Goal: Task Accomplishment & Management: Use online tool/utility

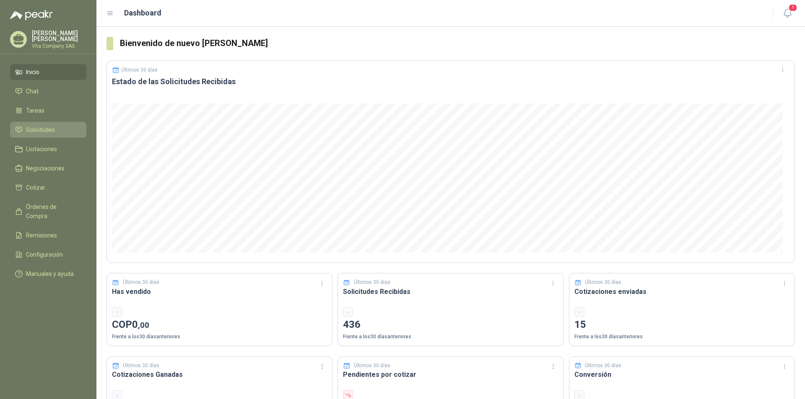
click at [34, 128] on span "Solicitudes" at bounding box center [40, 129] width 29 height 9
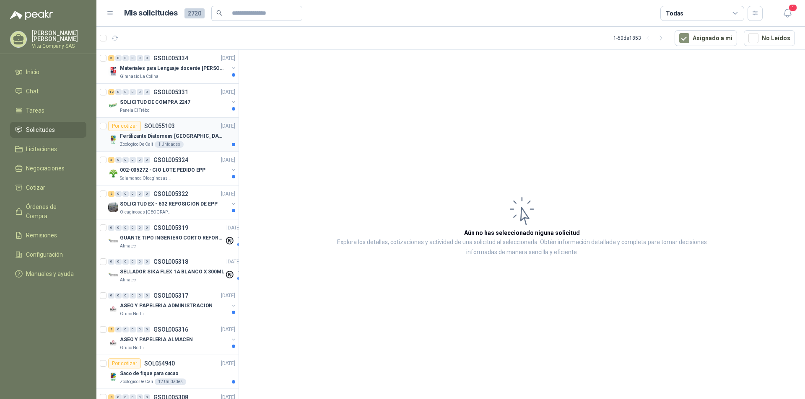
click at [184, 137] on p "Fertilizante Diatomeas [GEOGRAPHIC_DATA] 25kg Polvo" at bounding box center [172, 136] width 104 height 8
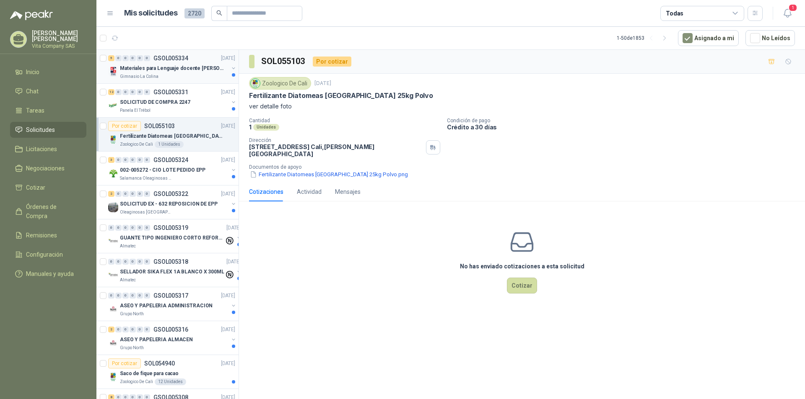
click at [185, 71] on p "Materiales para Lenguaje docente [PERSON_NAME]" at bounding box center [172, 69] width 104 height 8
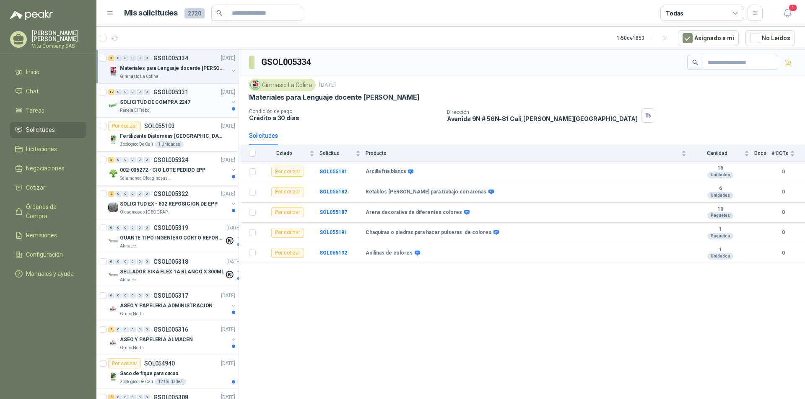
click at [175, 101] on p "SOLICITUD DE COMPRA 2247" at bounding box center [155, 102] width 70 height 8
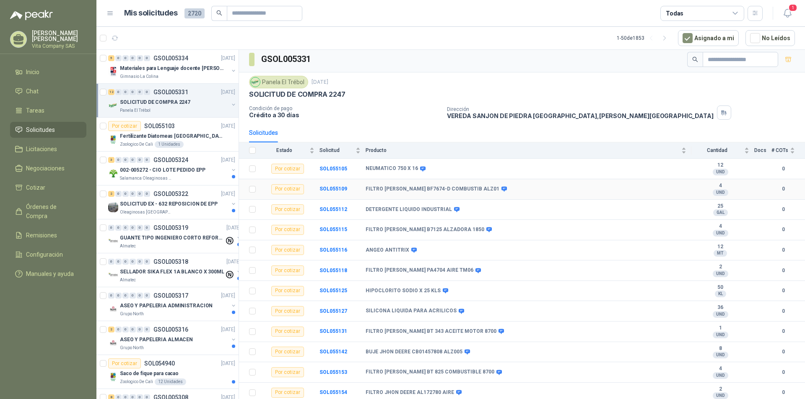
scroll to position [4, 0]
click at [371, 106] on p "Condición de pago" at bounding box center [344, 108] width 191 height 6
click at [328, 208] on b "SOL055112" at bounding box center [333, 209] width 28 height 6
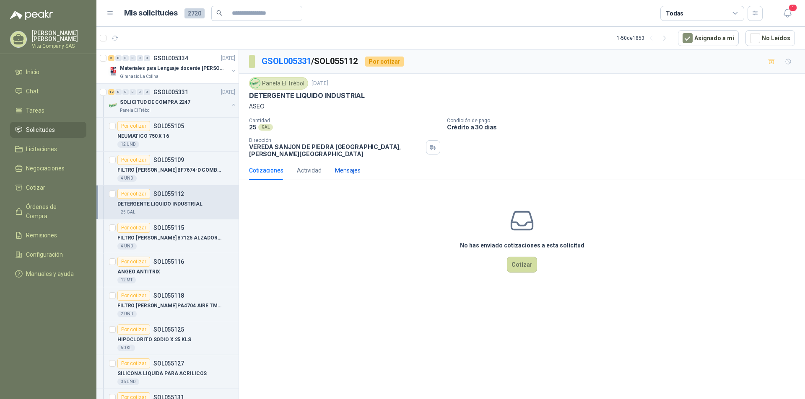
click at [348, 166] on div "Mensajes" at bounding box center [348, 170] width 26 height 9
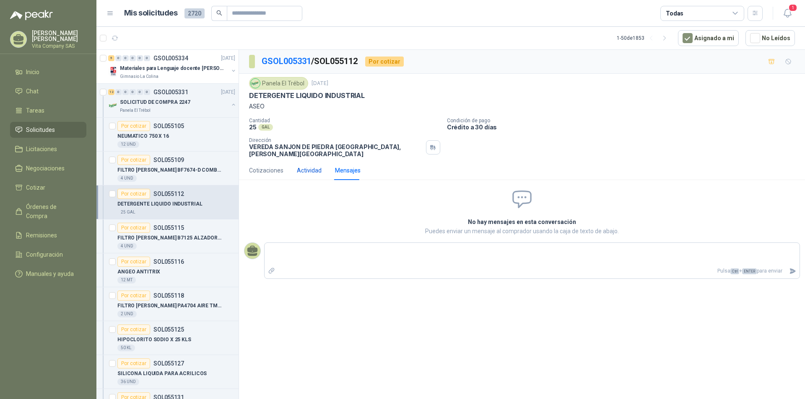
click at [319, 166] on div "Actividad" at bounding box center [309, 170] width 25 height 9
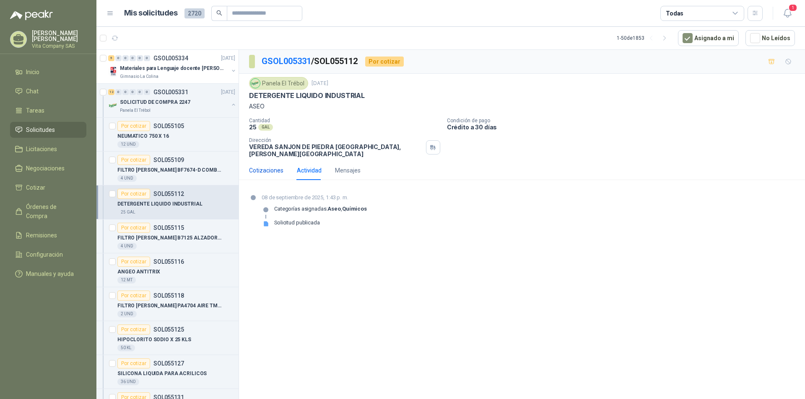
click at [267, 166] on div "Cotizaciones" at bounding box center [266, 170] width 34 height 9
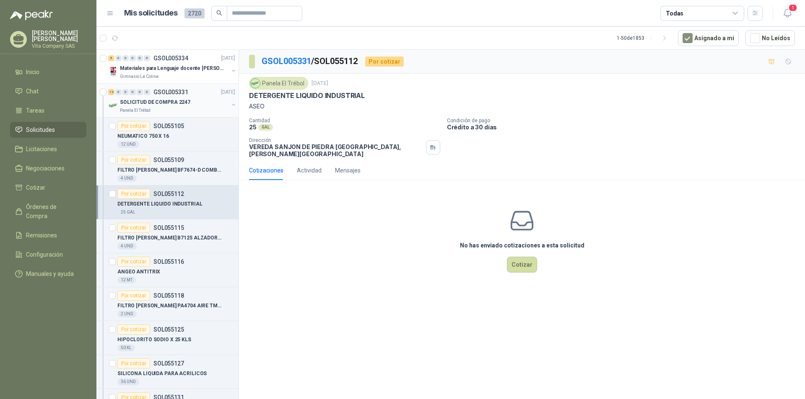
click at [155, 104] on p "SOLICITUD DE COMPRA 2247" at bounding box center [155, 102] width 70 height 8
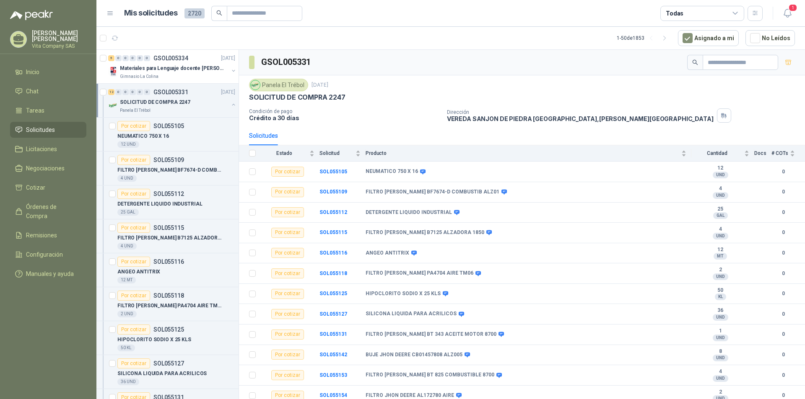
click at [230, 106] on button "button" at bounding box center [233, 104] width 7 height 7
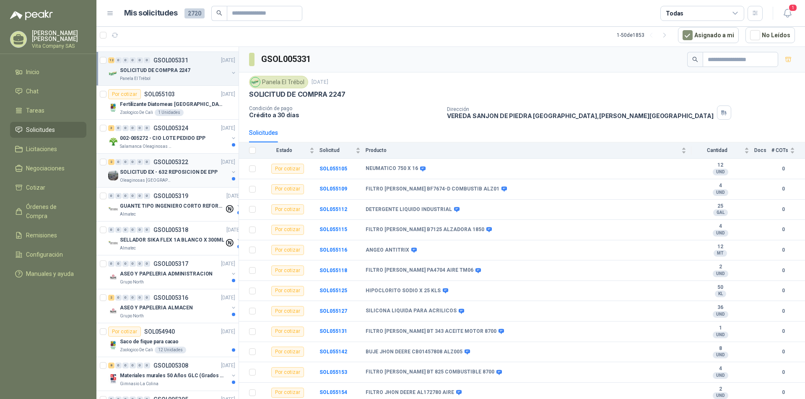
scroll to position [42, 0]
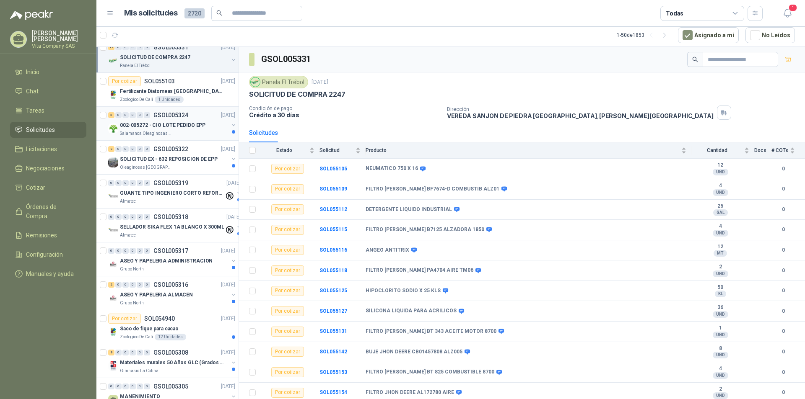
click at [193, 125] on p "002-005272 - CIO LOTE PEDIDO EPP" at bounding box center [162, 126] width 85 height 8
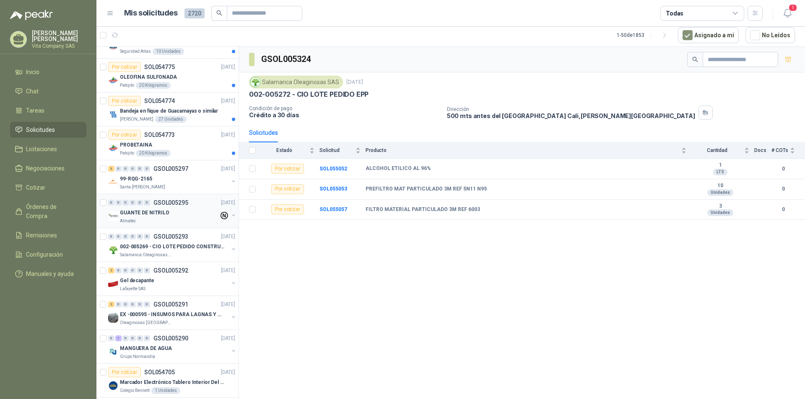
scroll to position [461, 0]
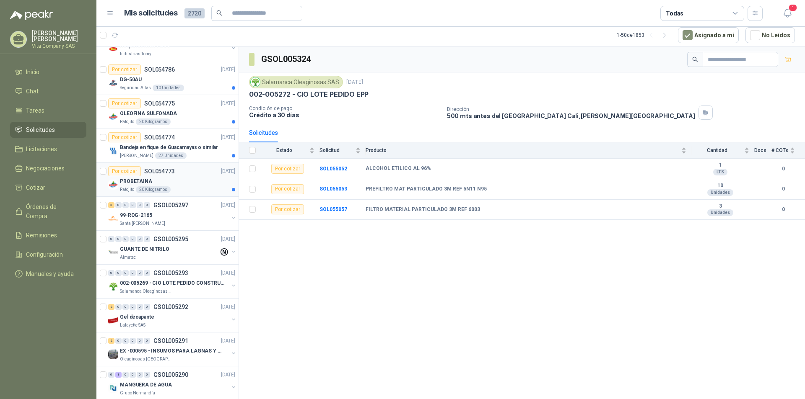
click at [189, 175] on div "Por cotizar SOL054773 [DATE]" at bounding box center [171, 171] width 127 height 10
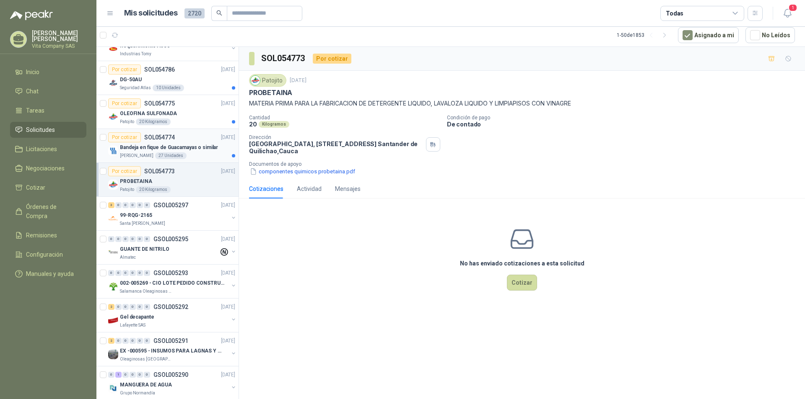
click at [193, 150] on p "Bandeja en fique de Guacamayas o similar" at bounding box center [169, 148] width 98 height 8
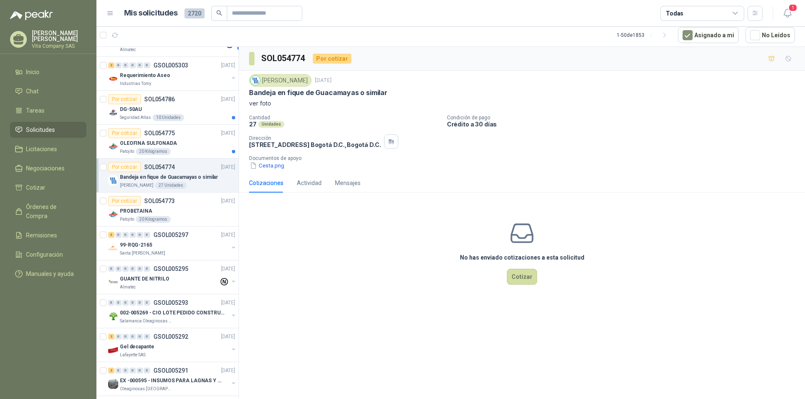
scroll to position [419, 0]
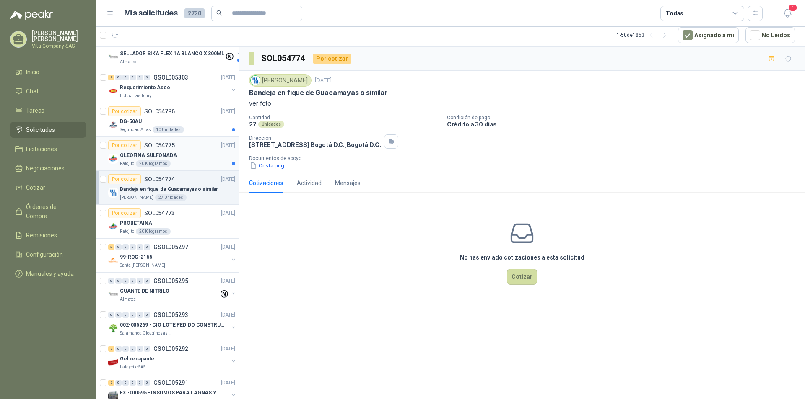
click at [189, 157] on div "OLEOFINA SULFONADA" at bounding box center [177, 155] width 115 height 10
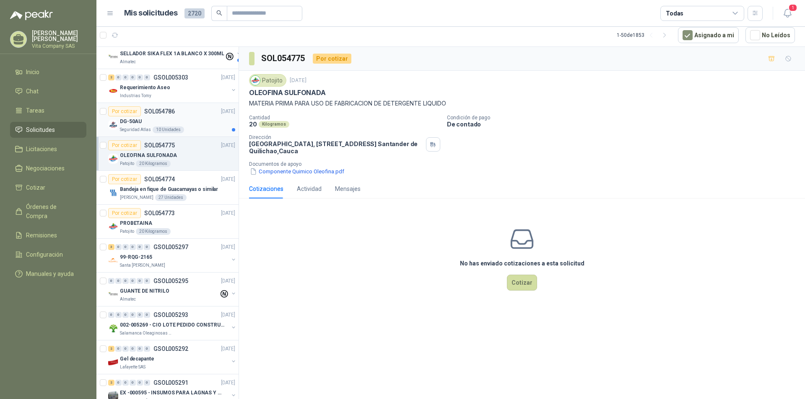
click at [194, 125] on div "DG-50AU" at bounding box center [177, 121] width 115 height 10
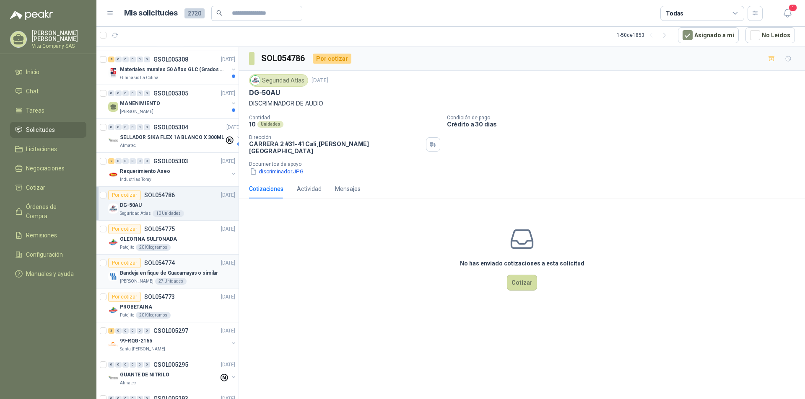
scroll to position [293, 0]
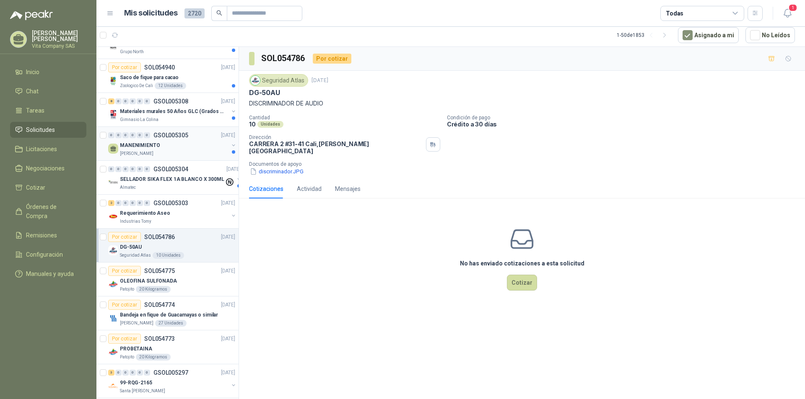
click at [195, 144] on div "MANENIMIENTO" at bounding box center [174, 145] width 109 height 10
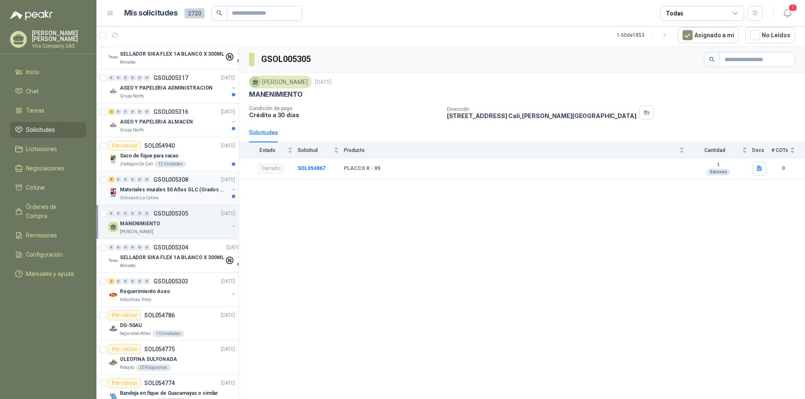
scroll to position [210, 0]
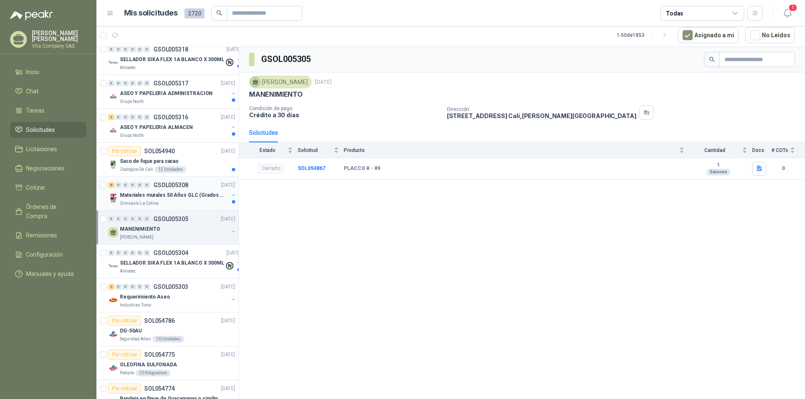
click at [186, 195] on p "Materiales murales 50 Años GLC (Grados 10 y 11)" at bounding box center [172, 195] width 104 height 8
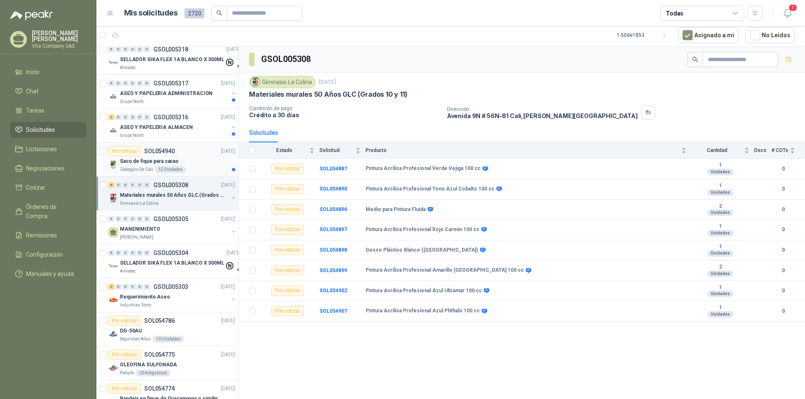
click at [202, 157] on div "Saco de fique para cacao" at bounding box center [177, 161] width 115 height 10
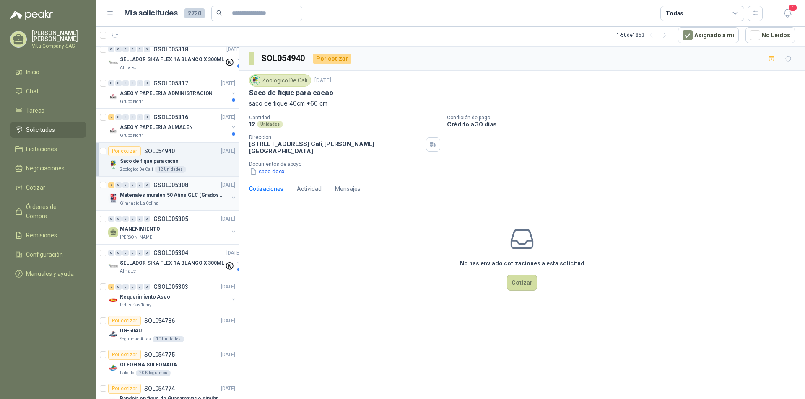
scroll to position [168, 0]
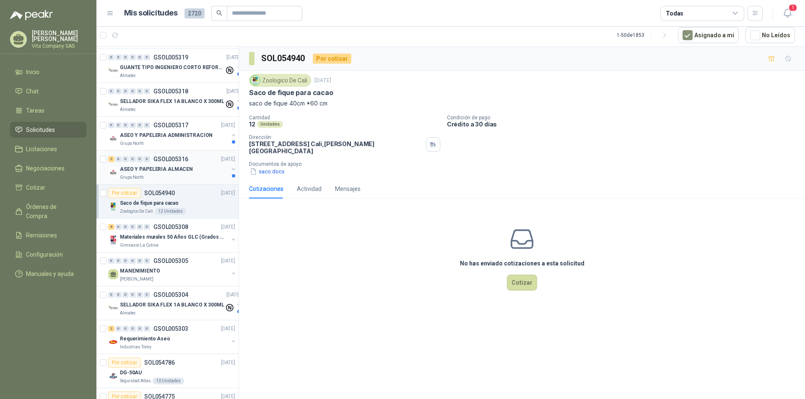
click at [198, 169] on div "ASEO Y PAPELERIA ALMACEN" at bounding box center [174, 169] width 109 height 10
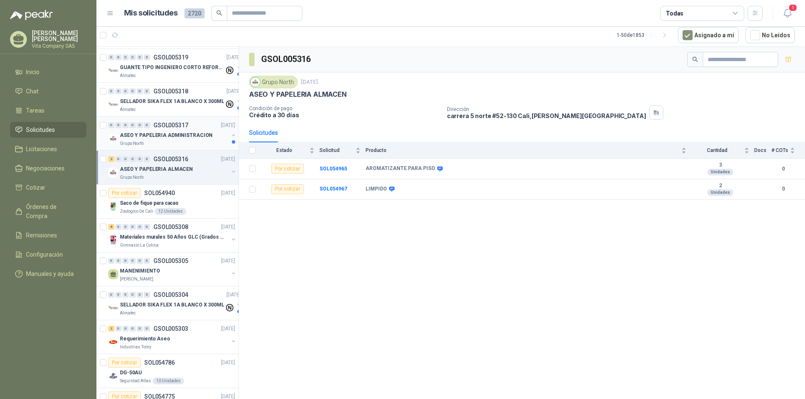
click at [193, 133] on p "ASEO Y PAPELERIA ADMINISTRACION" at bounding box center [166, 136] width 93 height 8
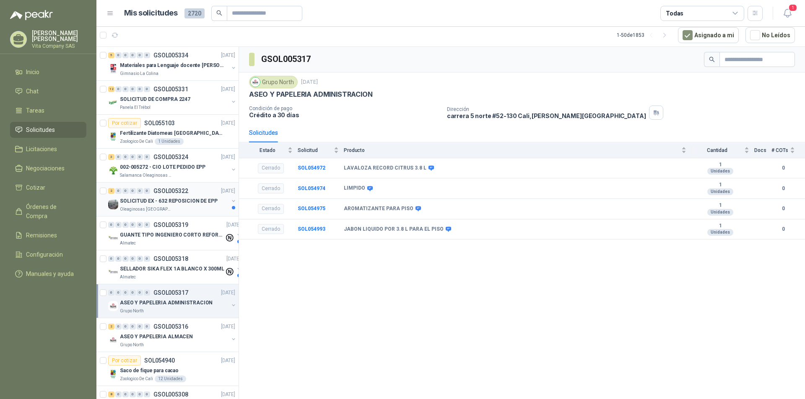
click at [206, 204] on p "SOLICITUD EX - 632 REPOSICION DE EPP" at bounding box center [169, 201] width 98 height 8
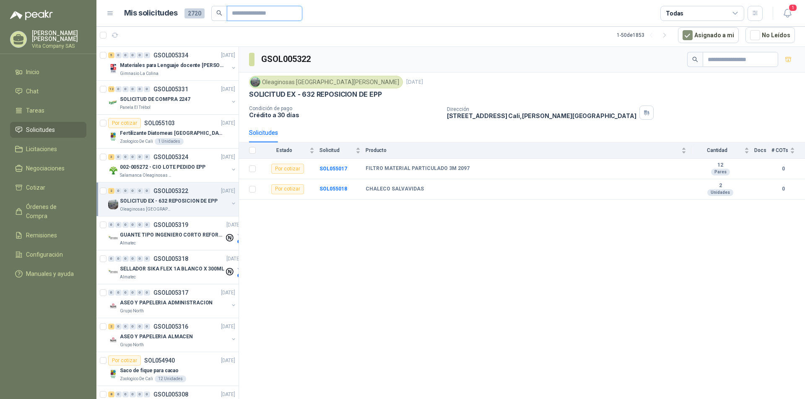
click at [255, 16] on input "text" at bounding box center [261, 13] width 59 height 14
type input "****"
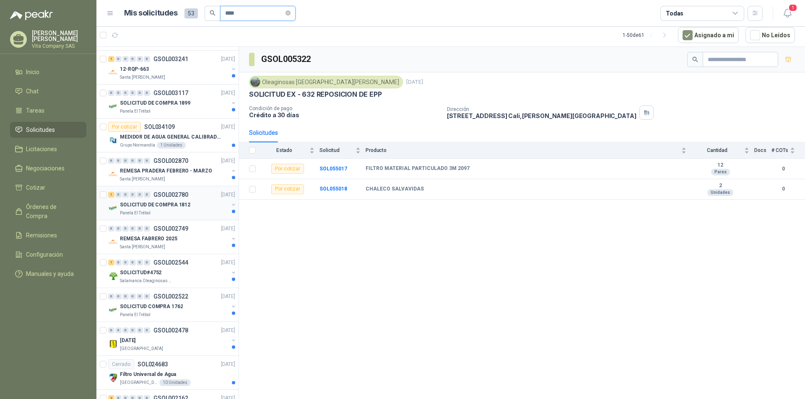
scroll to position [1356, 0]
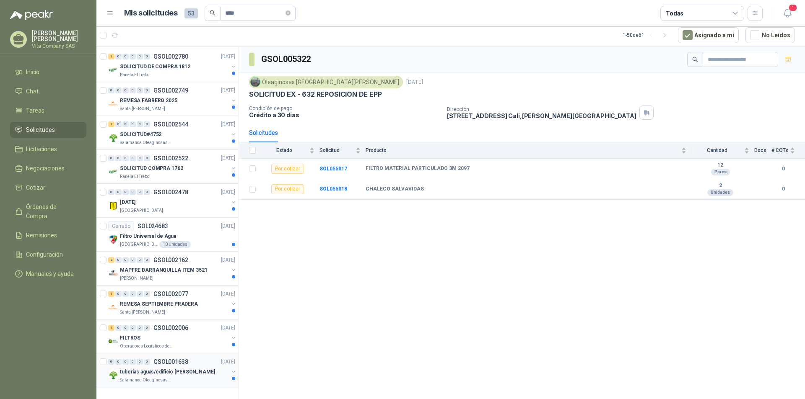
click at [190, 371] on div "tuberias aguas/edificio [PERSON_NAME]" at bounding box center [174, 372] width 109 height 10
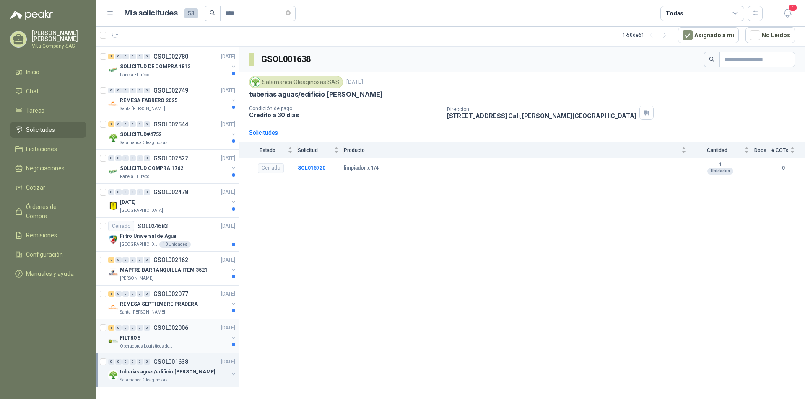
click at [194, 337] on div "FILTROS" at bounding box center [174, 338] width 109 height 10
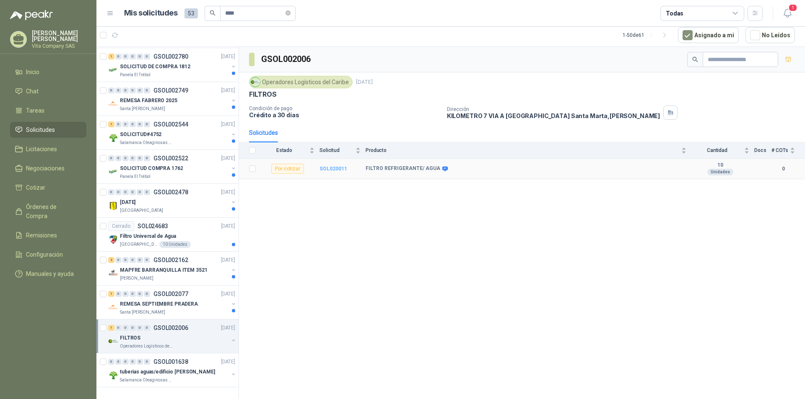
click at [321, 166] on b "SOL020011" at bounding box center [333, 169] width 28 height 6
click at [339, 169] on b "SOL020011" at bounding box center [333, 169] width 28 height 6
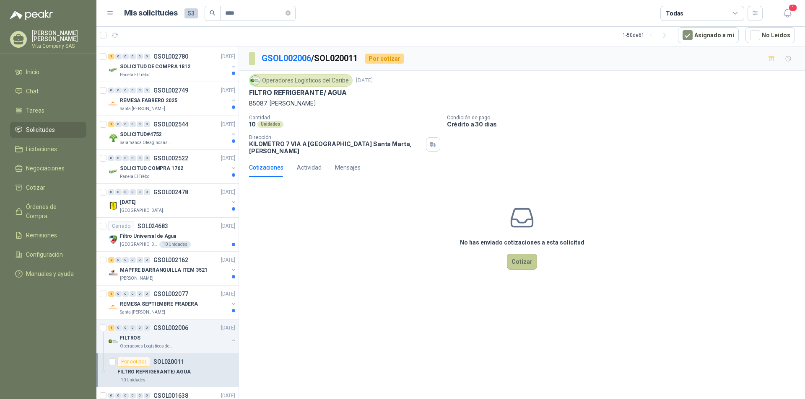
click at [519, 261] on button "Cotizar" at bounding box center [522, 262] width 30 height 16
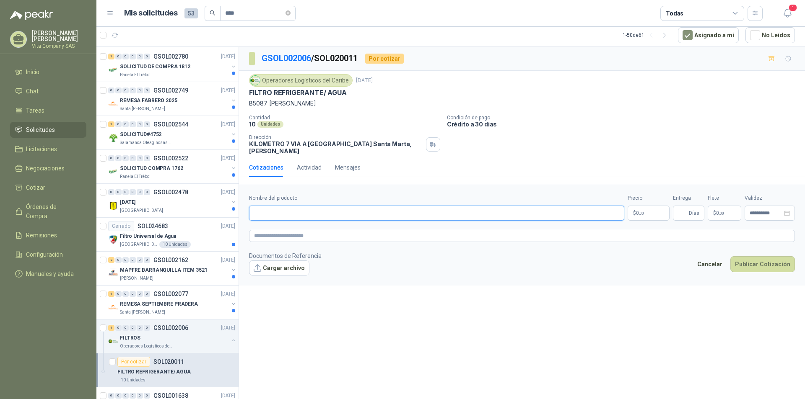
click at [300, 215] on input "Nombre del producto" at bounding box center [436, 213] width 375 height 15
type input "**********"
click at [651, 212] on body "[PERSON_NAME] Vita Company SAS Inicio Chat Tareas Solicitudes Licitaciones Nego…" at bounding box center [402, 199] width 805 height 399
click at [648, 208] on div "Total adicionales 0 ,00" at bounding box center [648, 208] width 0 height 0
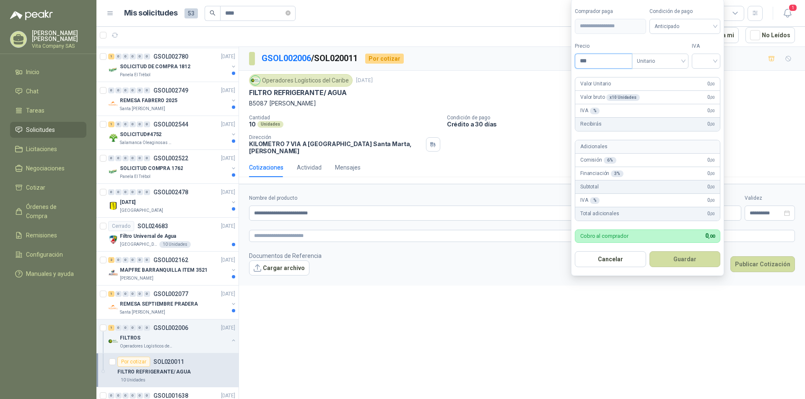
click at [608, 57] on input "***" at bounding box center [603, 61] width 57 height 14
type input "********"
click at [711, 59] on input "search" at bounding box center [705, 60] width 18 height 13
click at [714, 75] on div "19%" at bounding box center [708, 78] width 16 height 9
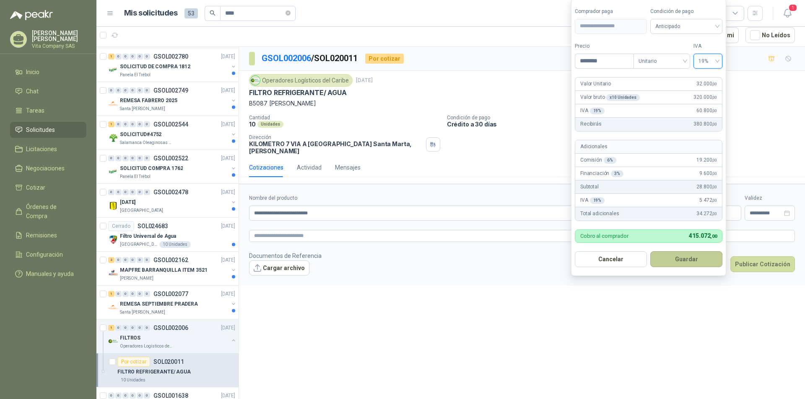
click at [679, 259] on button "Guardar" at bounding box center [686, 259] width 72 height 16
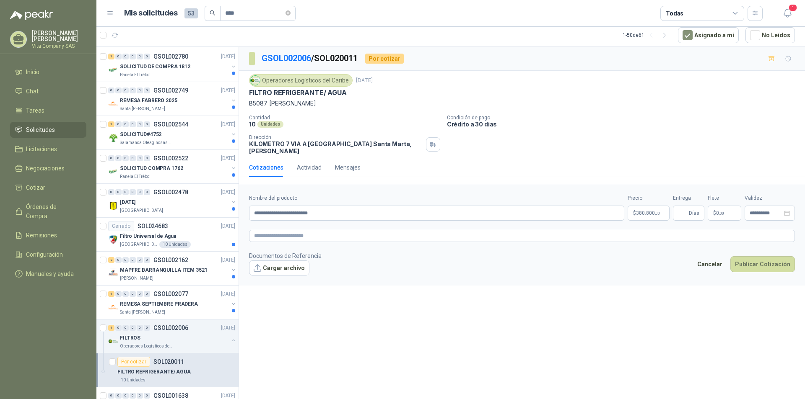
click at [730, 212] on p "$ 0 ,00" at bounding box center [724, 213] width 34 height 15
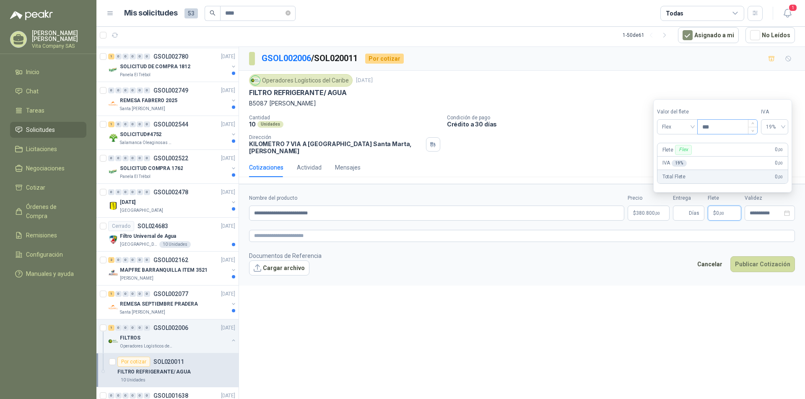
click at [724, 121] on input "***" at bounding box center [727, 127] width 60 height 14
type input "********"
click at [593, 132] on div "Cantidad 10 Unidades Condición de pago Crédito a 30 días Dirección KILOMETRO 7 …" at bounding box center [522, 135] width 546 height 40
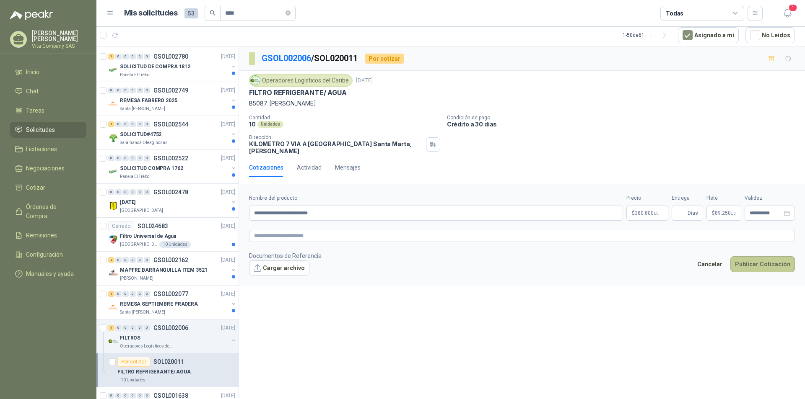
click at [779, 260] on button "Publicar Cotización" at bounding box center [762, 264] width 65 height 16
click at [678, 210] on input "Entrega" at bounding box center [680, 213] width 9 height 14
type input "*"
click at [752, 266] on button "Publicar Cotización" at bounding box center [762, 264] width 65 height 16
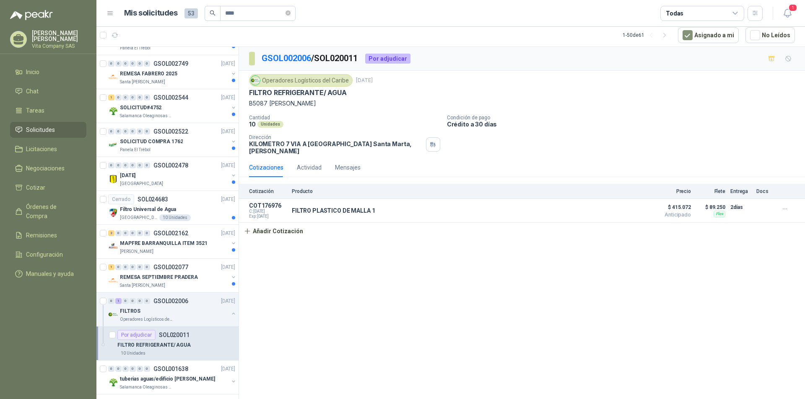
scroll to position [1390, 0]
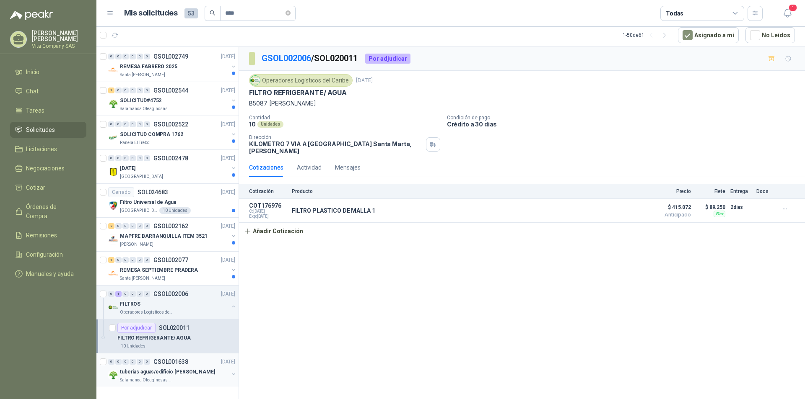
click at [165, 380] on p "Salamanca Oleaginosas SAS" at bounding box center [146, 380] width 53 height 7
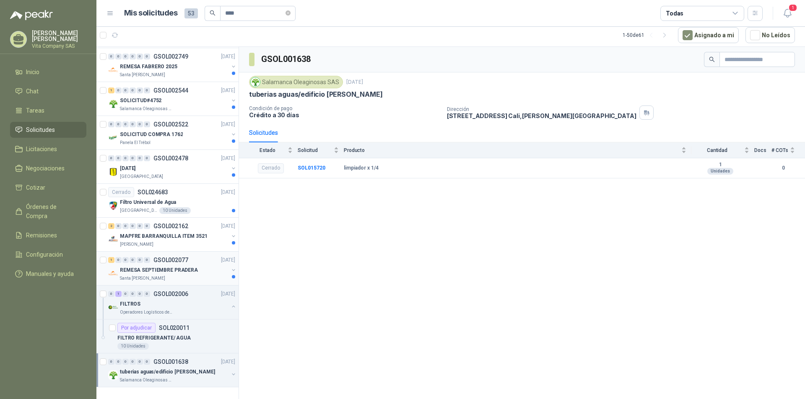
click at [207, 265] on div "1 0 0 0 0 0 GSOL002077 [DATE]" at bounding box center [172, 260] width 129 height 10
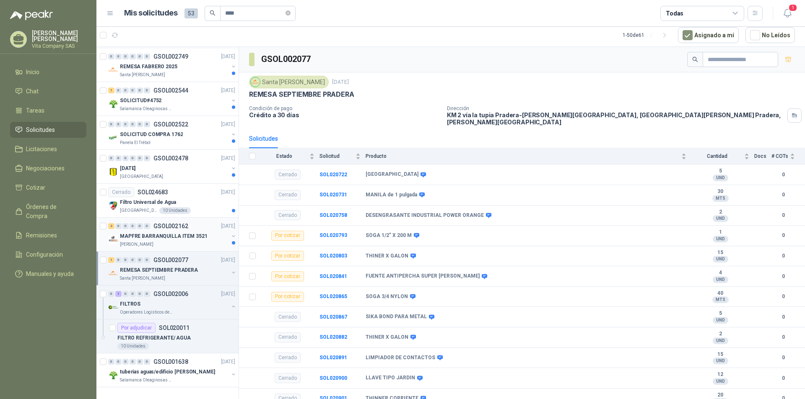
click at [137, 233] on p "MAPFRE BARRANQUILLA ITEM 3521" at bounding box center [164, 237] width 88 height 8
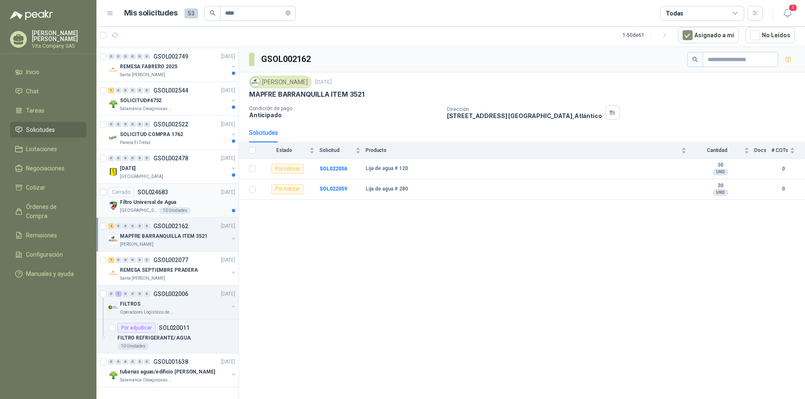
click at [141, 203] on p "Filtro Universal de Agua" at bounding box center [148, 203] width 56 height 8
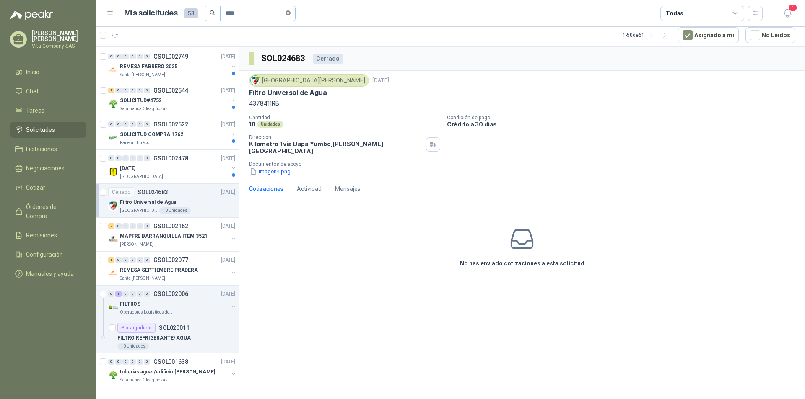
click at [290, 13] on icon "close-circle" at bounding box center [287, 12] width 5 height 5
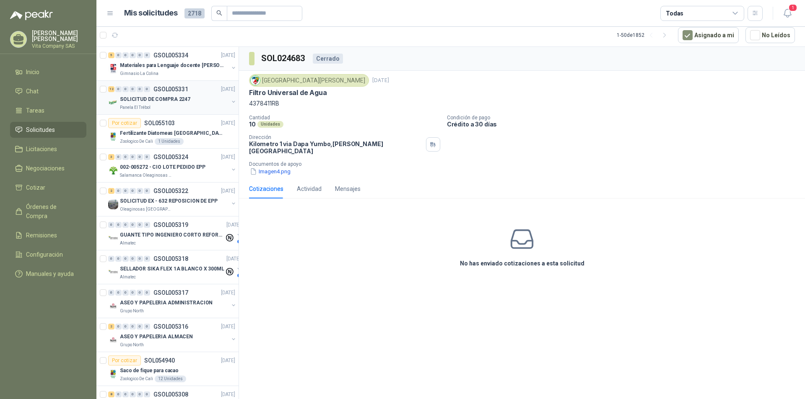
click at [190, 104] on div "SOLICITUD DE COMPRA 2247" at bounding box center [174, 99] width 109 height 10
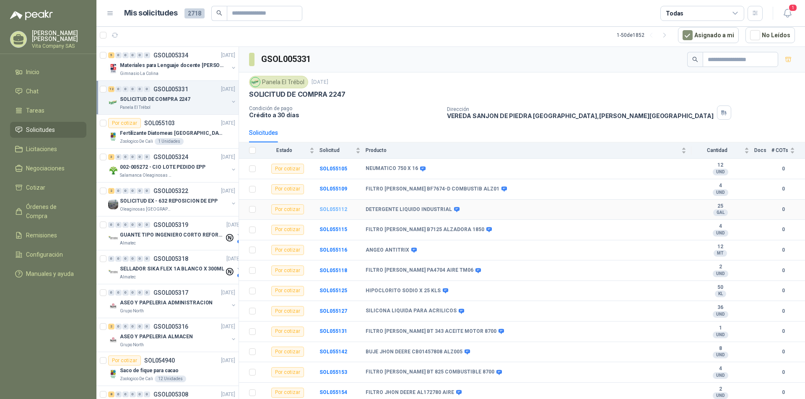
click at [336, 211] on b "SOL055112" at bounding box center [333, 210] width 28 height 6
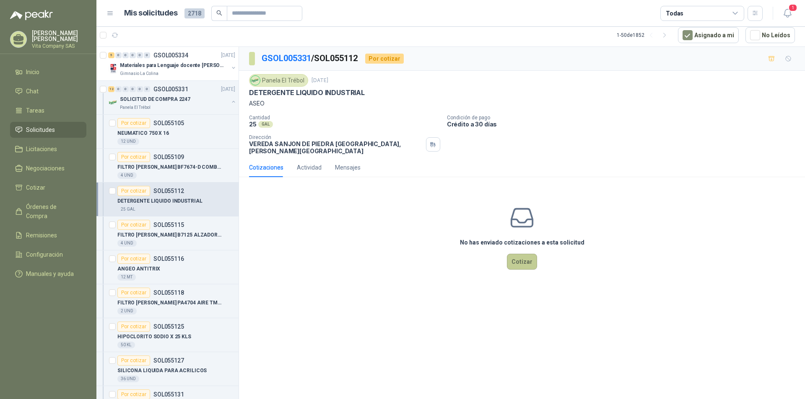
click at [525, 256] on button "Cotizar" at bounding box center [522, 262] width 30 height 16
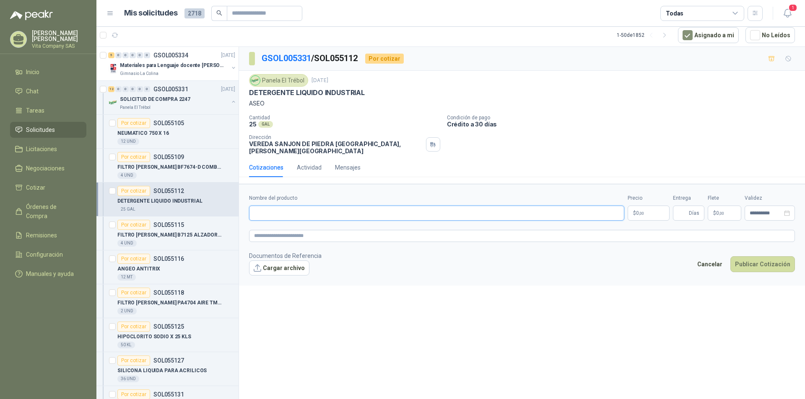
click at [326, 210] on input "Nombre del producto" at bounding box center [436, 213] width 375 height 15
click at [356, 210] on input "Nombre del producto" at bounding box center [436, 213] width 375 height 15
type input "**********"
click at [659, 202] on body "[PERSON_NAME] Vita Company SAS Inicio Chat Tareas Solicitudes Licitaciones Nego…" at bounding box center [402, 199] width 805 height 399
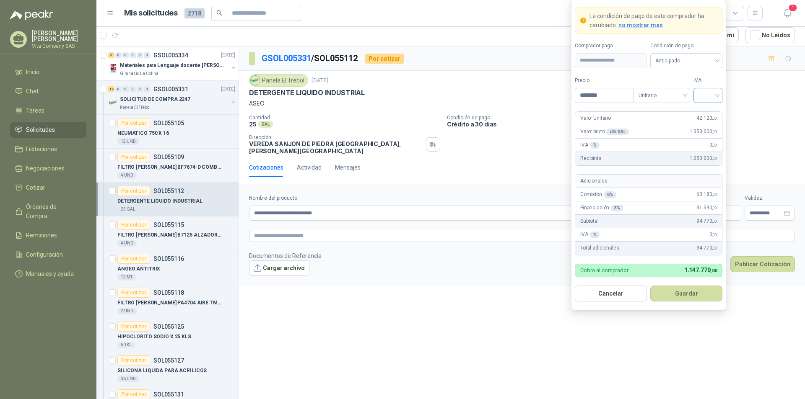
type input "********"
click at [708, 93] on input "search" at bounding box center [707, 94] width 19 height 13
click at [712, 109] on div "19%" at bounding box center [708, 112] width 16 height 9
click at [694, 293] on button "Guardar" at bounding box center [686, 294] width 72 height 16
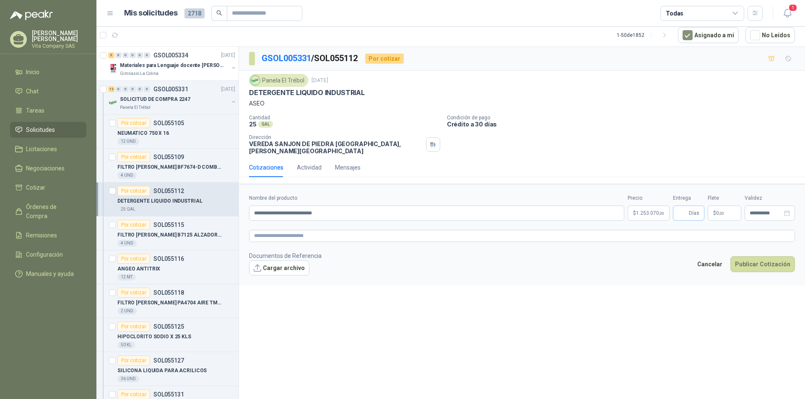
click at [688, 208] on span "Días" at bounding box center [688, 213] width 31 height 15
click at [686, 208] on input "Entrega" at bounding box center [682, 213] width 9 height 14
type input "*"
click at [725, 207] on p "$ 0 ,00" at bounding box center [724, 213] width 34 height 15
click at [724, 123] on input "***" at bounding box center [727, 121] width 60 height 14
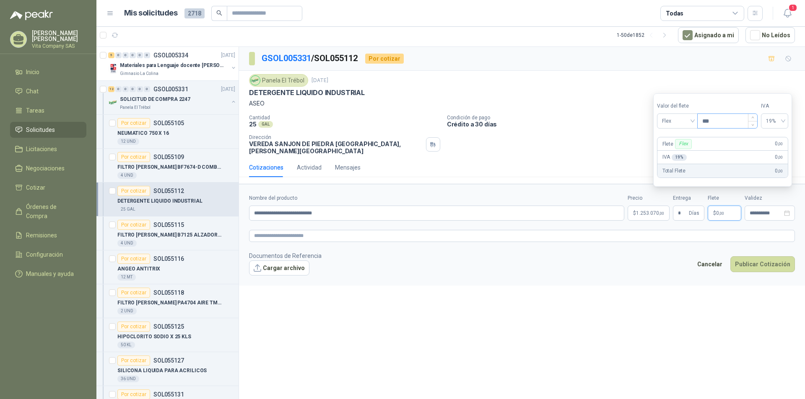
click at [724, 123] on input "***" at bounding box center [727, 121] width 60 height 14
type input "*********"
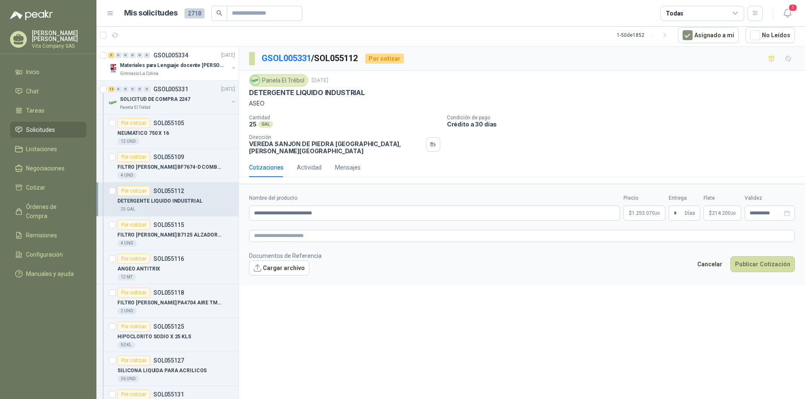
click at [716, 311] on div "**********" at bounding box center [522, 223] width 566 height 352
click at [777, 259] on button "Publicar Cotización" at bounding box center [762, 264] width 65 height 16
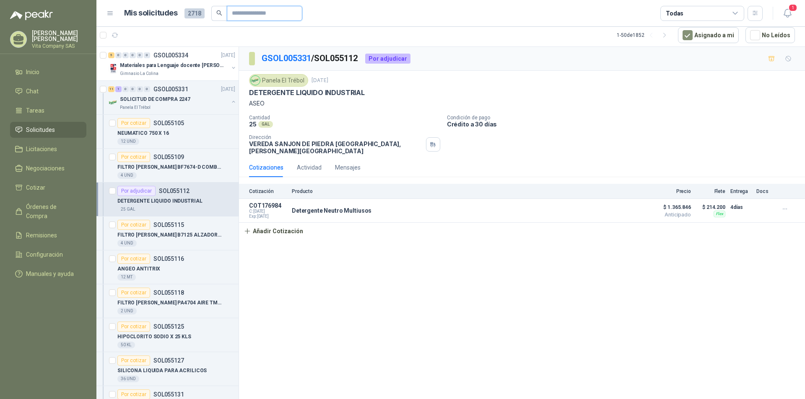
click at [244, 16] on input "text" at bounding box center [261, 13] width 59 height 14
type input "****"
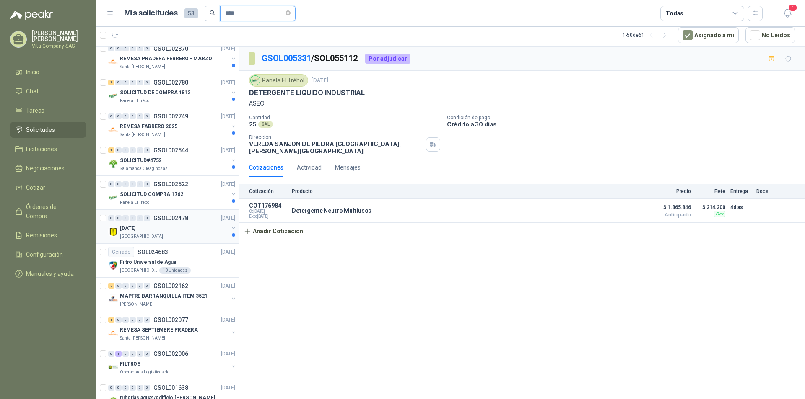
scroll to position [1356, 0]
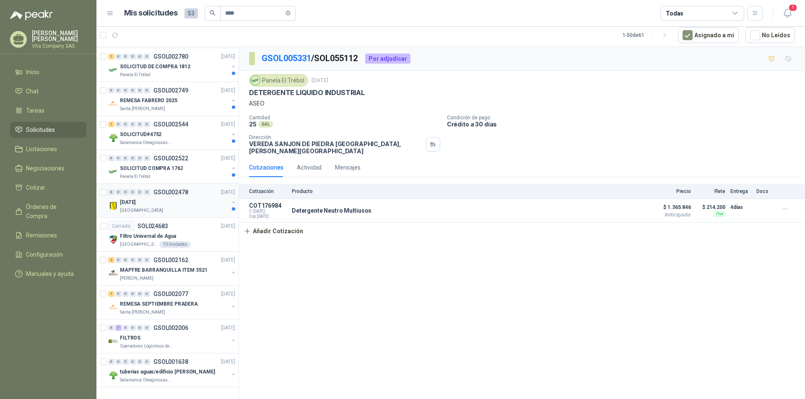
click at [166, 201] on div "[DATE]" at bounding box center [174, 202] width 109 height 10
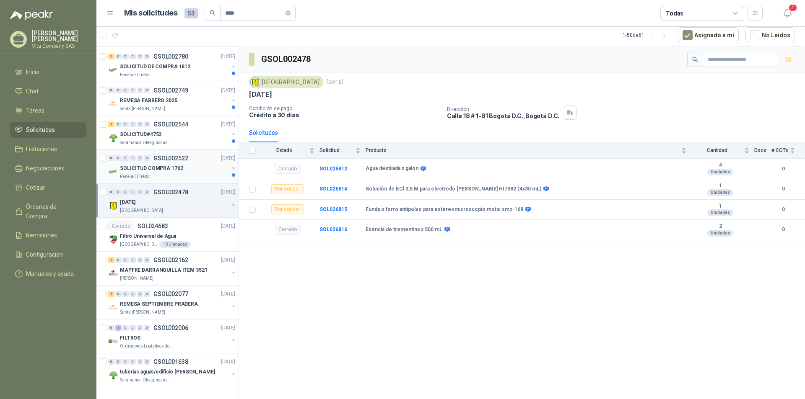
click at [191, 168] on div "SOLICITUD COMPRA 1762" at bounding box center [174, 168] width 109 height 10
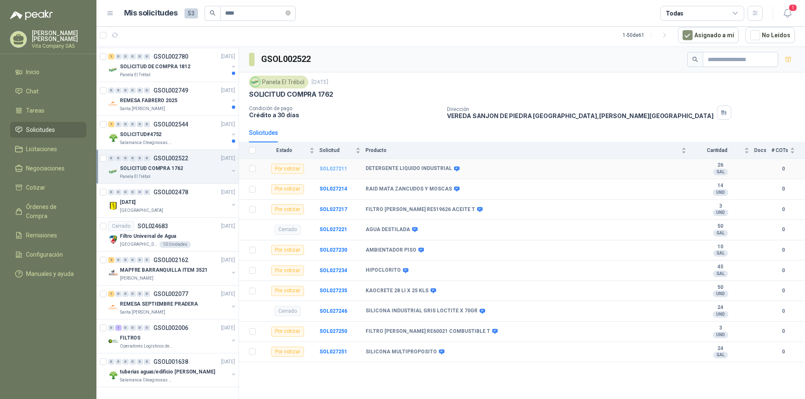
click at [335, 168] on b "SOL027211" at bounding box center [333, 169] width 28 height 6
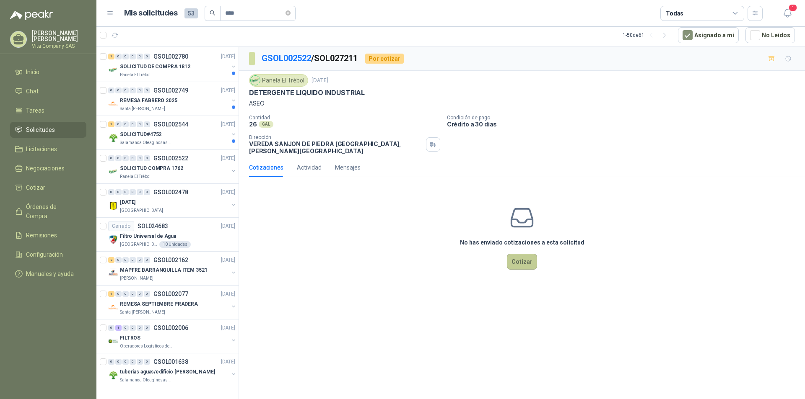
click at [526, 258] on button "Cotizar" at bounding box center [522, 262] width 30 height 16
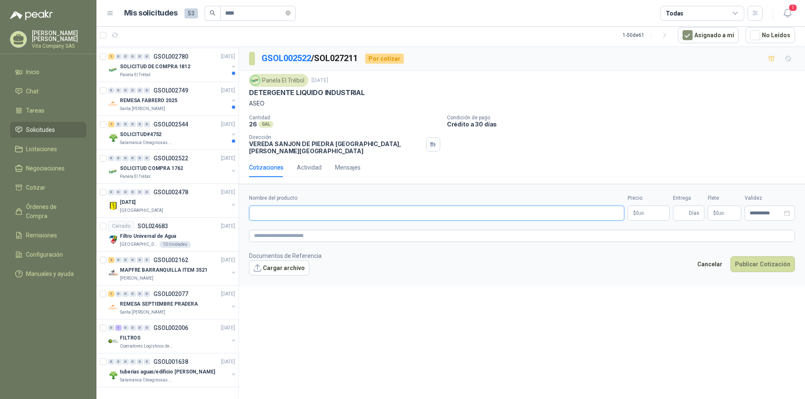
click at [526, 207] on input "Nombre del producto" at bounding box center [436, 213] width 375 height 15
type input "**********"
click at [642, 211] on span ",00" at bounding box center [641, 213] width 5 height 5
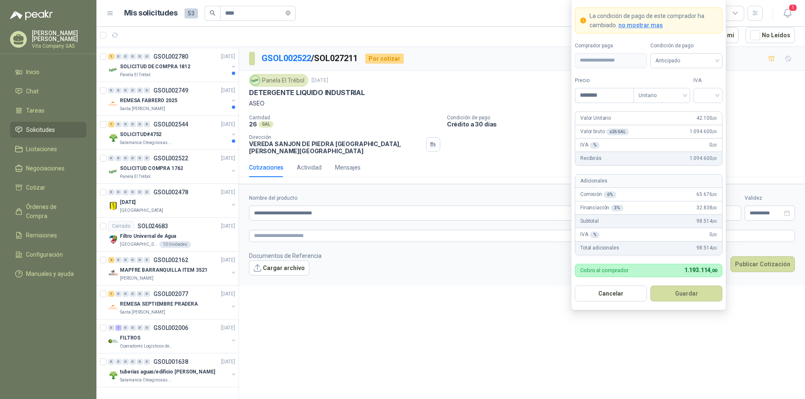
type input "********"
click at [723, 100] on form "**********" at bounding box center [648, 155] width 155 height 312
click at [707, 96] on input "search" at bounding box center [707, 94] width 19 height 13
click at [706, 114] on div "19%" at bounding box center [708, 112] width 16 height 9
click at [692, 292] on button "Guardar" at bounding box center [686, 294] width 72 height 16
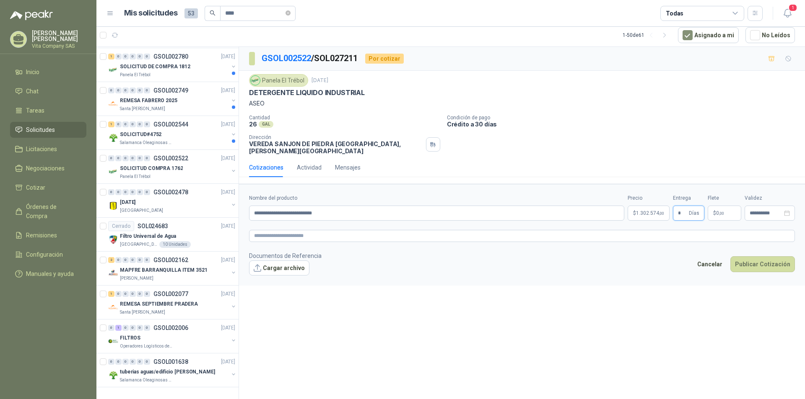
type input "*"
click at [733, 209] on p "$ 0 ,00" at bounding box center [724, 213] width 34 height 15
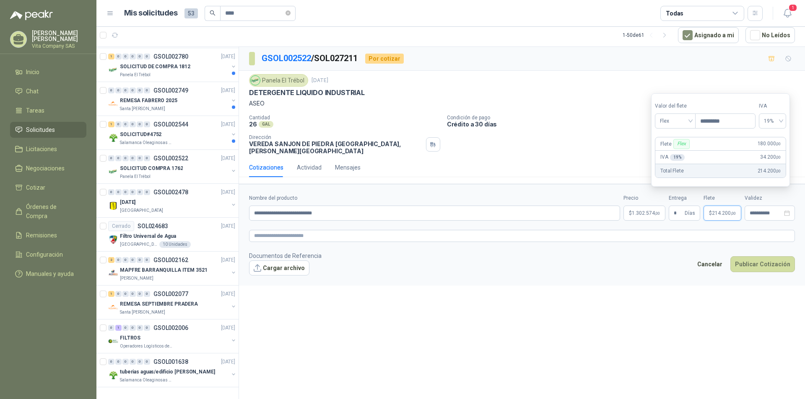
type input "*********"
drag, startPoint x: 702, startPoint y: 306, endPoint x: 715, endPoint y: 289, distance: 21.5
click at [703, 304] on div "**********" at bounding box center [522, 223] width 566 height 352
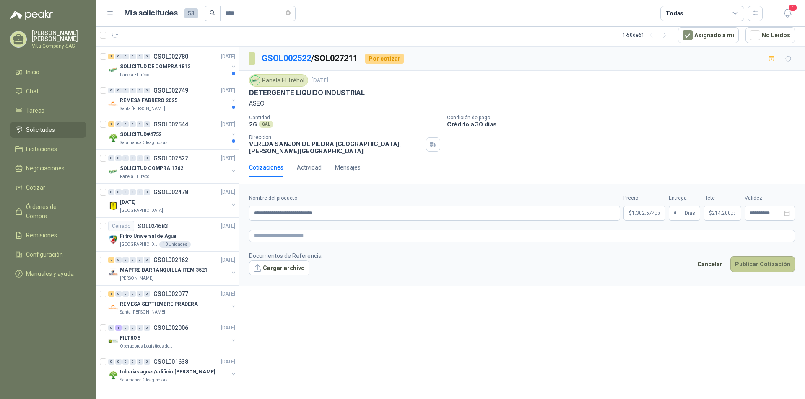
click at [743, 256] on button "Publicar Cotización" at bounding box center [762, 264] width 65 height 16
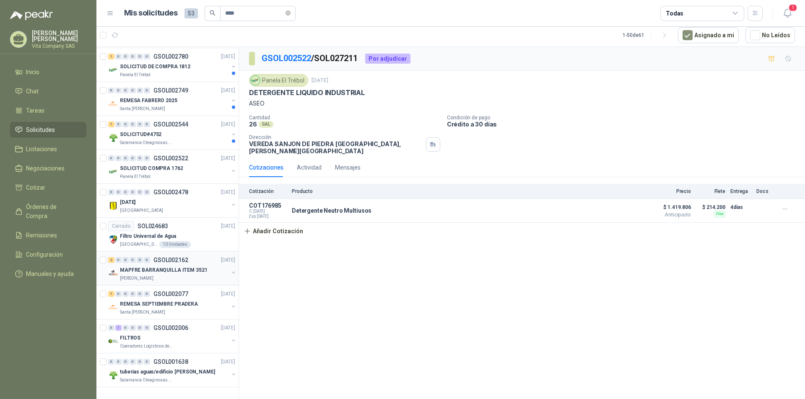
scroll to position [1315, 0]
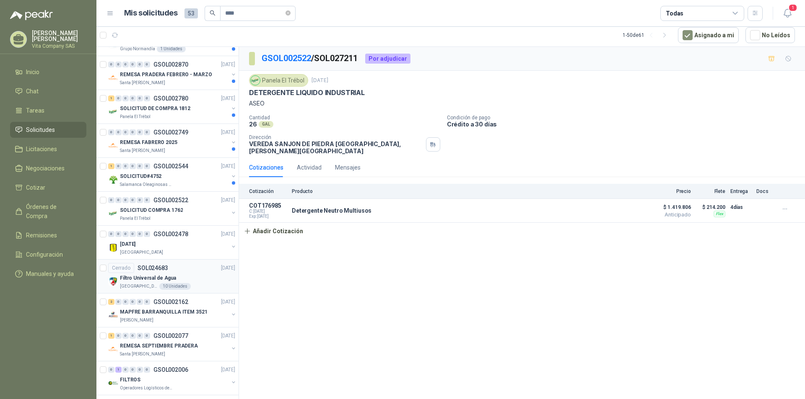
click at [186, 278] on div "Filtro Universal de Agua" at bounding box center [177, 278] width 115 height 10
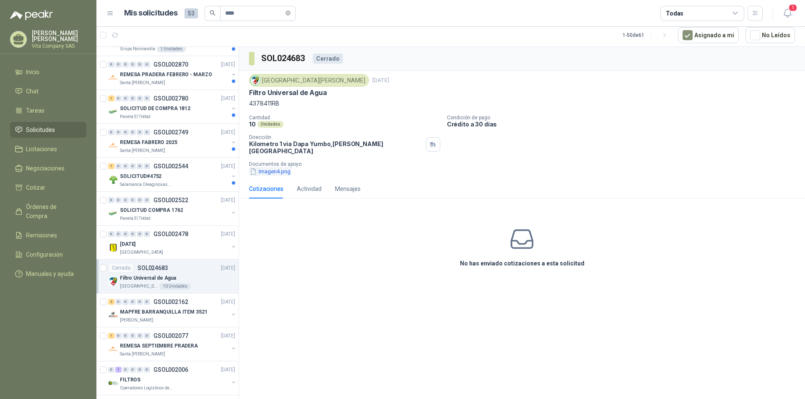
click at [279, 167] on button "Imagen4.png" at bounding box center [270, 171] width 42 height 9
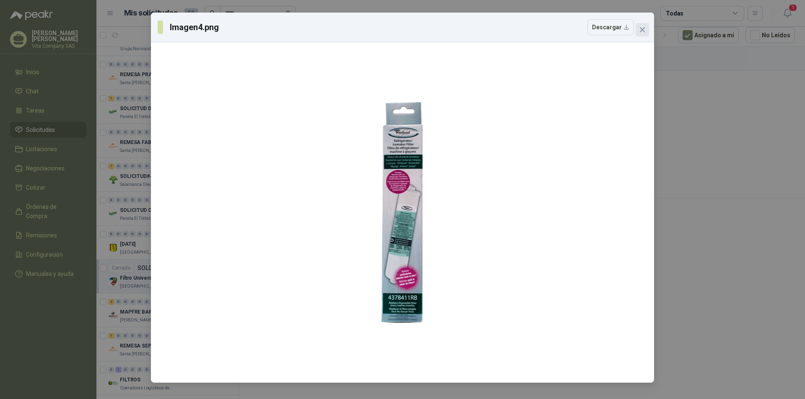
click at [639, 31] on icon "close" at bounding box center [642, 29] width 7 height 7
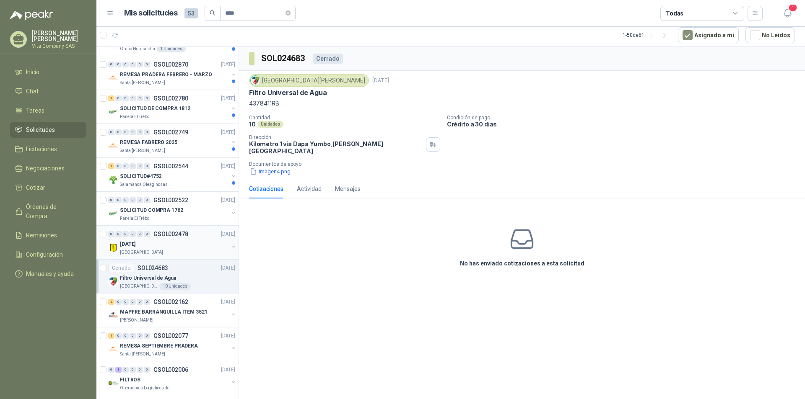
click at [183, 245] on div "[DATE]" at bounding box center [174, 244] width 109 height 10
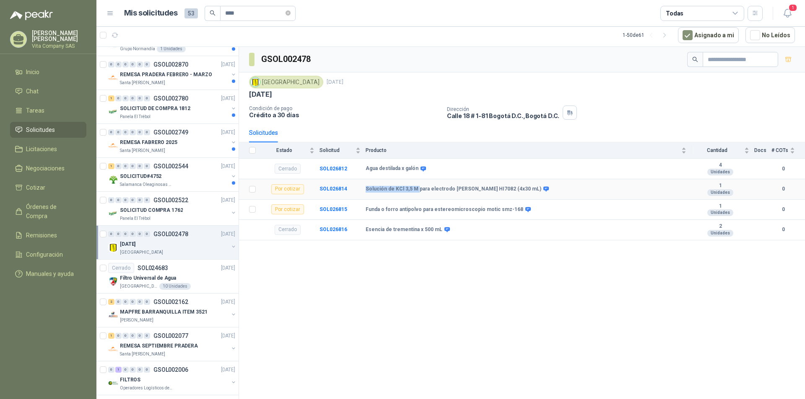
drag, startPoint x: 365, startPoint y: 189, endPoint x: 417, endPoint y: 188, distance: 52.0
click at [417, 188] on b "Solución de KCl 3,5 M para electrodo [PERSON_NAME] HI7082 (4x30 mL)" at bounding box center [453, 189] width 176 height 7
copy b "Solución de KCl 3,5 M"
click at [154, 203] on p "GSOL002522" at bounding box center [170, 200] width 35 height 6
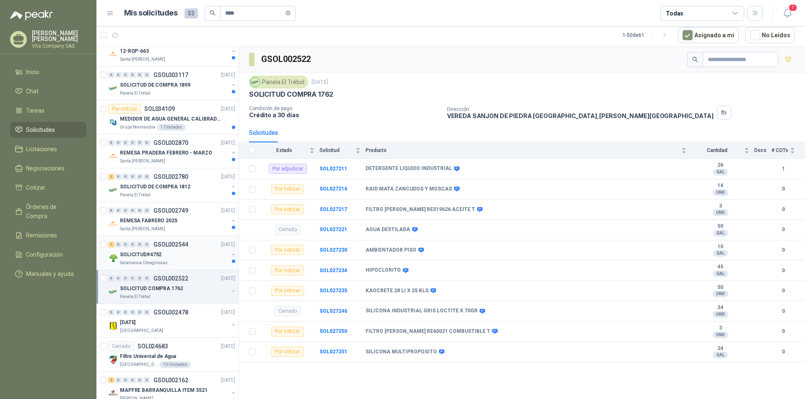
scroll to position [1231, 0]
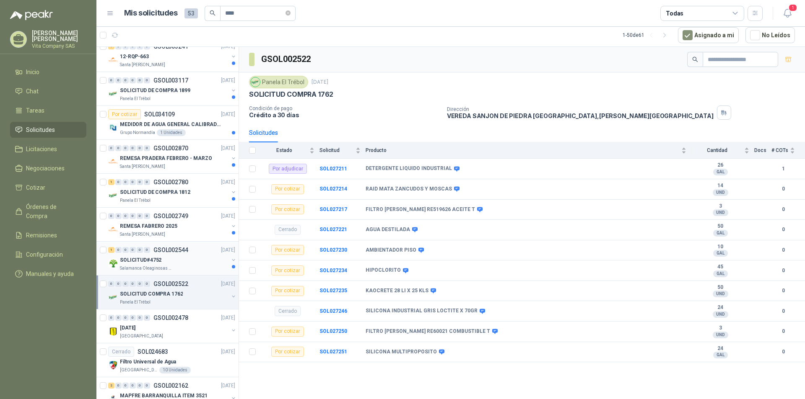
click at [173, 263] on div "SOLICITUD#4752" at bounding box center [174, 260] width 109 height 10
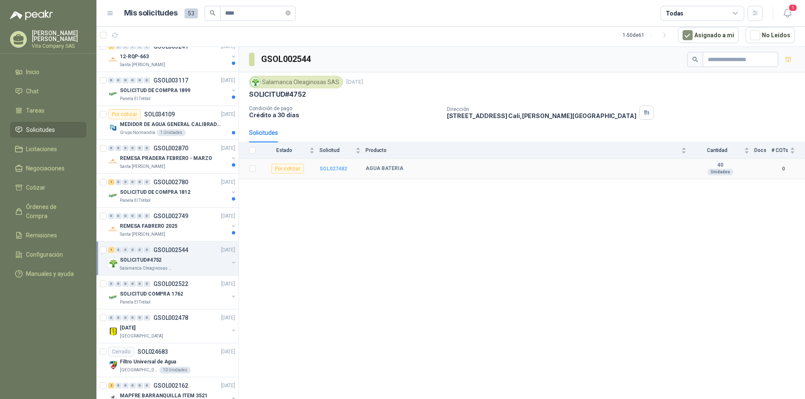
click at [341, 168] on b "SOL027482" at bounding box center [333, 169] width 28 height 6
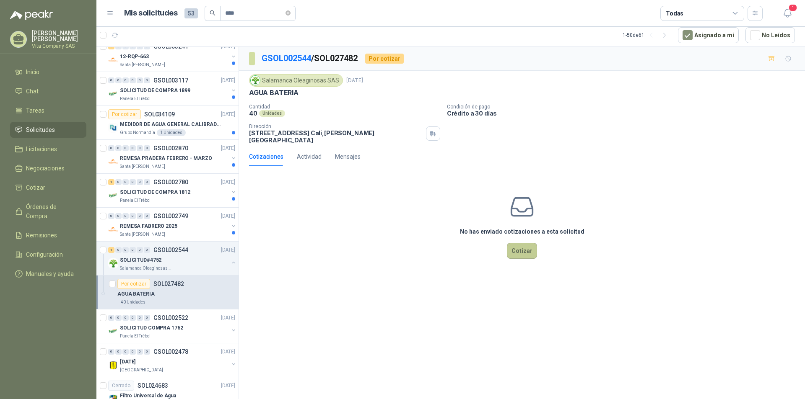
click at [520, 247] on button "Cotizar" at bounding box center [522, 251] width 30 height 16
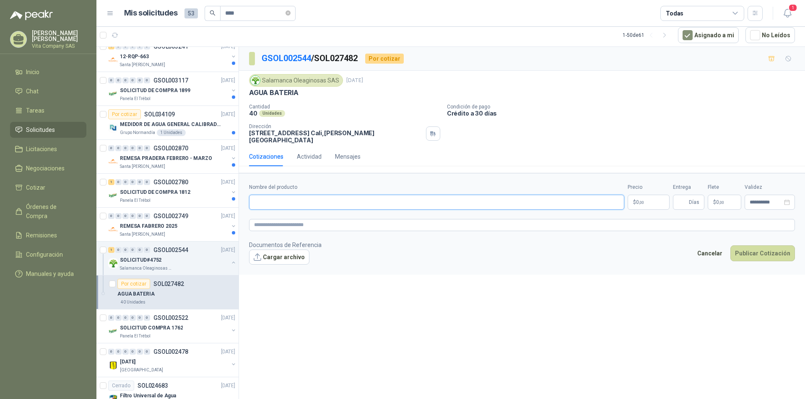
click at [381, 195] on input "Nombre del producto" at bounding box center [436, 202] width 375 height 15
type input "*"
type input "**********"
click at [642, 194] on body "[PERSON_NAME] Vita Company SAS Inicio Chat Tareas Solicitudes Licitaciones Nego…" at bounding box center [402, 199] width 805 height 399
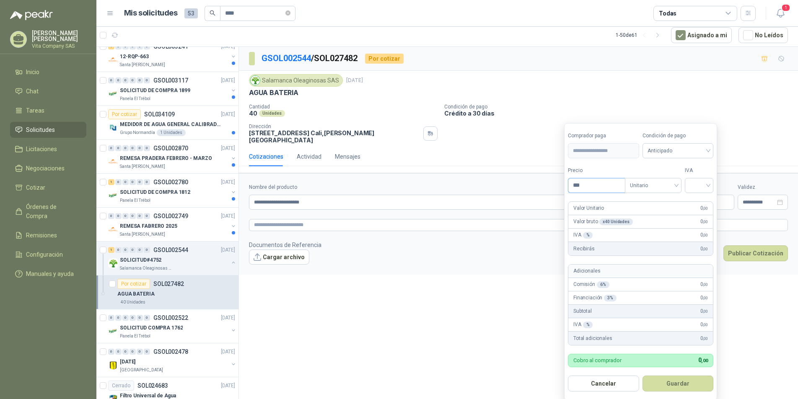
click at [600, 183] on input "***" at bounding box center [596, 186] width 57 height 14
click at [666, 180] on span "Unitario" at bounding box center [653, 185] width 47 height 13
type input "********"
click at [699, 186] on input "search" at bounding box center [699, 185] width 18 height 13
click at [706, 201] on div "19%" at bounding box center [701, 203] width 16 height 9
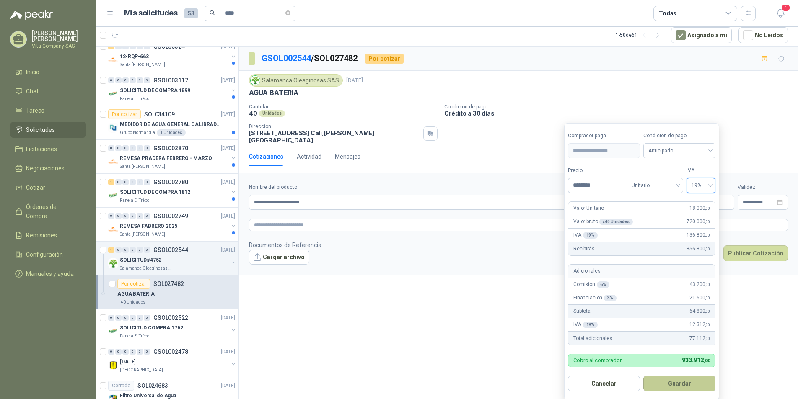
click at [669, 386] on button "Guardar" at bounding box center [679, 384] width 72 height 16
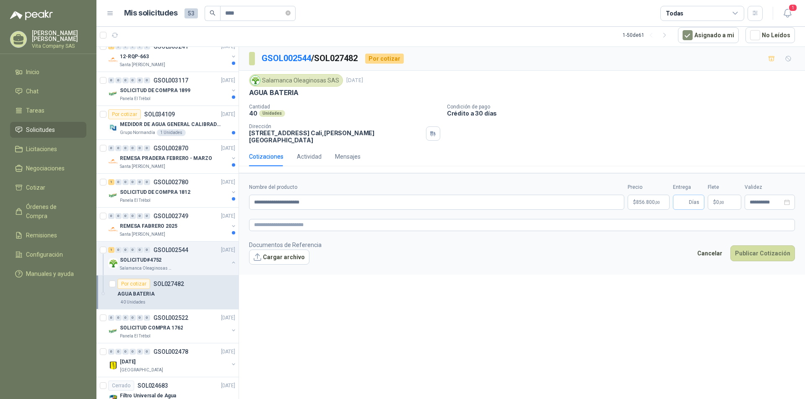
click at [677, 195] on span "Días" at bounding box center [688, 202] width 31 height 15
type input "*"
click at [721, 200] on span ",00" at bounding box center [721, 202] width 5 height 5
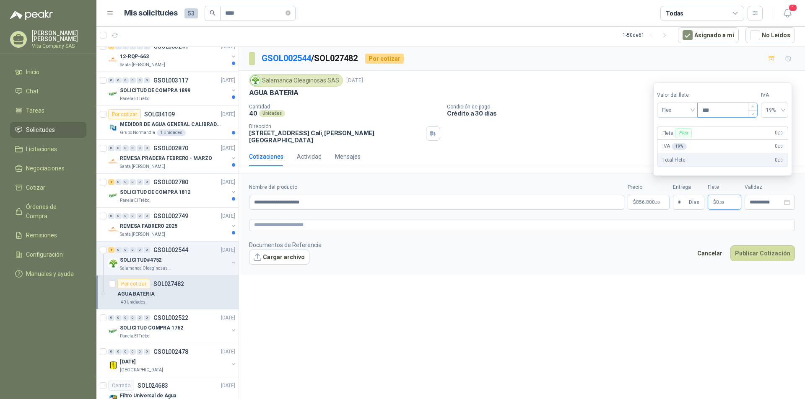
click at [723, 113] on input "***" at bounding box center [727, 110] width 60 height 14
type input "*********"
click at [764, 251] on button "Publicar Cotización" at bounding box center [762, 254] width 65 height 16
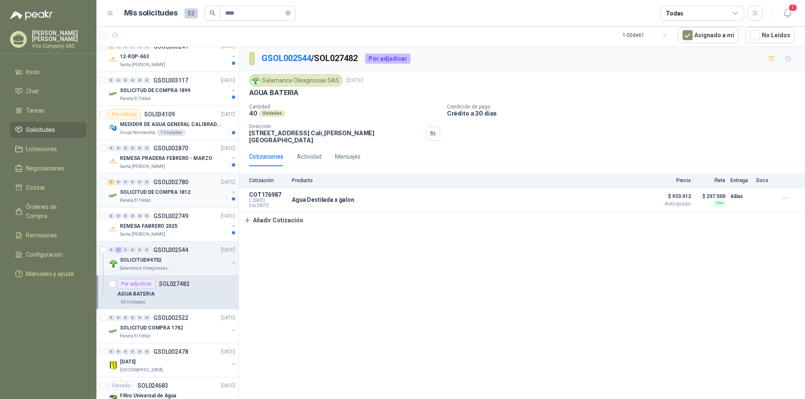
scroll to position [1189, 0]
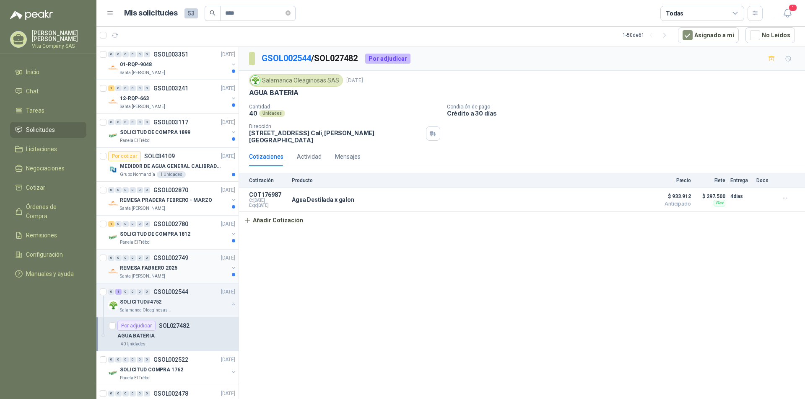
click at [171, 274] on div "Santa [PERSON_NAME]" at bounding box center [174, 276] width 109 height 7
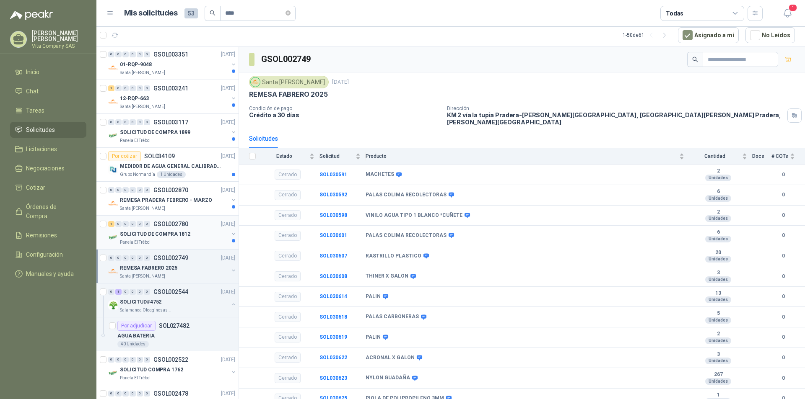
click at [164, 235] on p "SOLICITUD DE COMPRA 1812" at bounding box center [155, 234] width 70 height 8
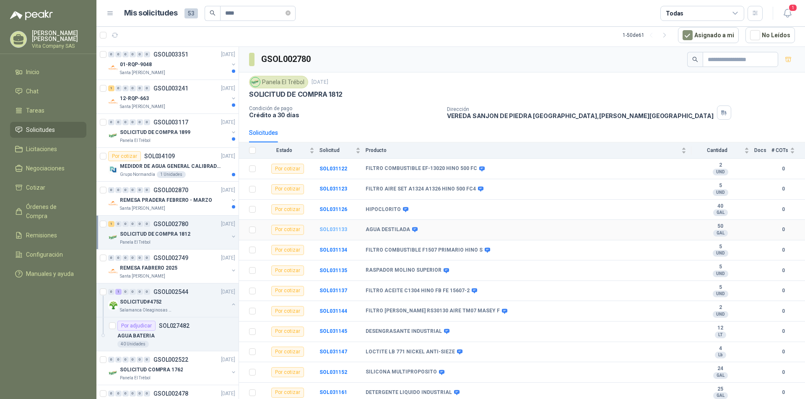
click at [333, 229] on b "SOL031133" at bounding box center [333, 230] width 28 height 6
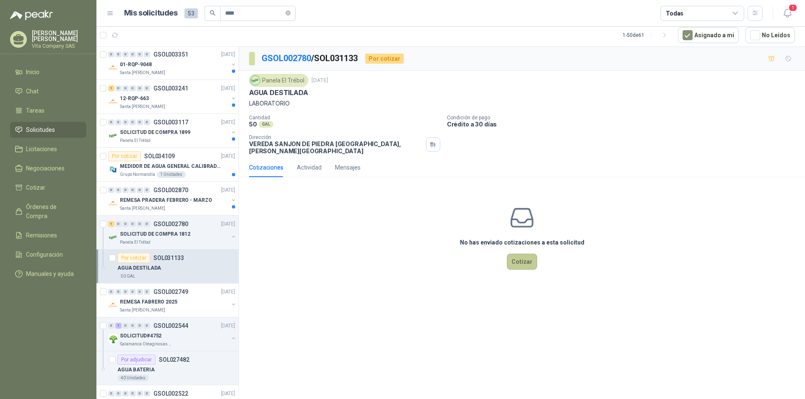
click at [525, 255] on button "Cotizar" at bounding box center [522, 262] width 30 height 16
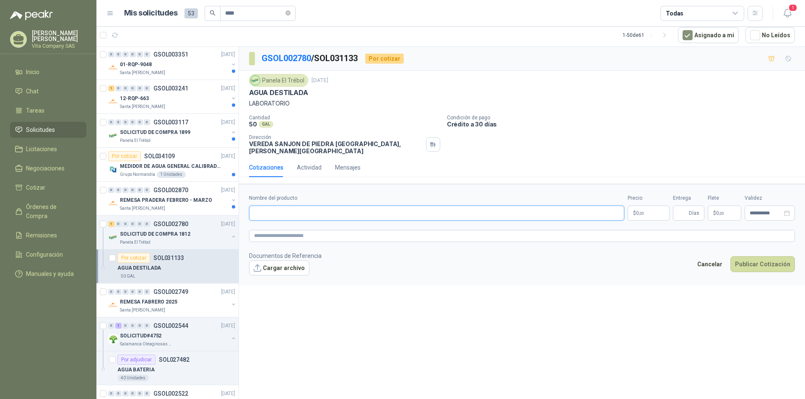
click at [462, 210] on input "Nombre del producto" at bounding box center [436, 213] width 375 height 15
type input "**********"
click at [649, 206] on p "$ 0 ,00" at bounding box center [648, 213] width 42 height 15
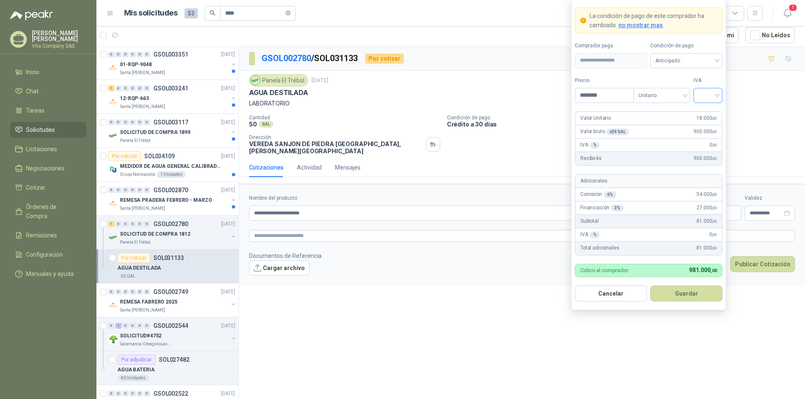
type input "********"
click at [705, 92] on input "search" at bounding box center [707, 94] width 19 height 13
click at [712, 113] on div "19%" at bounding box center [708, 112] width 16 height 9
click at [673, 296] on button "Guardar" at bounding box center [686, 294] width 72 height 16
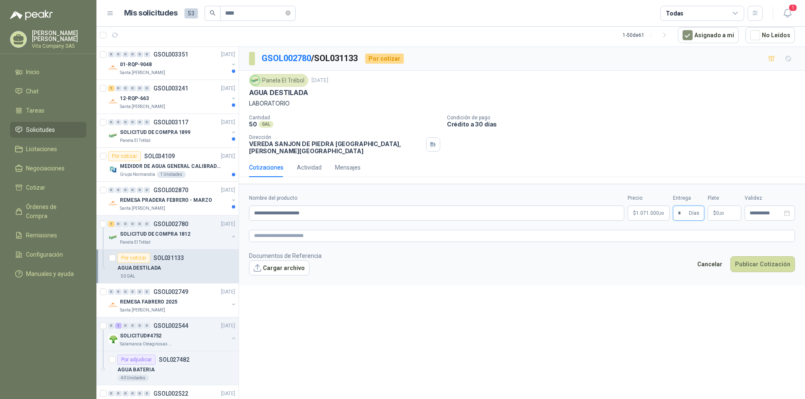
type input "*"
click at [725, 207] on p "$ 0 ,00" at bounding box center [724, 213] width 34 height 15
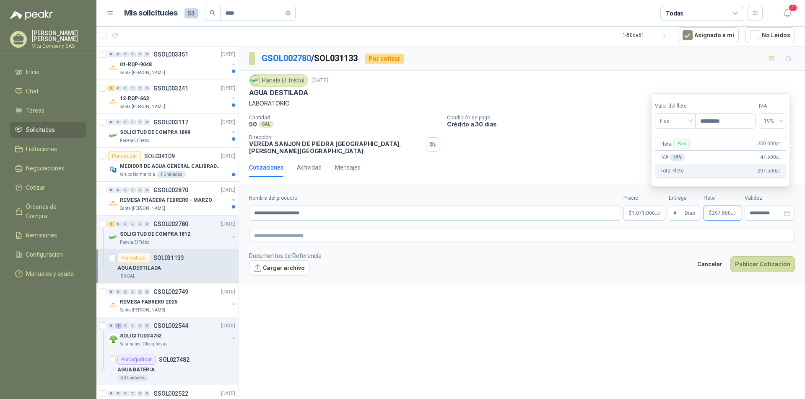
type input "*********"
click at [754, 285] on div "**********" at bounding box center [522, 223] width 566 height 352
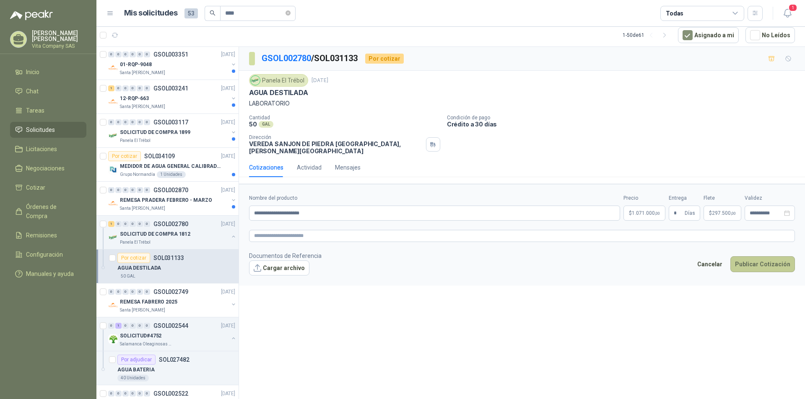
click at [755, 260] on button "Publicar Cotización" at bounding box center [762, 264] width 65 height 16
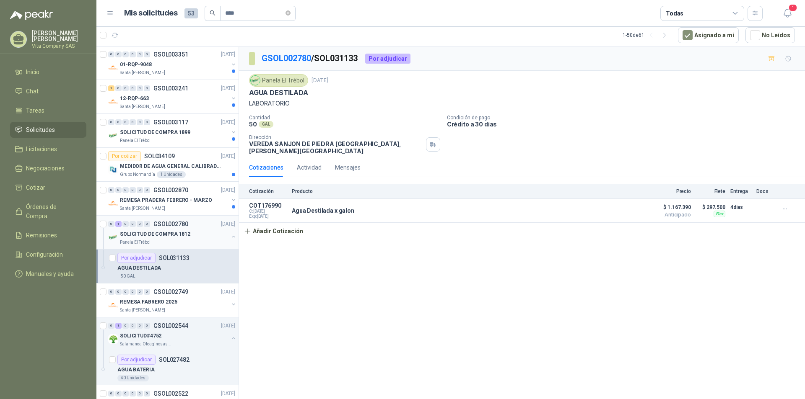
click at [167, 237] on p "SOLICITUD DE COMPRA 1812" at bounding box center [155, 234] width 70 height 8
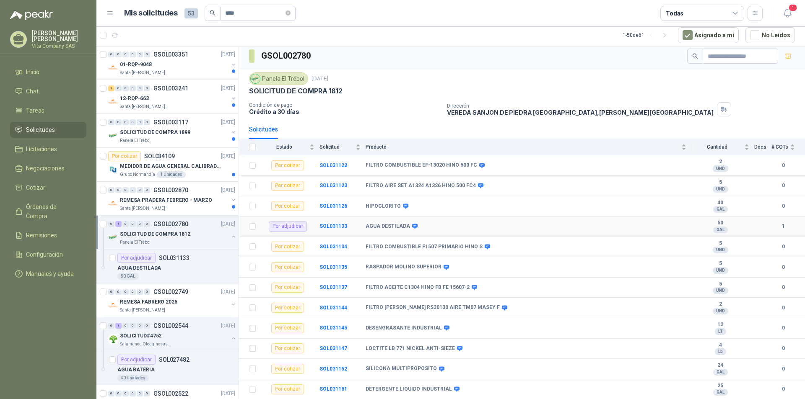
scroll to position [4, 0]
click at [343, 388] on b "SOL031161" at bounding box center [333, 389] width 28 height 6
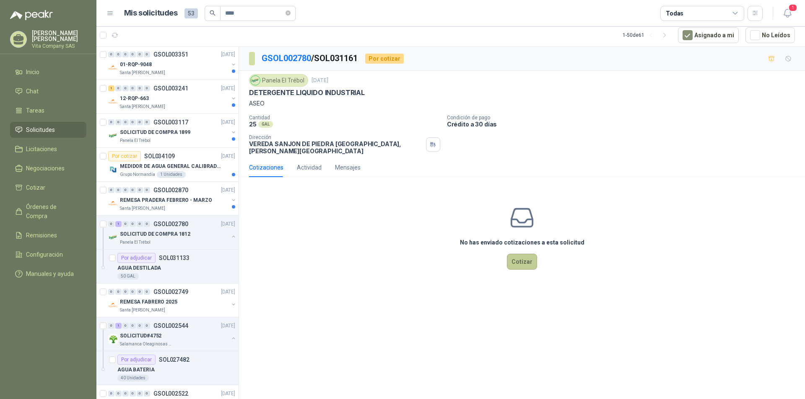
click at [524, 254] on button "Cotizar" at bounding box center [522, 262] width 30 height 16
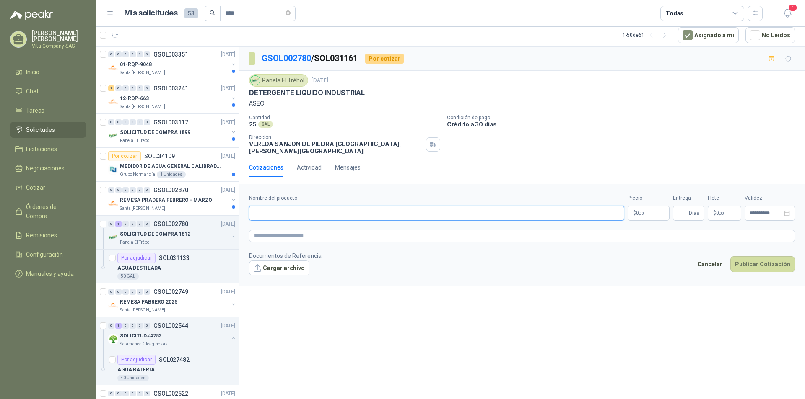
click at [433, 209] on input "Nombre del producto" at bounding box center [436, 213] width 375 height 15
type input "**********"
click at [645, 209] on body "[PERSON_NAME] Vita Company SAS Inicio Chat Tareas Solicitudes Licitaciones Nego…" at bounding box center [402, 199] width 805 height 399
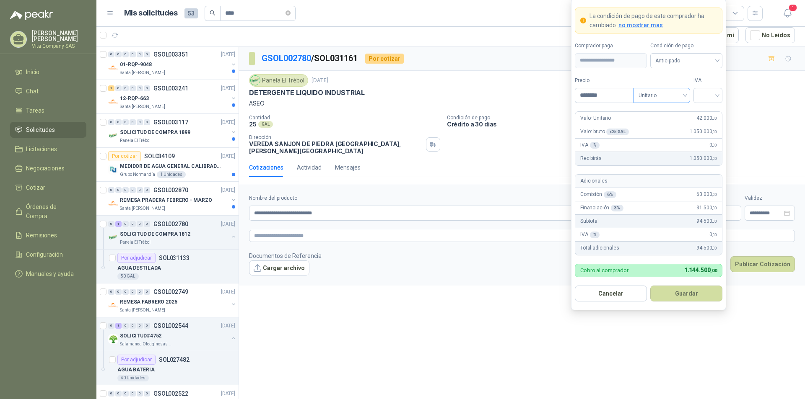
click at [661, 95] on span "Unitario" at bounding box center [661, 95] width 47 height 13
type input "********"
click at [706, 96] on input "search" at bounding box center [707, 94] width 19 height 13
click at [708, 109] on div "19%" at bounding box center [708, 112] width 16 height 9
click at [684, 294] on button "Guardar" at bounding box center [686, 294] width 72 height 16
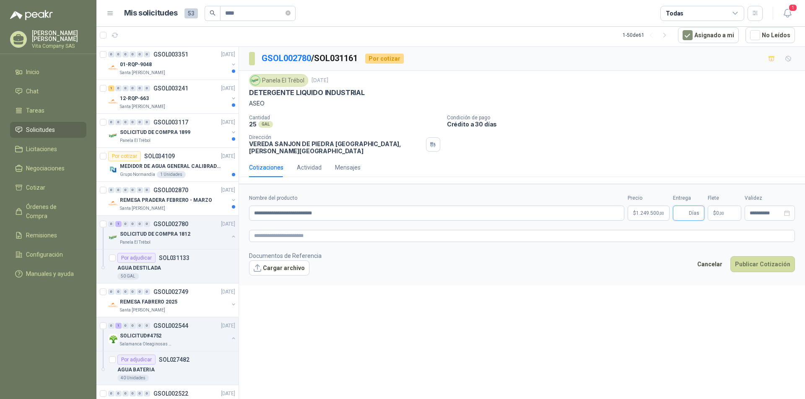
click at [681, 206] on input "Entrega" at bounding box center [682, 213] width 9 height 14
type input "*"
click at [727, 206] on p "$ 0 ,00" at bounding box center [724, 213] width 34 height 15
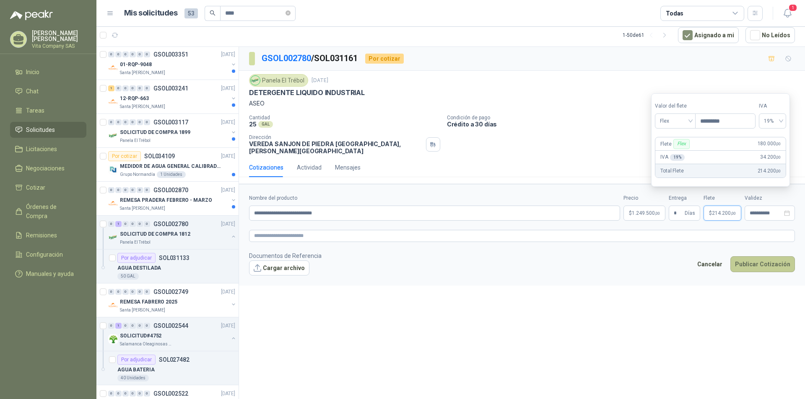
type input "*********"
click at [751, 259] on button "Publicar Cotización" at bounding box center [762, 264] width 65 height 16
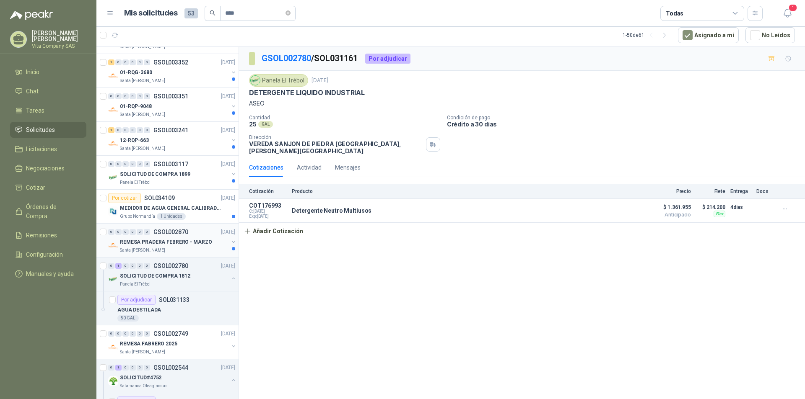
scroll to position [1189, 0]
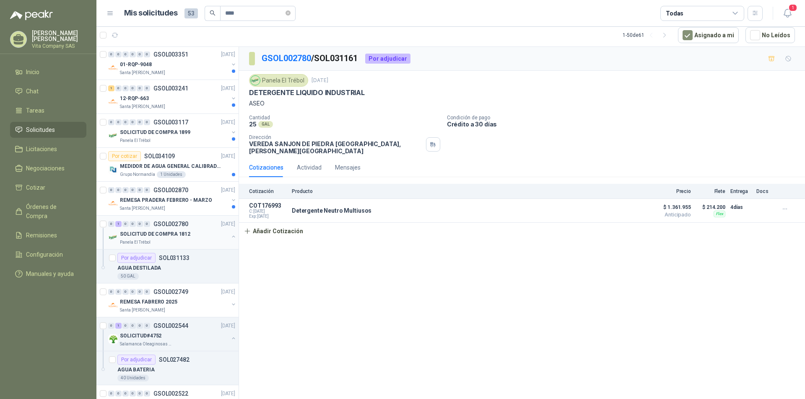
click at [202, 230] on div "SOLICITUD DE COMPRA 1812" at bounding box center [174, 234] width 109 height 10
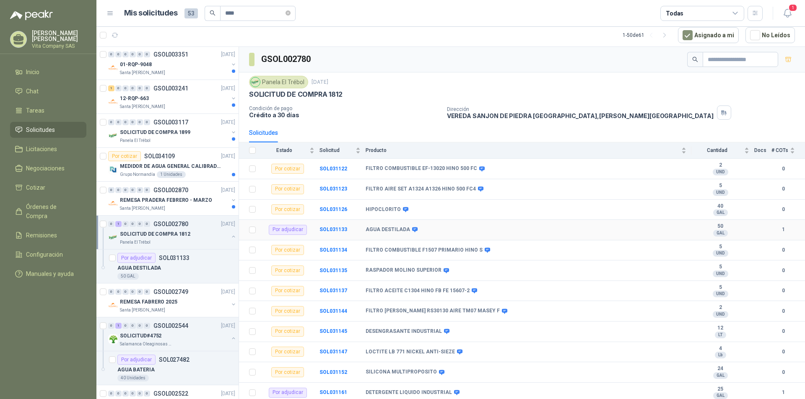
scroll to position [4, 0]
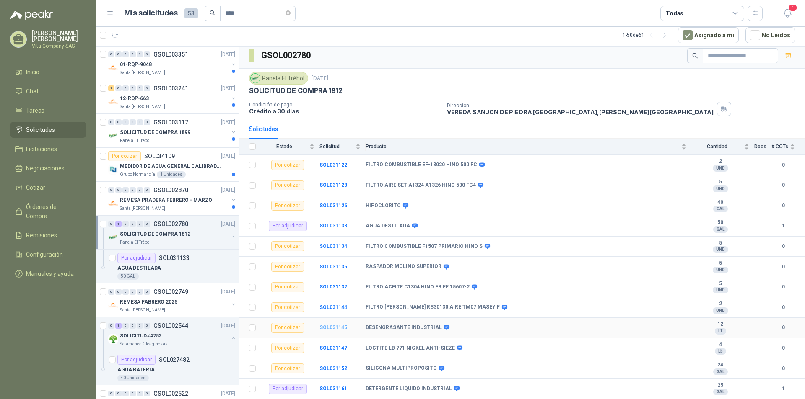
click at [334, 328] on b "SOL031145" at bounding box center [333, 328] width 28 height 6
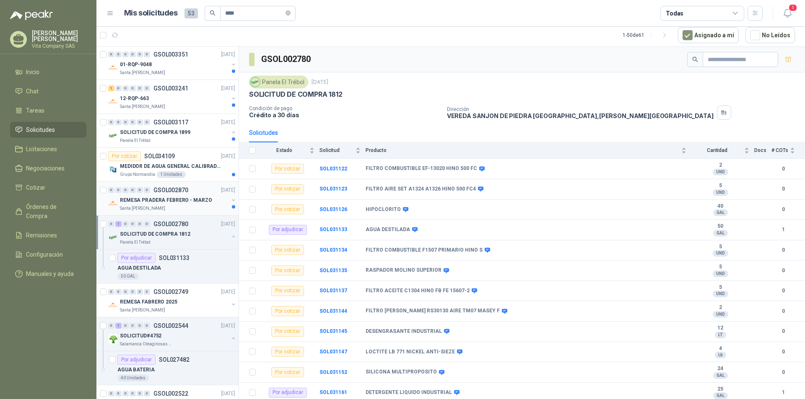
click at [171, 201] on p "REMESA PRADERA FEBRERO - MARZO" at bounding box center [166, 201] width 92 height 8
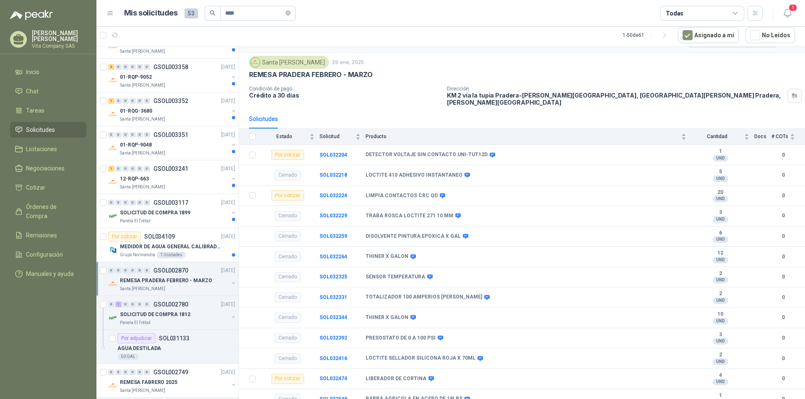
scroll to position [1105, 0]
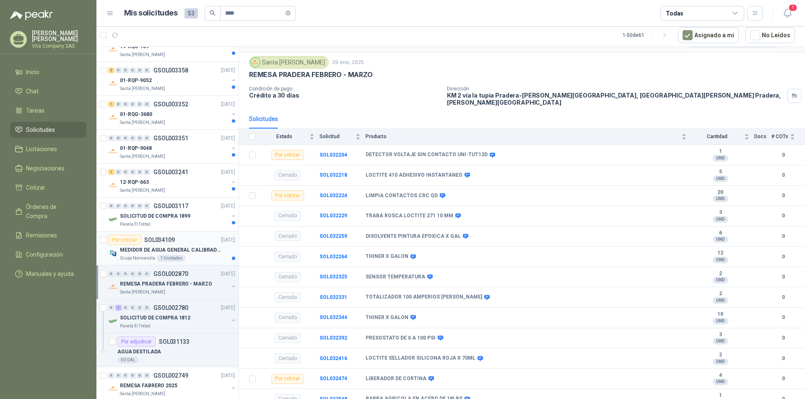
click at [206, 250] on p "MEDIDOR DE AGUA GENERAL CALIBRADO Ø1-1/2" HOMOLOGADO POR EL LABORATORIO DE MEDI…" at bounding box center [172, 250] width 104 height 8
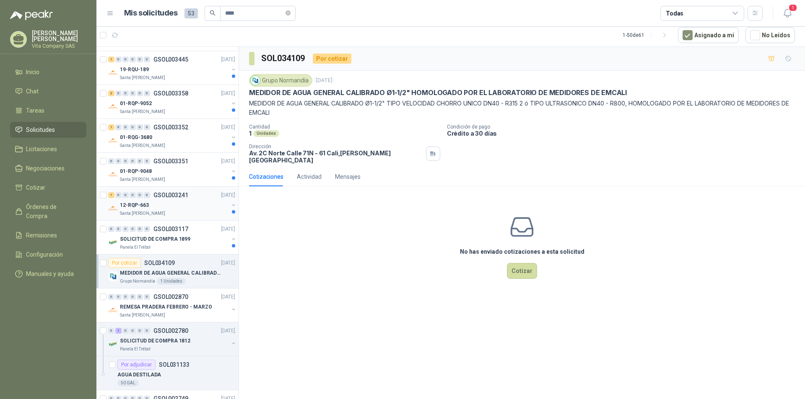
scroll to position [1063, 0]
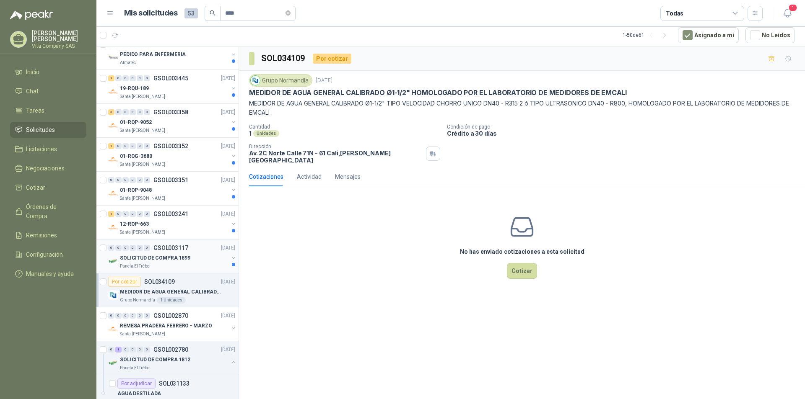
click at [186, 261] on p "SOLICITUD DE COMPRA 1899" at bounding box center [155, 258] width 70 height 8
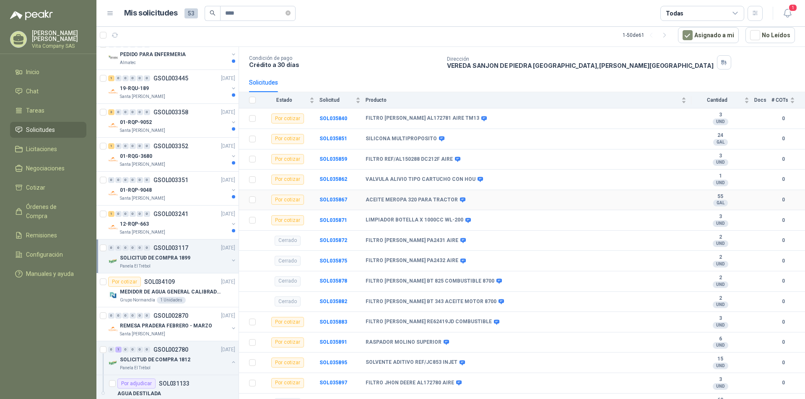
scroll to position [65, 0]
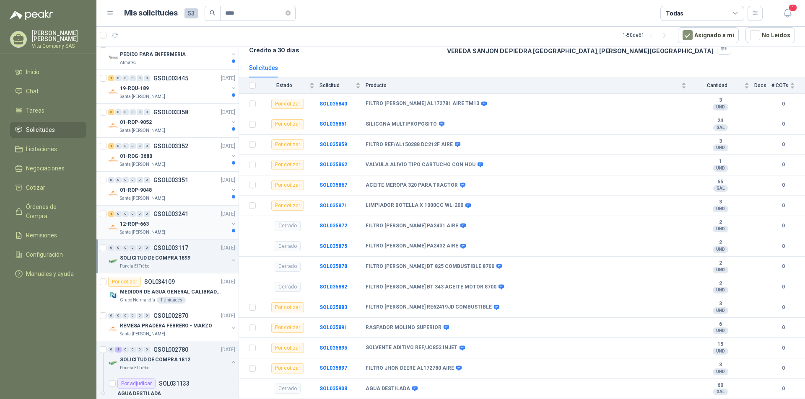
click at [181, 221] on div "12-RQP-663" at bounding box center [174, 224] width 109 height 10
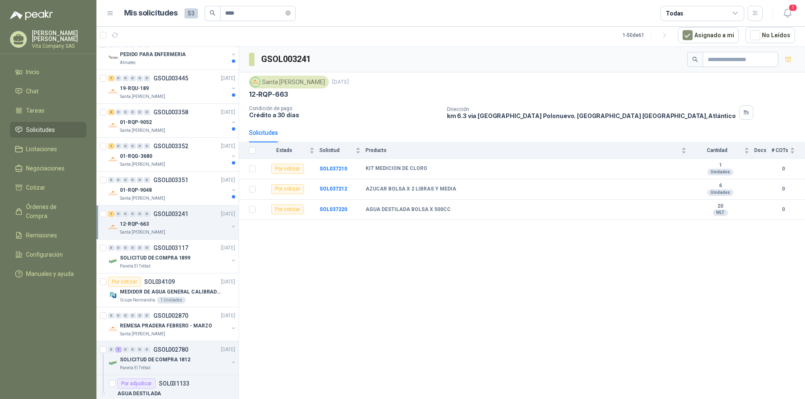
scroll to position [1021, 0]
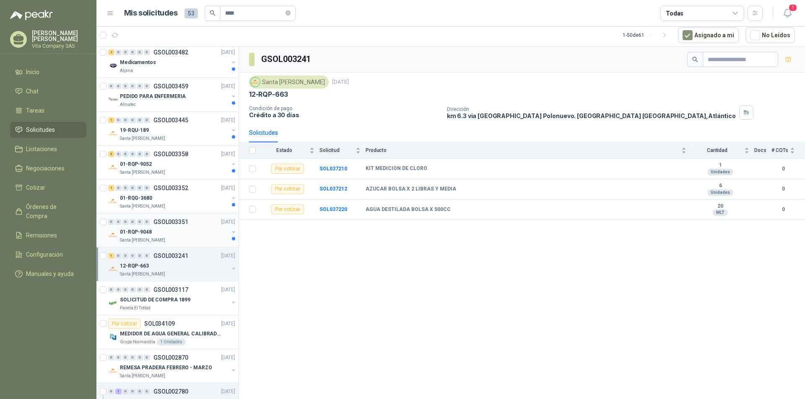
click at [186, 230] on div "01-RQP-9048" at bounding box center [174, 232] width 109 height 10
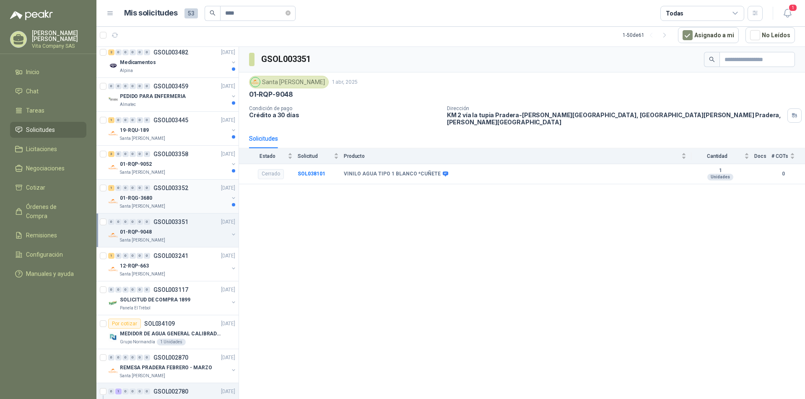
click at [173, 200] on div "01-RQG-3680" at bounding box center [174, 198] width 109 height 10
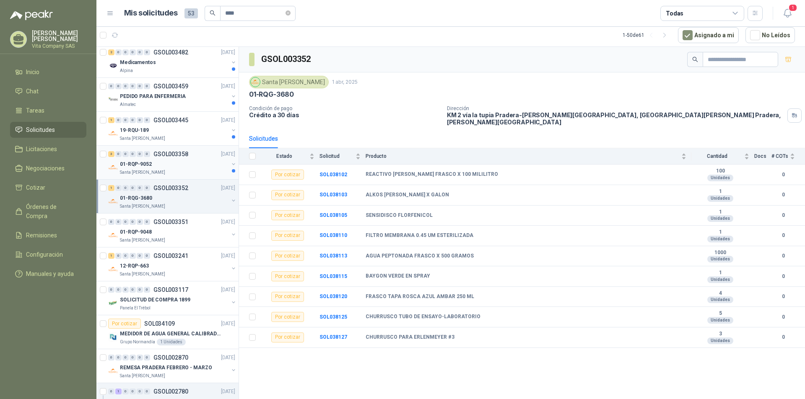
click at [189, 161] on div "01-RQP-9052" at bounding box center [174, 164] width 109 height 10
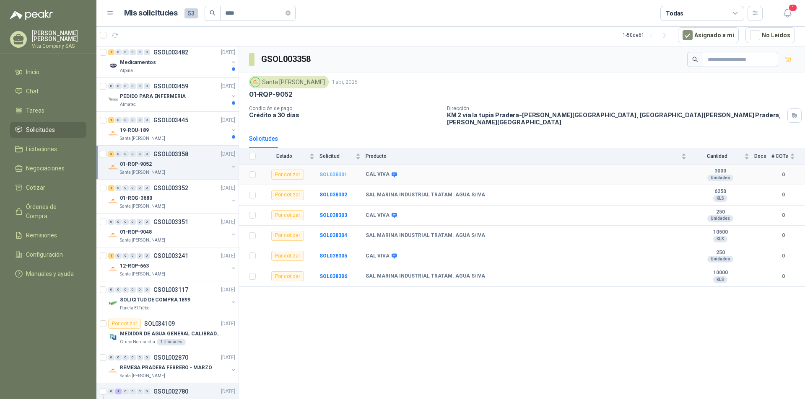
click at [330, 172] on b "SOL038301" at bounding box center [333, 175] width 28 height 6
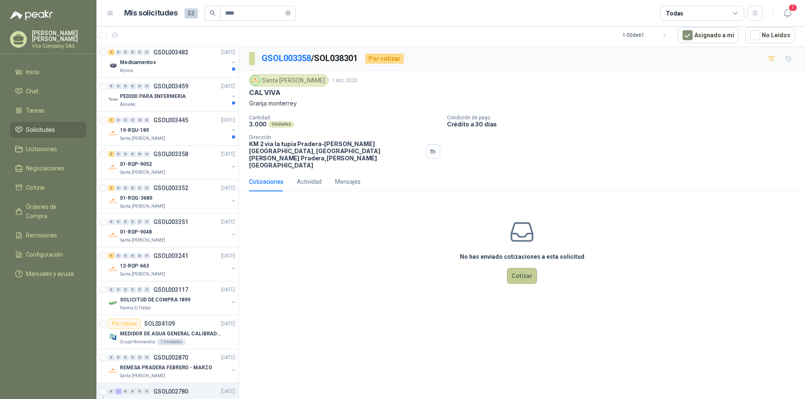
click at [529, 268] on button "Cotizar" at bounding box center [522, 276] width 30 height 16
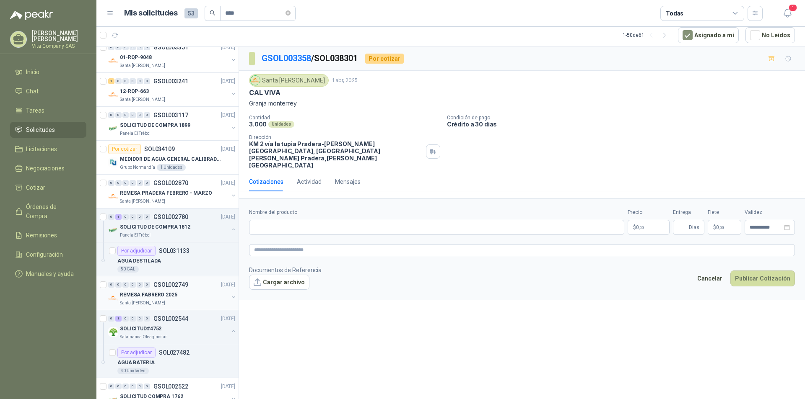
scroll to position [1105, 0]
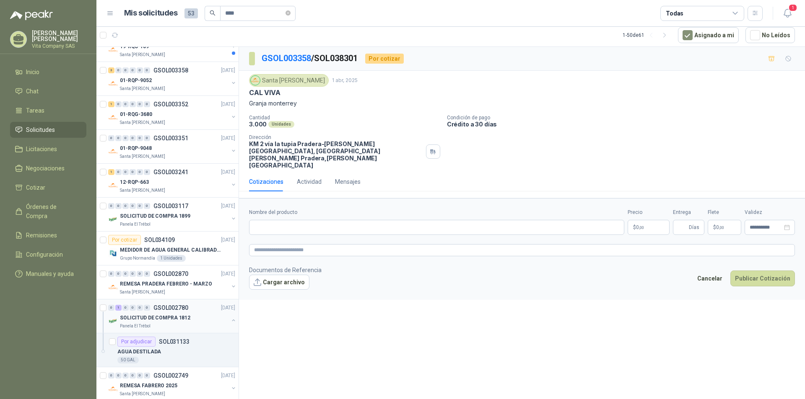
click at [155, 318] on p "SOLICITUD DE COMPRA 1812" at bounding box center [155, 318] width 70 height 8
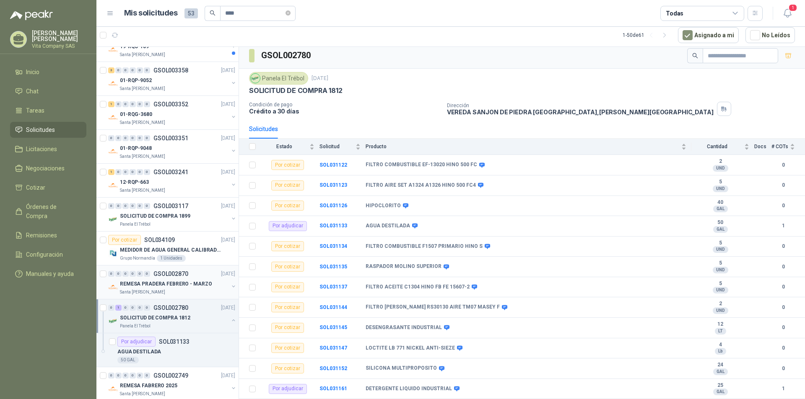
scroll to position [1063, 0]
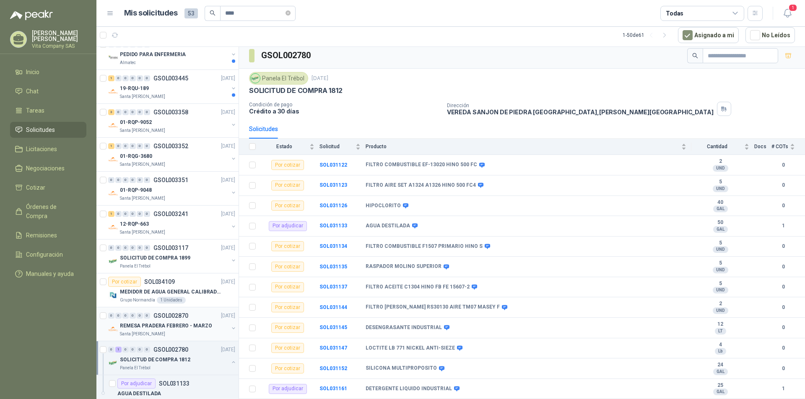
click at [184, 328] on p "REMESA PRADERA FEBRERO - MARZO" at bounding box center [166, 326] width 92 height 8
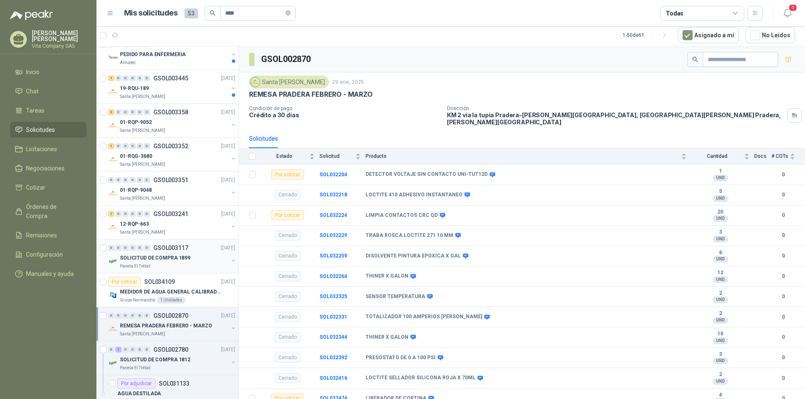
click at [173, 259] on p "SOLICITUD DE COMPRA 1899" at bounding box center [155, 258] width 70 height 8
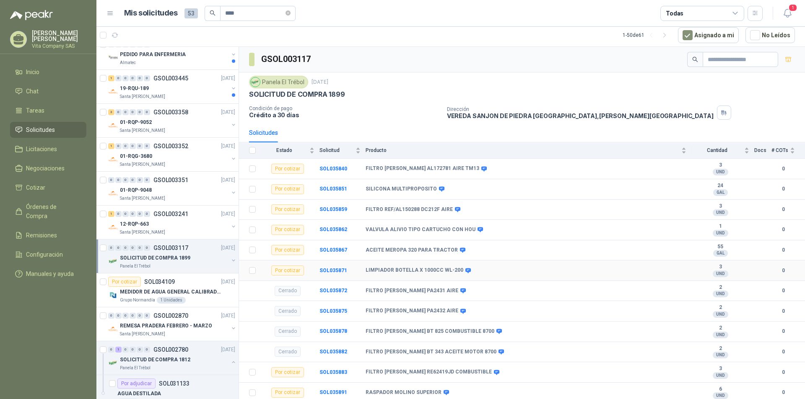
scroll to position [65, 0]
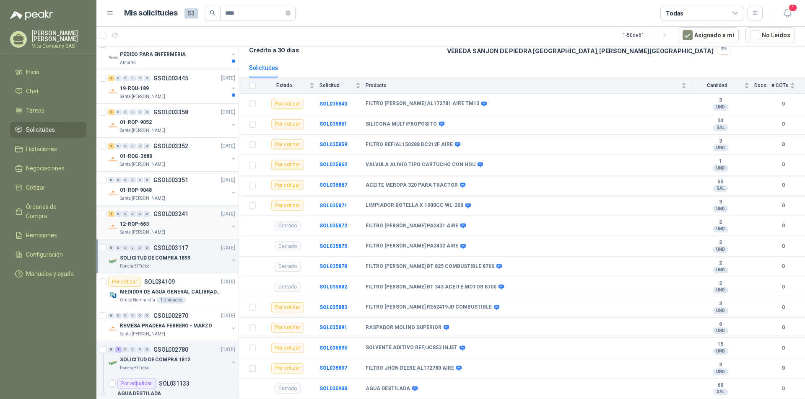
click at [199, 231] on div "Santa [PERSON_NAME]" at bounding box center [174, 232] width 109 height 7
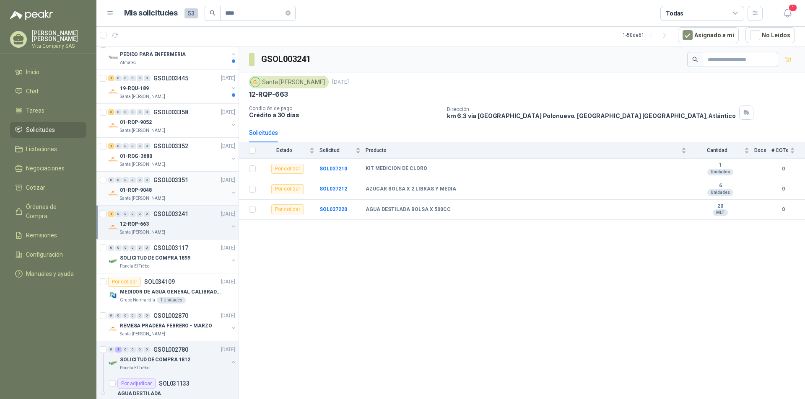
click at [169, 187] on div "01-RQP-9048" at bounding box center [174, 190] width 109 height 10
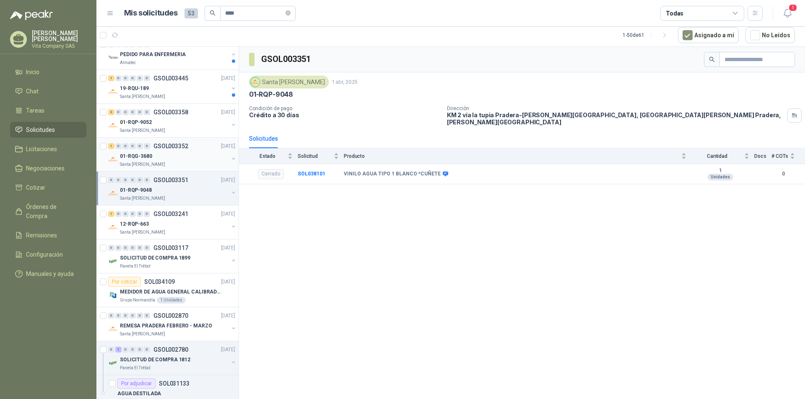
click at [160, 156] on div "01-RQG-3680" at bounding box center [174, 156] width 109 height 10
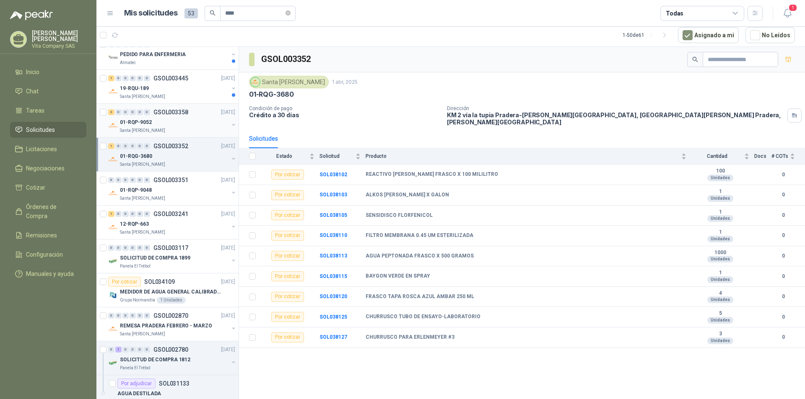
click at [151, 129] on p "Santa [PERSON_NAME]" at bounding box center [142, 130] width 45 height 7
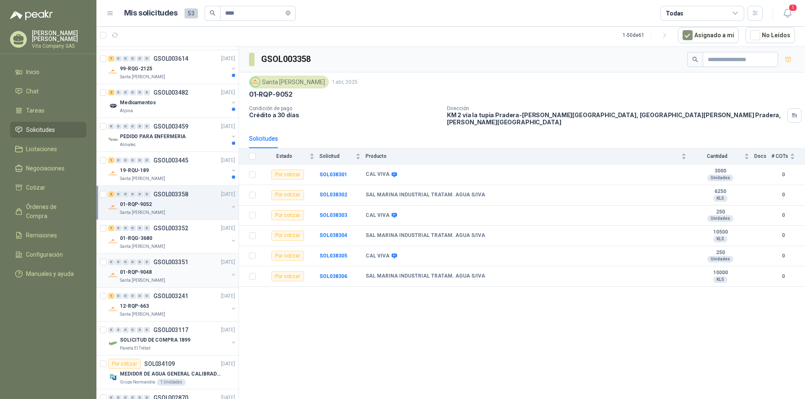
scroll to position [979, 0]
click at [173, 179] on div "Santa [PERSON_NAME]" at bounding box center [174, 180] width 109 height 7
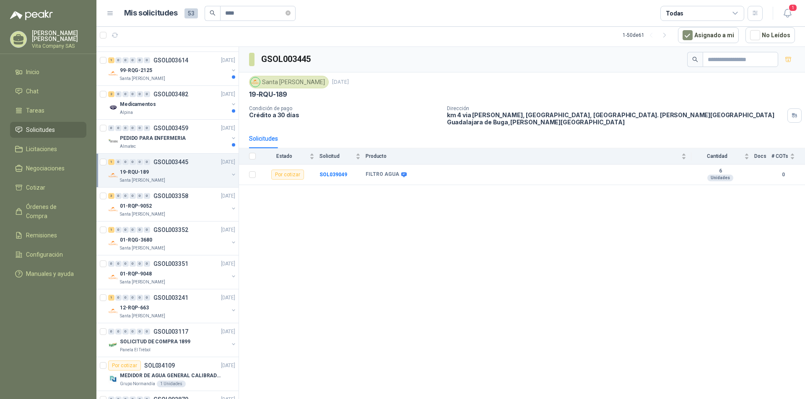
scroll to position [937, 0]
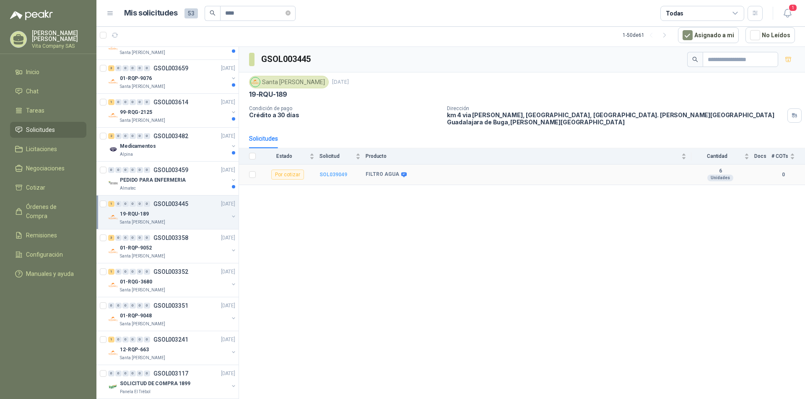
click at [342, 172] on b "SOL039049" at bounding box center [333, 175] width 28 height 6
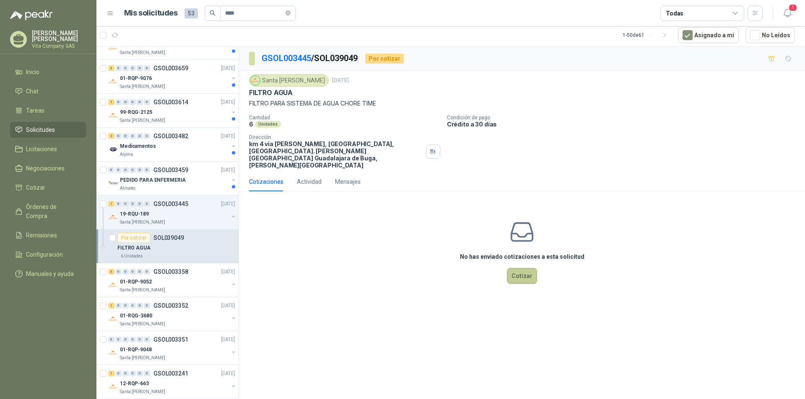
click at [531, 268] on button "Cotizar" at bounding box center [522, 276] width 30 height 16
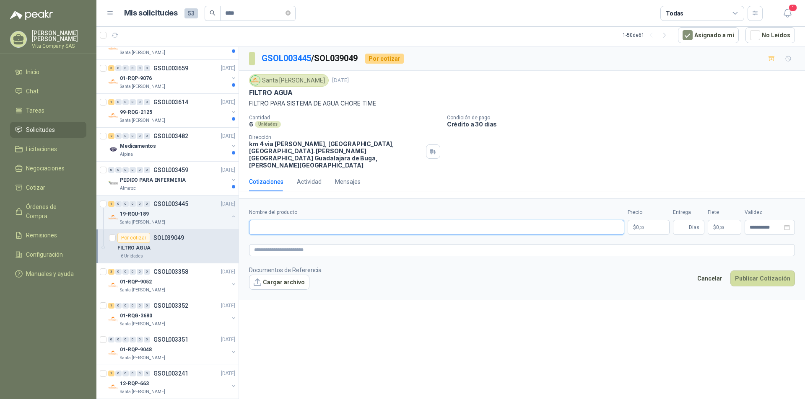
click at [324, 220] on input "Nombre del producto" at bounding box center [436, 227] width 375 height 15
type input "**********"
click at [644, 213] on body "[PERSON_NAME] Vita Company SAS Inicio Chat Tareas Solicitudes Licitaciones Nego…" at bounding box center [402, 199] width 805 height 399
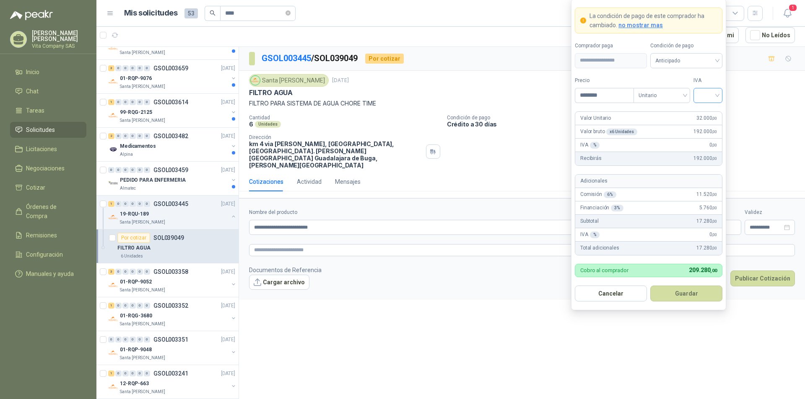
type input "********"
click at [711, 99] on input "search" at bounding box center [707, 94] width 19 height 13
click at [710, 109] on div "19%" at bounding box center [708, 112] width 16 height 9
click at [690, 295] on button "Guardar" at bounding box center [686, 294] width 72 height 16
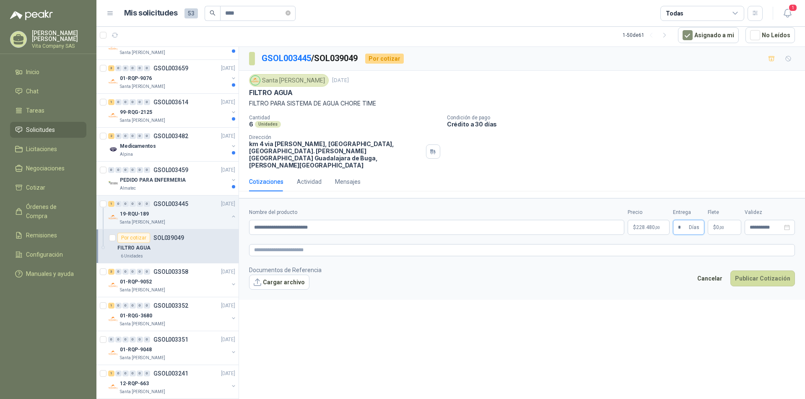
type input "*"
click at [723, 220] on p "$ 0 ,00" at bounding box center [724, 227] width 34 height 15
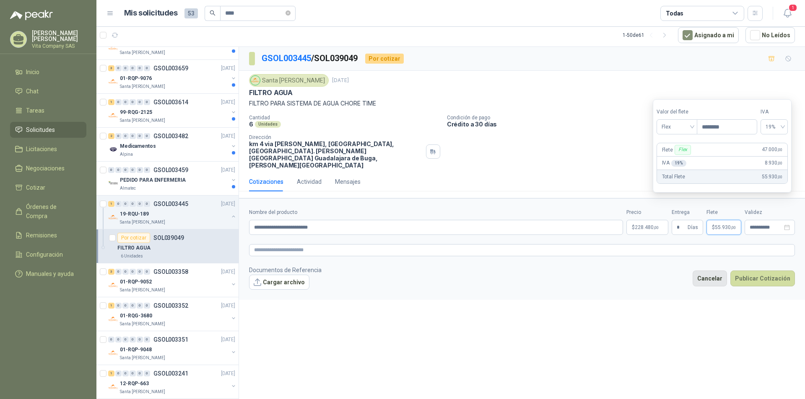
type input "********"
click at [705, 271] on button "Cancelar" at bounding box center [709, 279] width 34 height 16
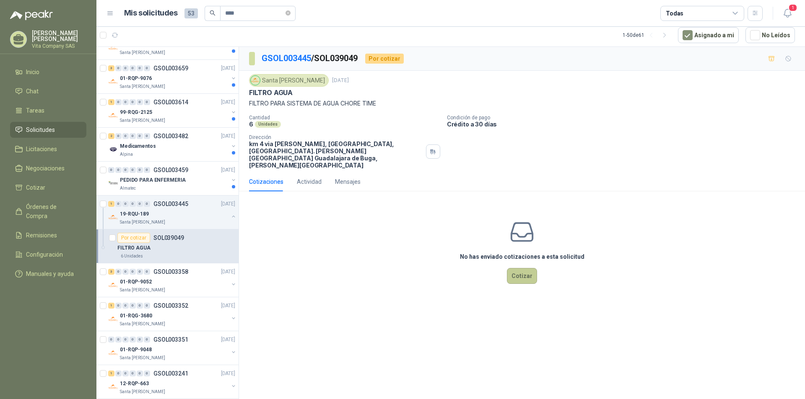
click at [533, 268] on button "Cotizar" at bounding box center [522, 276] width 30 height 16
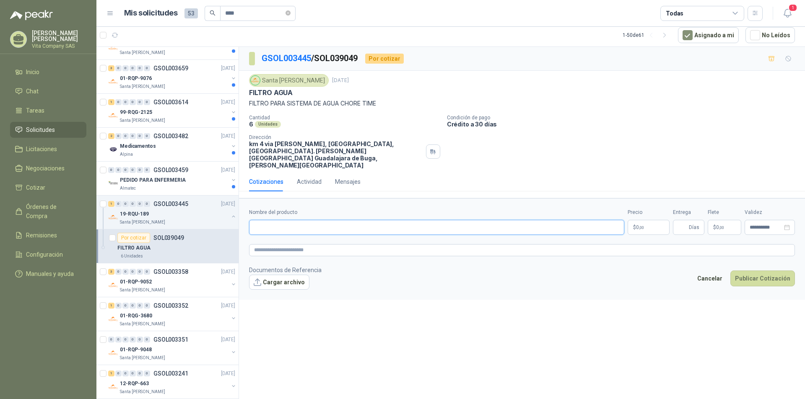
click at [405, 220] on input "Nombre del producto" at bounding box center [436, 227] width 375 height 15
type input "**********"
click at [655, 214] on body "[PERSON_NAME] Vita Company SAS Inicio Chat Tareas Solicitudes Licitaciones Nego…" at bounding box center [402, 199] width 805 height 399
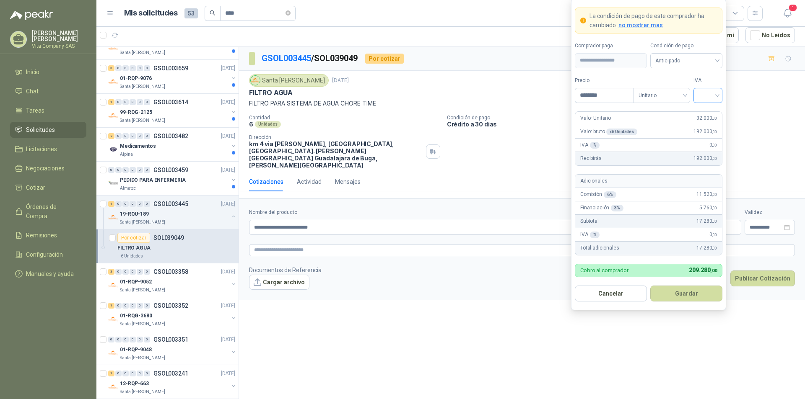
type input "********"
click at [711, 91] on input "search" at bounding box center [707, 94] width 19 height 13
click at [709, 113] on div "19%" at bounding box center [708, 112] width 16 height 9
click at [678, 290] on button "Guardar" at bounding box center [686, 294] width 72 height 16
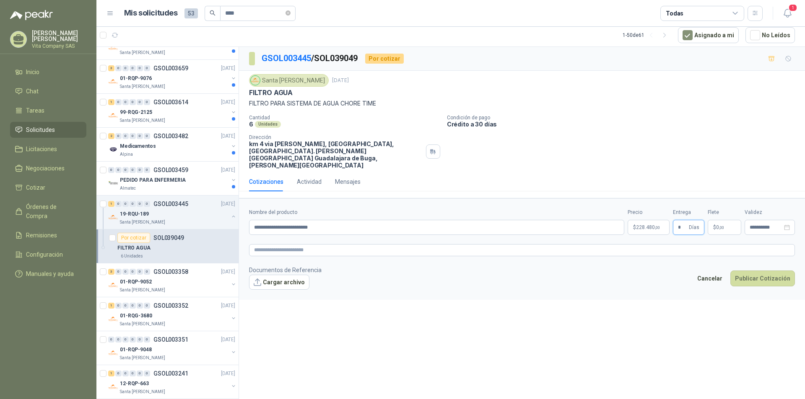
type input "*"
click at [724, 220] on p "$ 0 ,00" at bounding box center [724, 227] width 34 height 15
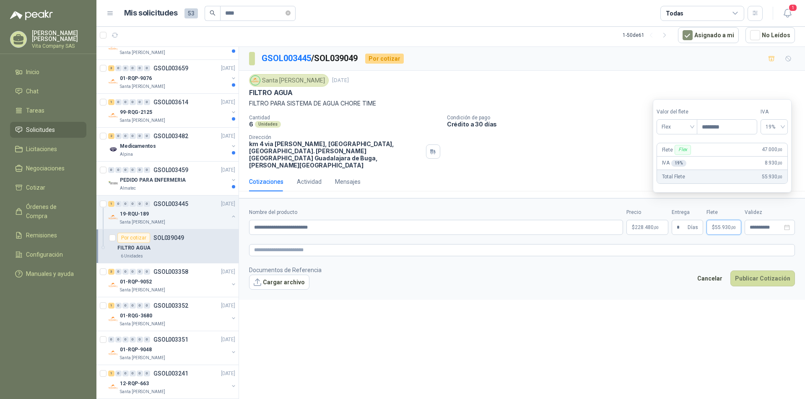
type input "********"
click at [608, 133] on div "Cantidad 6 Unidades Condición de pago Crédito a 30 días Dirección km 4 via [PER…" at bounding box center [522, 142] width 546 height 54
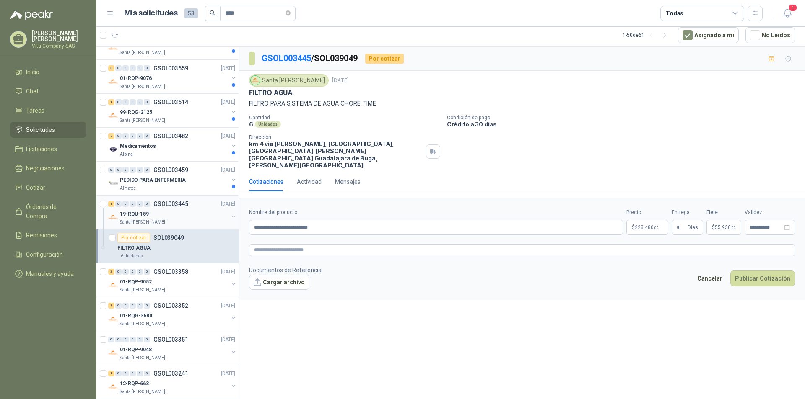
click at [176, 215] on div "19-RQU-189" at bounding box center [174, 214] width 109 height 10
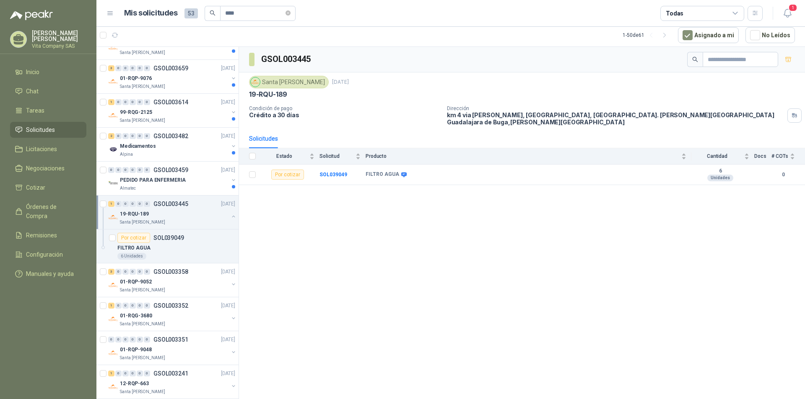
click at [164, 206] on p "GSOL003445" at bounding box center [170, 204] width 35 height 6
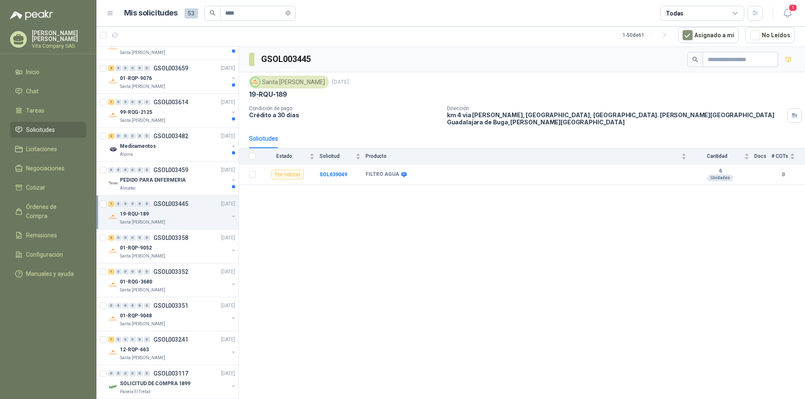
click at [169, 213] on div "19-RQU-189" at bounding box center [174, 214] width 109 height 10
click at [165, 246] on div "FILTRO AGUA" at bounding box center [176, 248] width 118 height 10
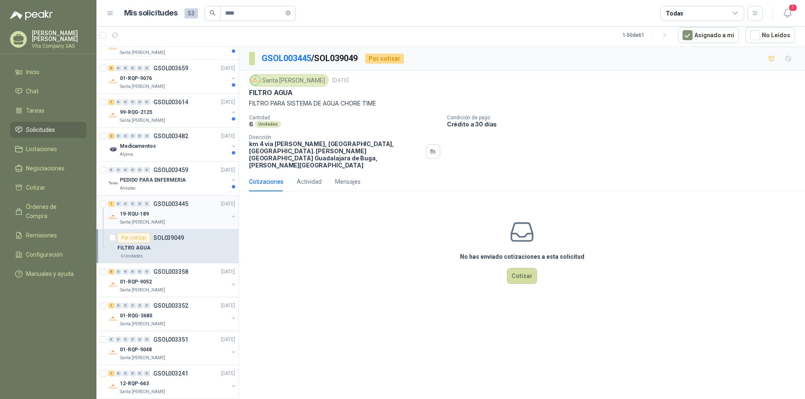
click at [178, 212] on div "19-RQU-189" at bounding box center [174, 214] width 109 height 10
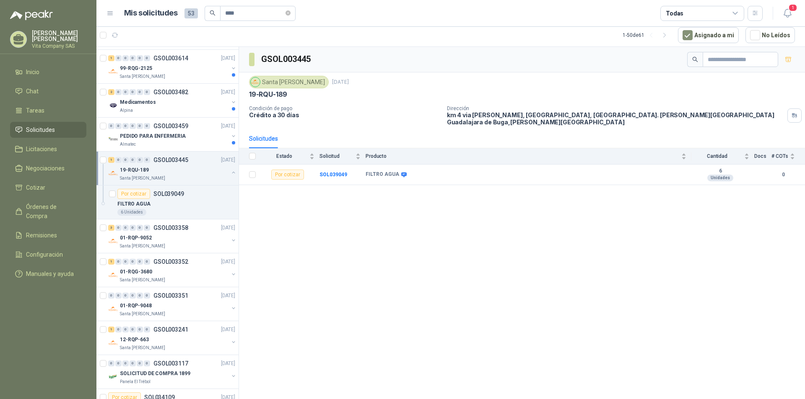
scroll to position [1021, 0]
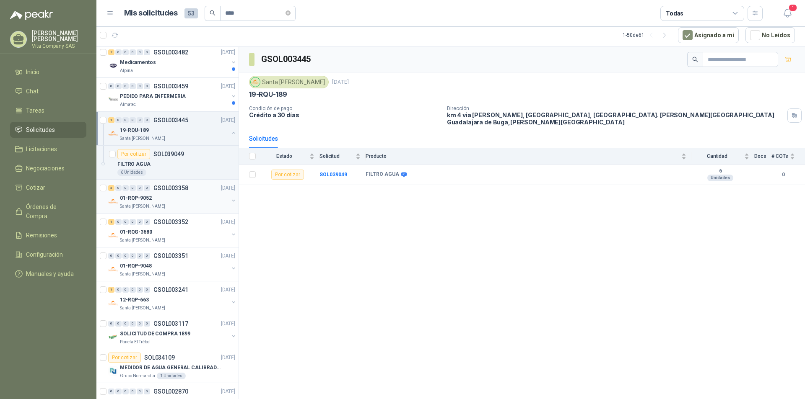
click at [181, 199] on div "01-RQP-9052" at bounding box center [174, 198] width 109 height 10
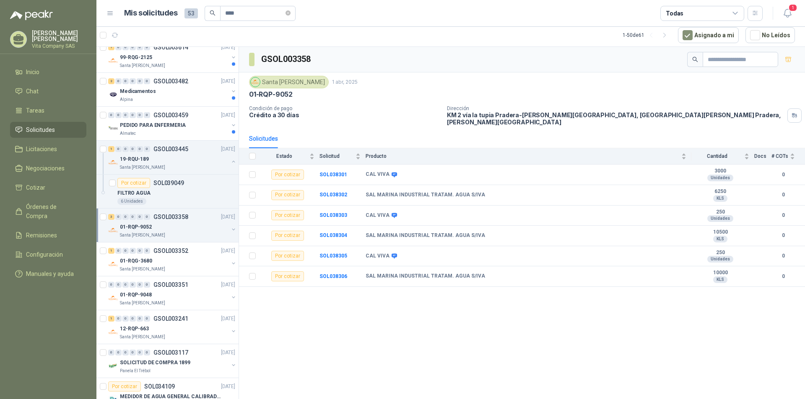
scroll to position [937, 0]
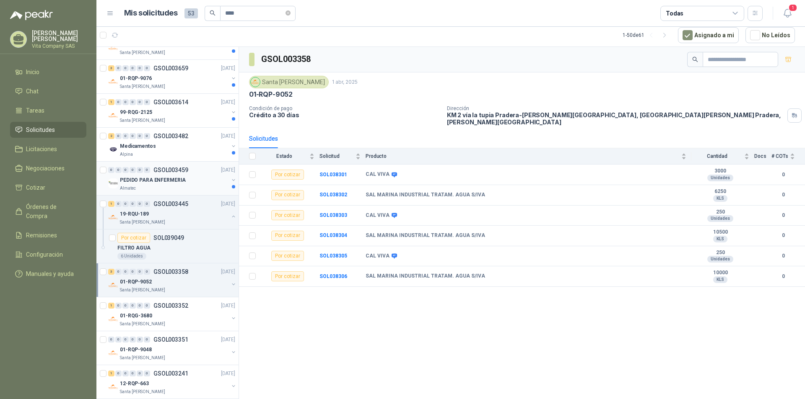
click at [187, 183] on div "PEDIDO PARA ENFERMERIA" at bounding box center [174, 180] width 109 height 10
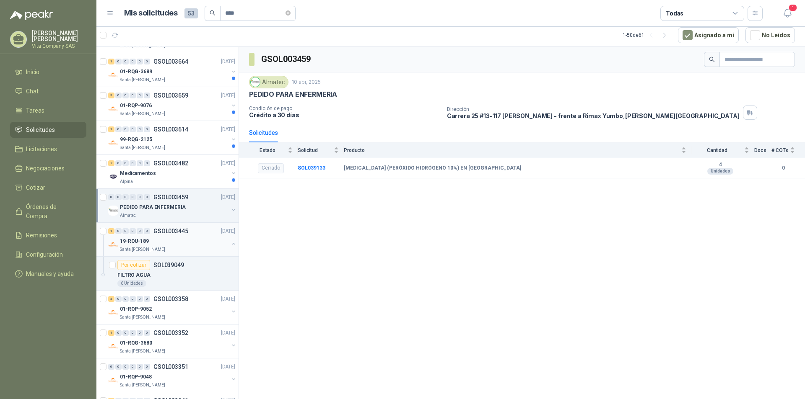
scroll to position [895, 0]
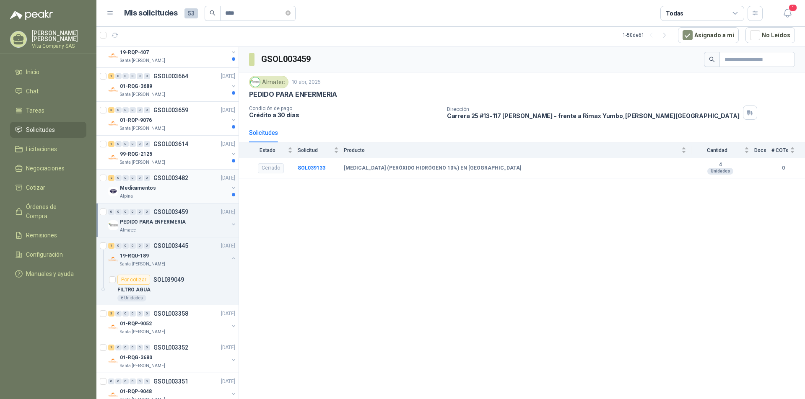
click at [181, 189] on div "Medicamentos" at bounding box center [174, 188] width 109 height 10
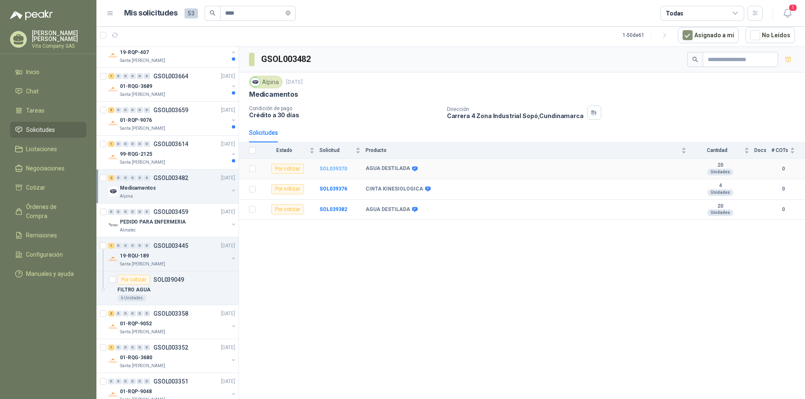
click at [338, 167] on b "SOL039370" at bounding box center [333, 169] width 28 height 6
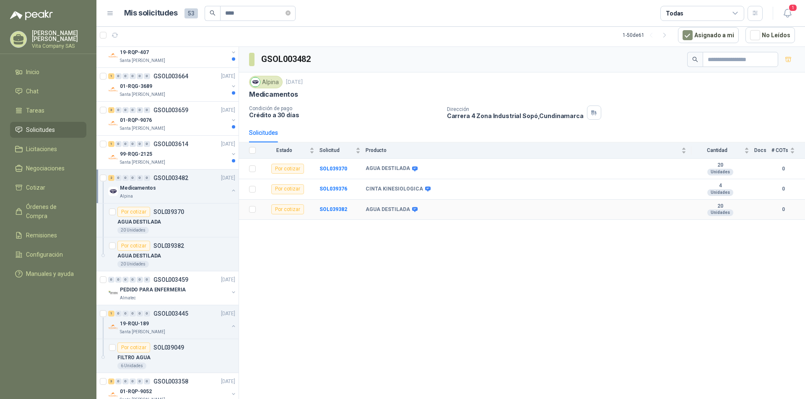
click at [397, 210] on b "AGUA DESTILADA" at bounding box center [387, 210] width 44 height 7
click at [342, 207] on b "SOL039382" at bounding box center [333, 210] width 28 height 6
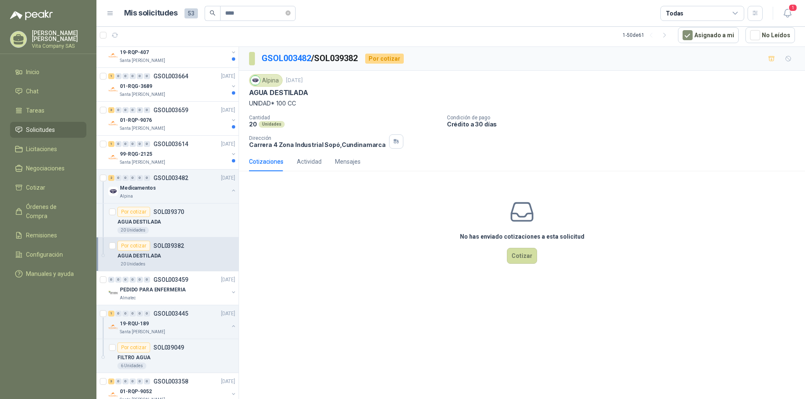
click at [277, 163] on div "Cotizaciones" at bounding box center [266, 161] width 34 height 9
click at [173, 182] on div "2 0 0 0 0 0 GSOL003482 [DATE]" at bounding box center [172, 178] width 129 height 10
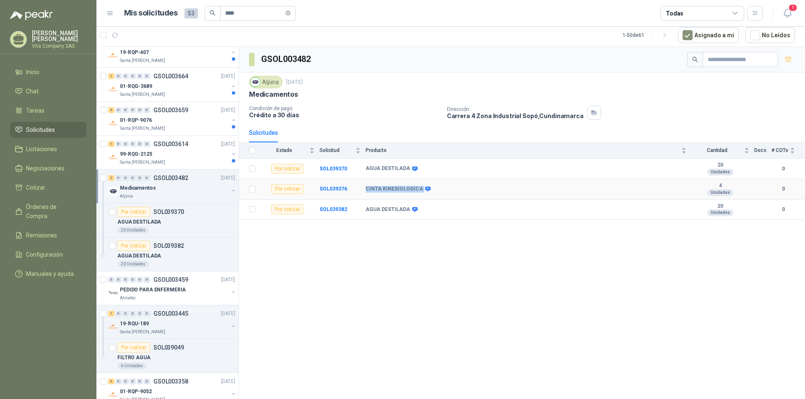
drag, startPoint x: 362, startPoint y: 184, endPoint x: 430, endPoint y: 186, distance: 68.7
click at [430, 186] on tr "Por cotizar SOL039376 CINTA KINESIOLOGICA 4 Unidades 0" at bounding box center [522, 189] width 566 height 21
copy tr "CINTA KINESIOLOGICA"
click at [179, 145] on p "GSOL003614" at bounding box center [170, 144] width 35 height 6
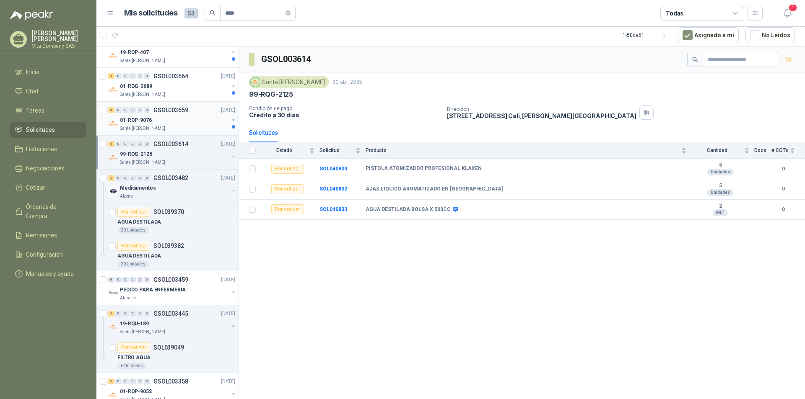
click at [184, 121] on div "01-RQP-9076" at bounding box center [174, 120] width 109 height 10
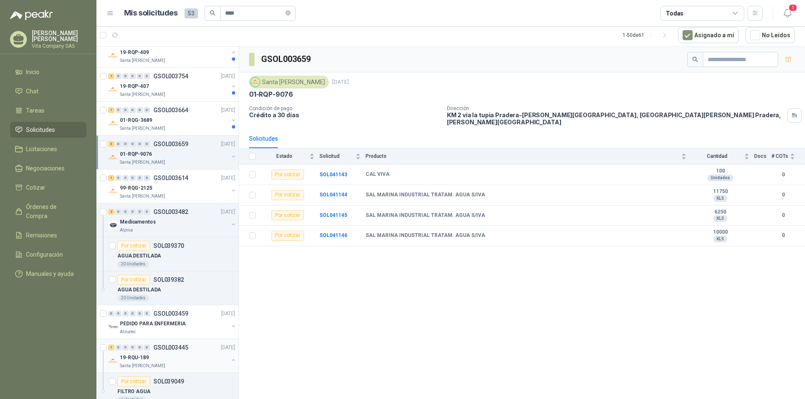
scroll to position [854, 0]
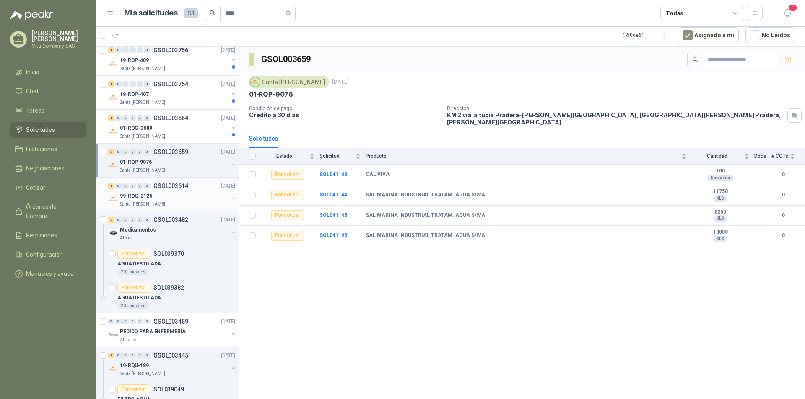
click at [197, 203] on div "Santa [PERSON_NAME]" at bounding box center [174, 204] width 109 height 7
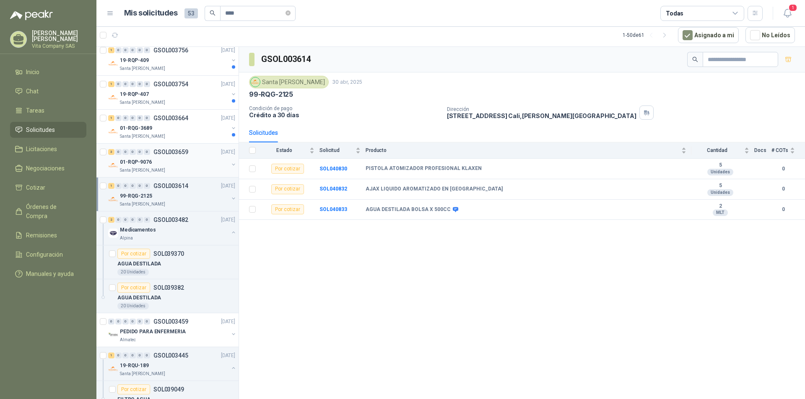
click at [166, 161] on div "01-RQP-9076" at bounding box center [174, 162] width 109 height 10
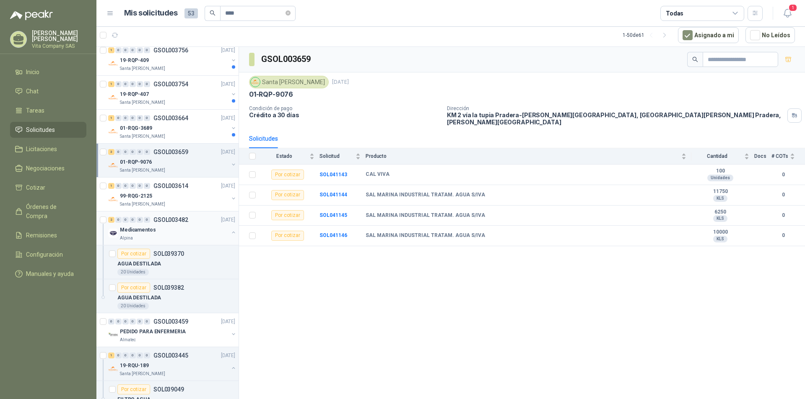
scroll to position [812, 0]
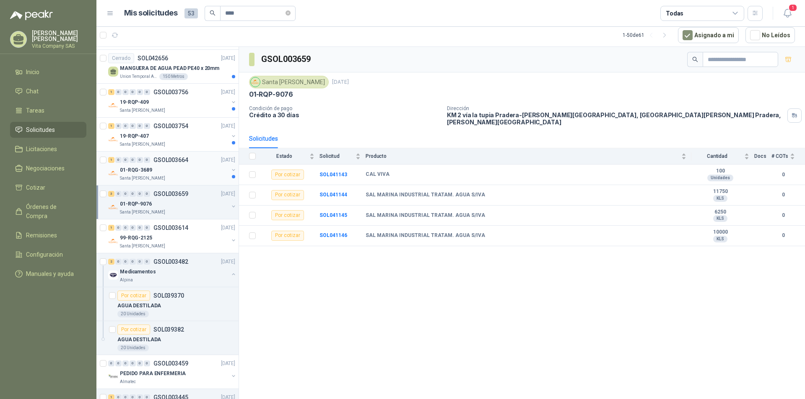
click at [191, 172] on div "01-RQG-3689" at bounding box center [174, 170] width 109 height 10
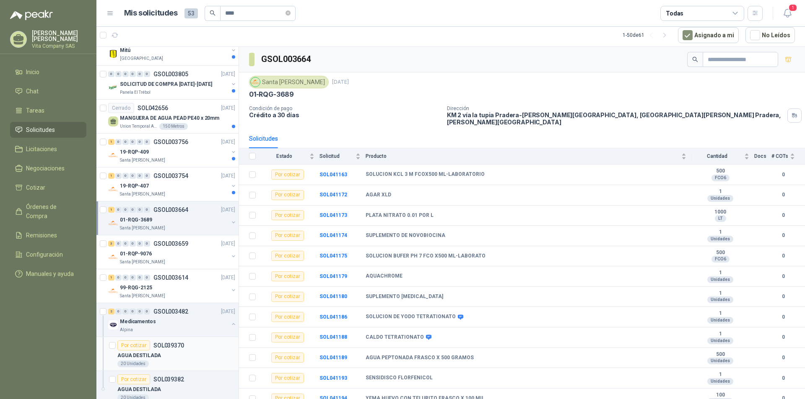
scroll to position [728, 0]
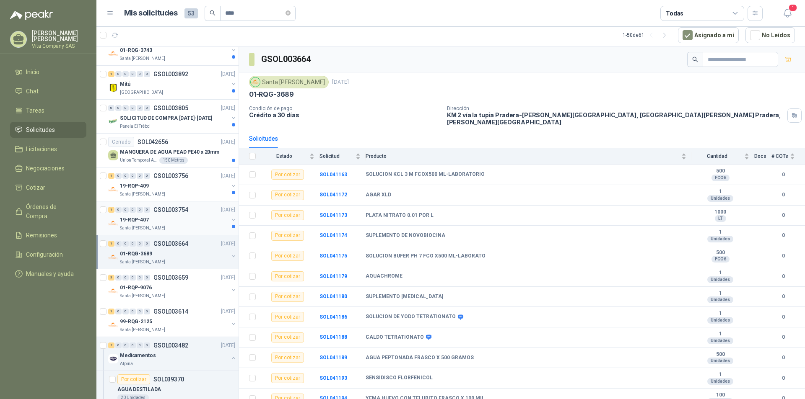
click at [179, 215] on div "19-RQP-407" at bounding box center [174, 220] width 109 height 10
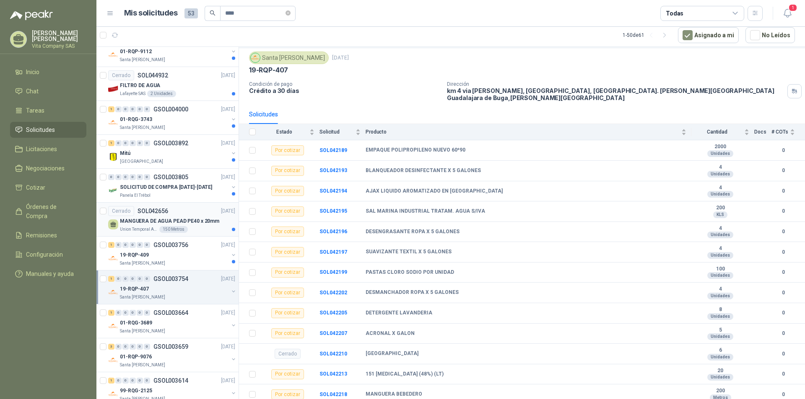
scroll to position [644, 0]
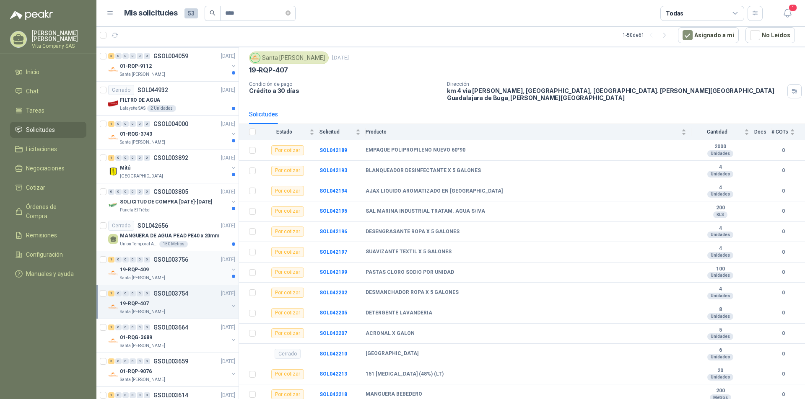
click at [173, 272] on div "19-RQP-409" at bounding box center [174, 270] width 109 height 10
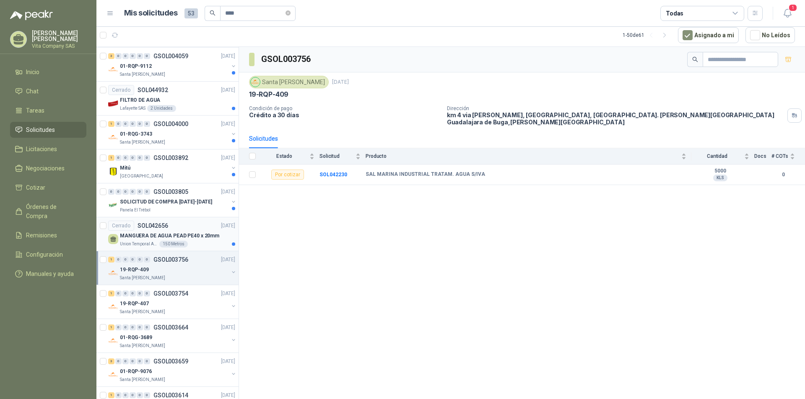
click at [159, 234] on p "MANGUERA DE AGUA PEAD PE40 x 20mm" at bounding box center [169, 236] width 99 height 8
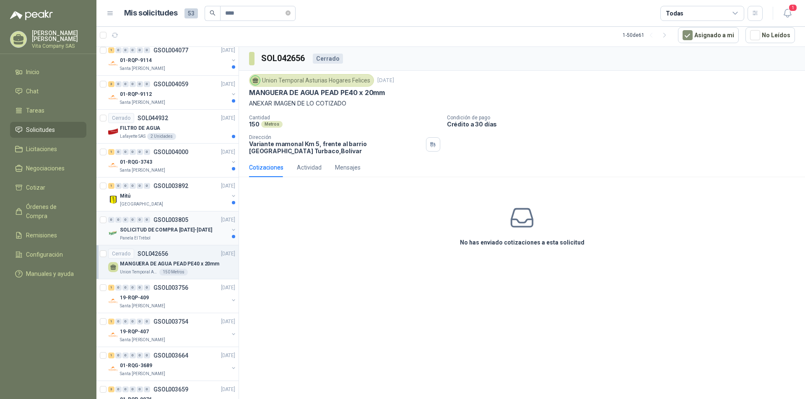
scroll to position [602, 0]
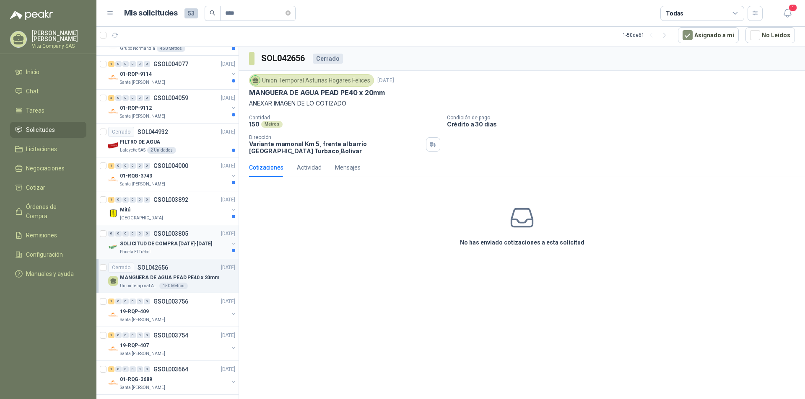
click at [176, 245] on p "SOLICITUD DE COMPRA [DATE]-[DATE]" at bounding box center [166, 244] width 92 height 8
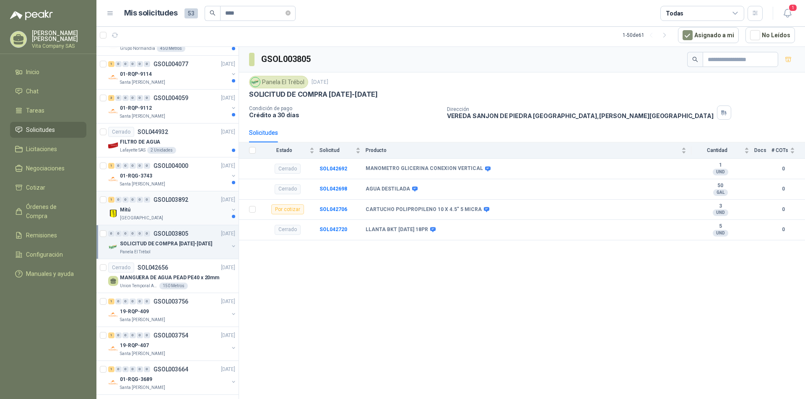
click at [158, 204] on div "1 0 0 0 0 0 GSOL003892 [DATE]" at bounding box center [172, 200] width 129 height 10
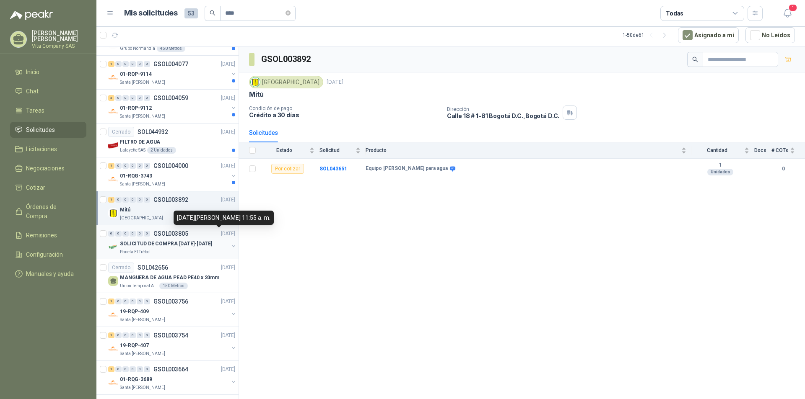
scroll to position [560, 0]
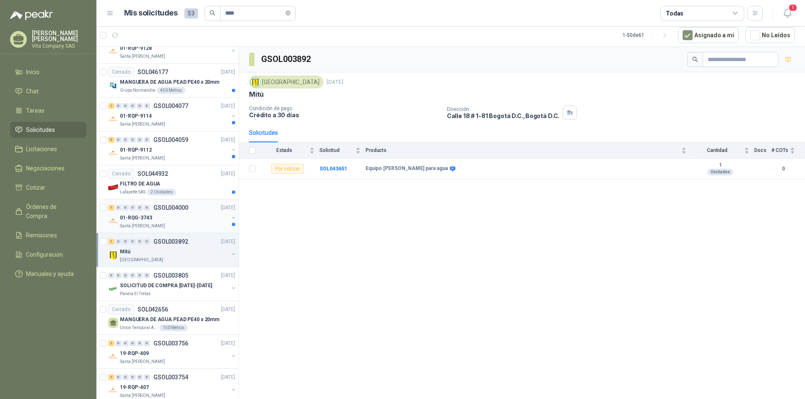
click at [175, 216] on div "01-RQG-3743" at bounding box center [174, 218] width 109 height 10
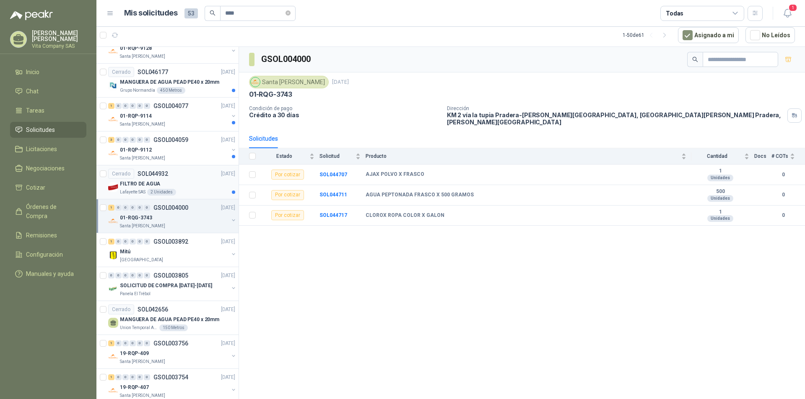
click at [168, 183] on div "FILTRO DE AGUA" at bounding box center [177, 184] width 115 height 10
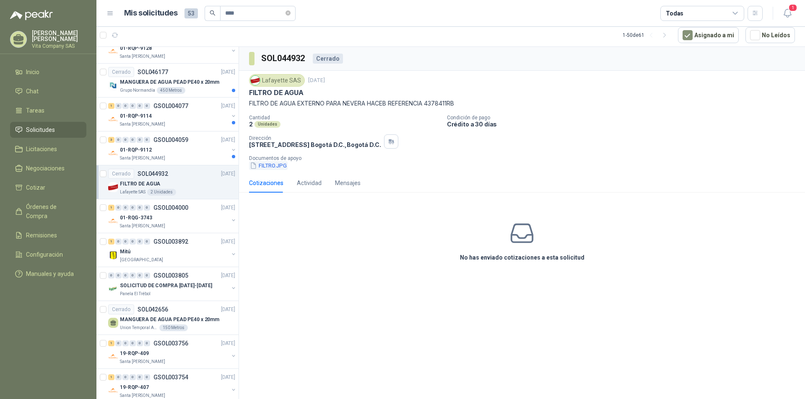
click at [277, 165] on button "FILTRO.JPG" at bounding box center [268, 165] width 39 height 9
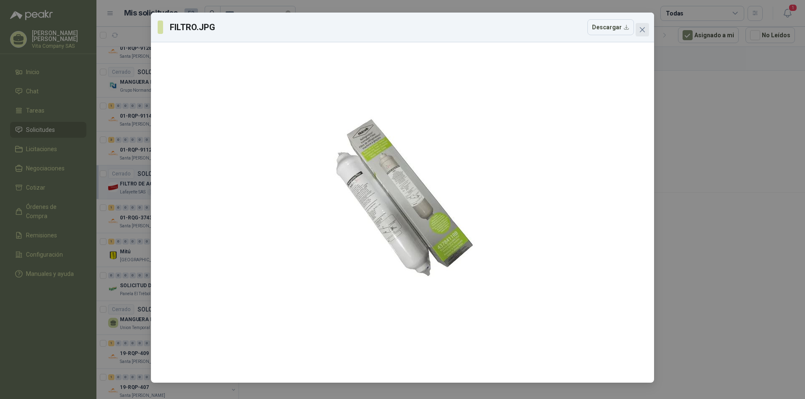
click at [641, 30] on icon "close" at bounding box center [641, 29] width 5 height 5
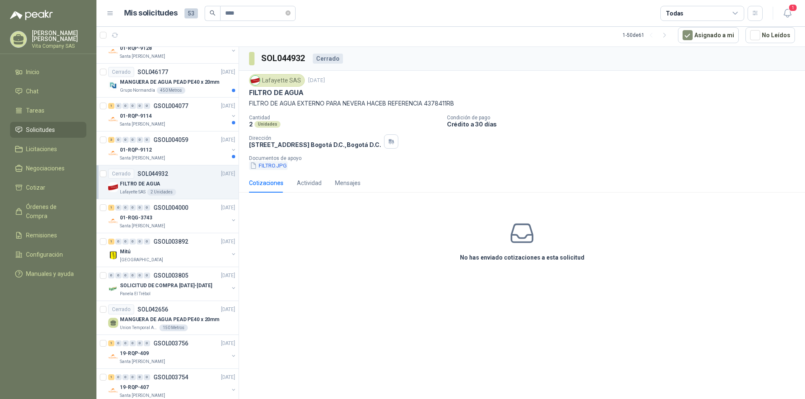
click at [277, 166] on button "FILTRO.JPG" at bounding box center [268, 165] width 39 height 9
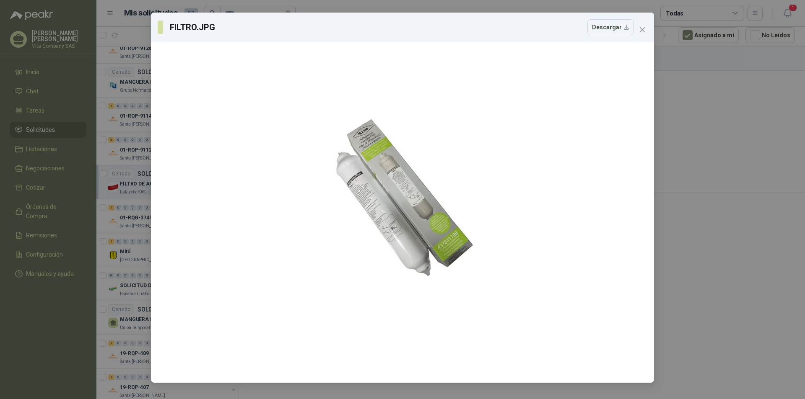
click at [712, 210] on div "FILTRO.JPG Descargar" at bounding box center [402, 199] width 805 height 399
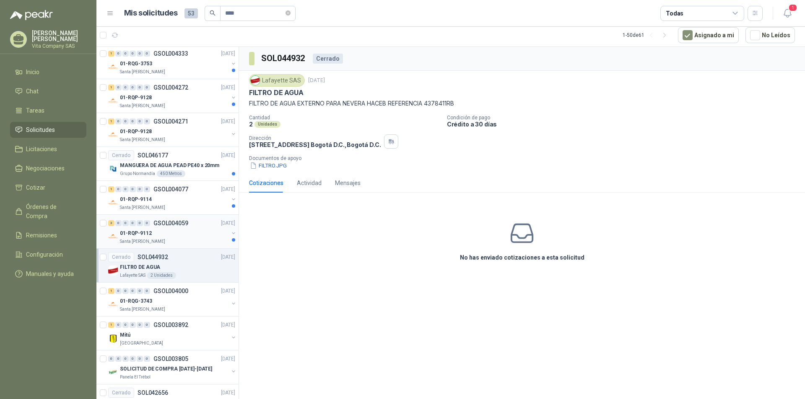
scroll to position [476, 0]
click at [166, 233] on div "01-RQP-9112" at bounding box center [174, 234] width 109 height 10
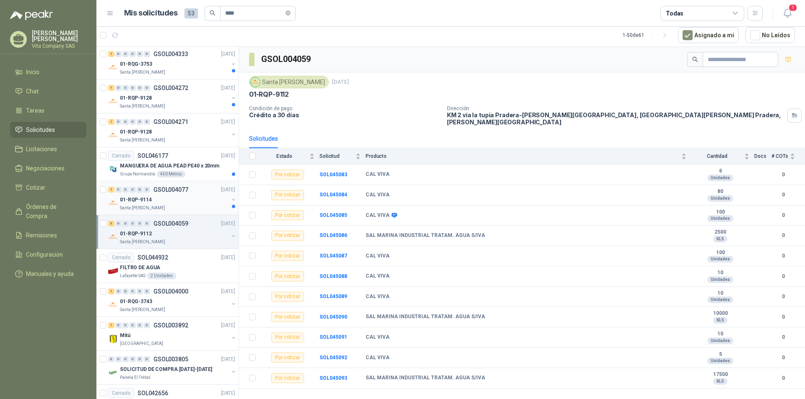
click at [171, 202] on div "01-RQP-9114" at bounding box center [174, 200] width 109 height 10
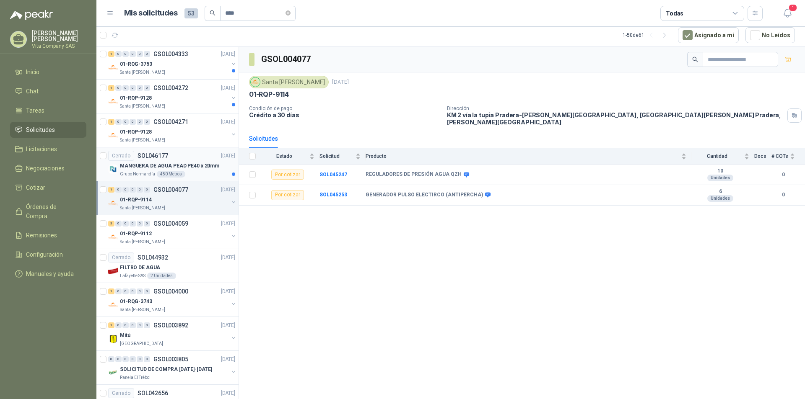
click at [183, 172] on div "Grupo [PERSON_NAME] 450 Metros" at bounding box center [177, 174] width 115 height 7
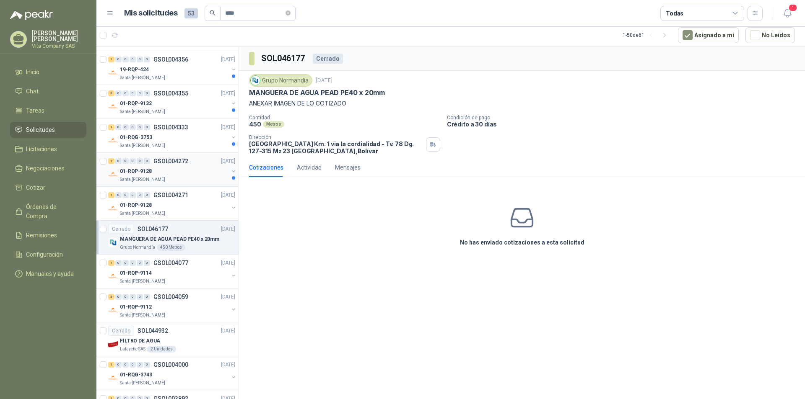
scroll to position [393, 0]
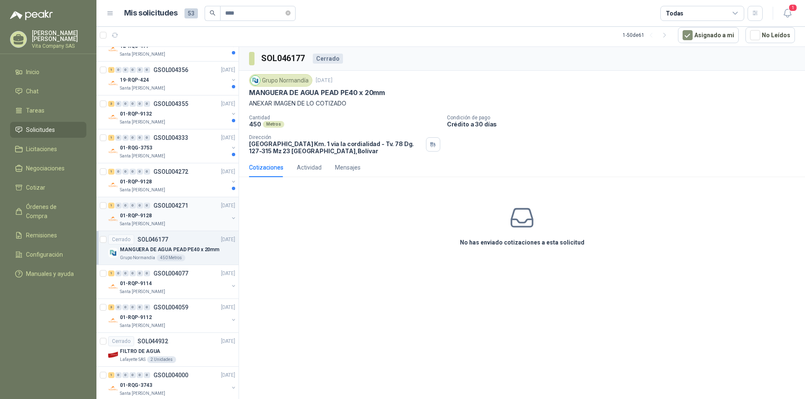
click at [184, 217] on div "01-RQP-9128" at bounding box center [174, 216] width 109 height 10
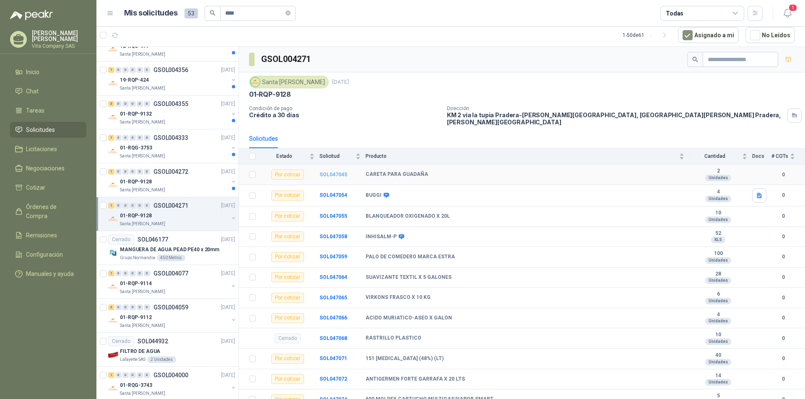
click at [334, 172] on b "SOL047045" at bounding box center [333, 175] width 28 height 6
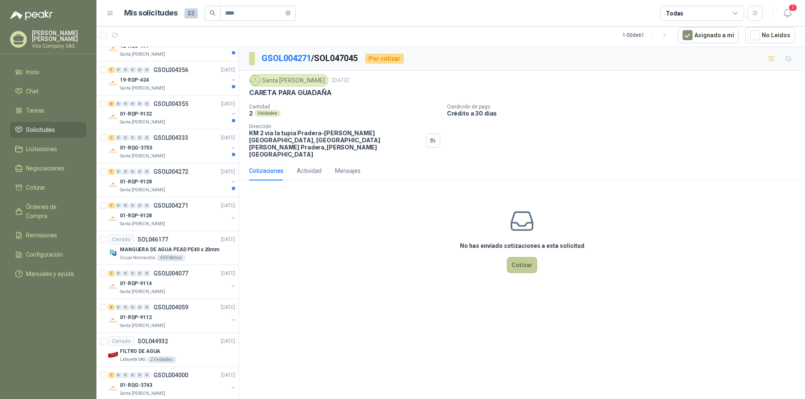
click at [511, 257] on button "Cotizar" at bounding box center [522, 265] width 30 height 16
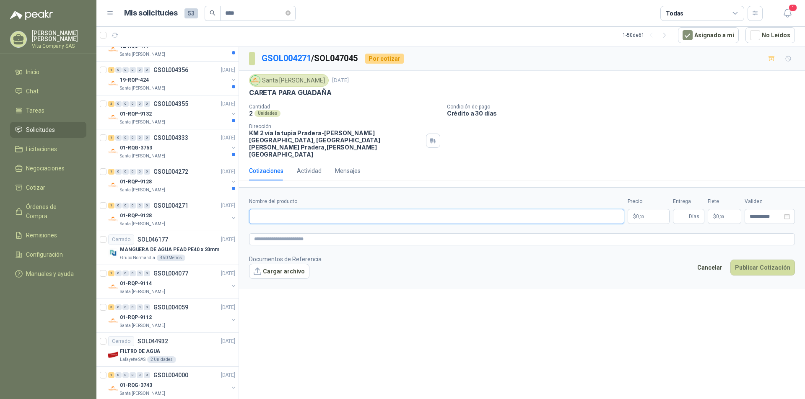
click at [333, 209] on input "Nombre del producto" at bounding box center [436, 216] width 375 height 15
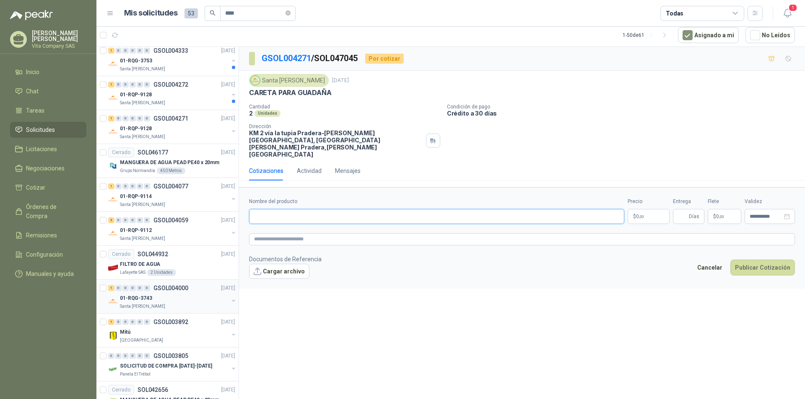
scroll to position [461, 0]
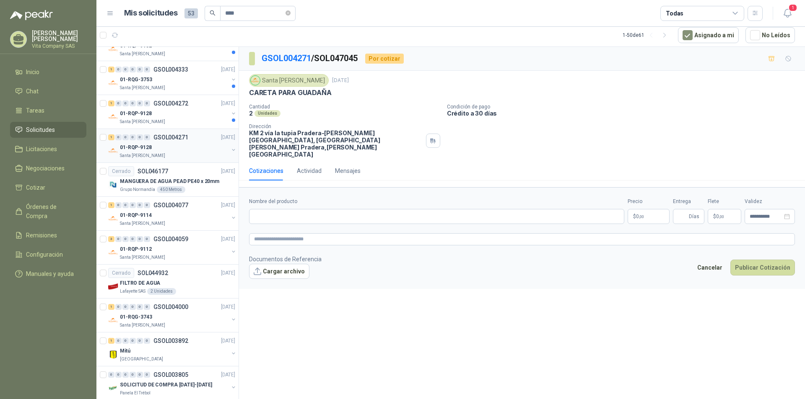
click at [183, 154] on div "Santa [PERSON_NAME]" at bounding box center [174, 156] width 109 height 7
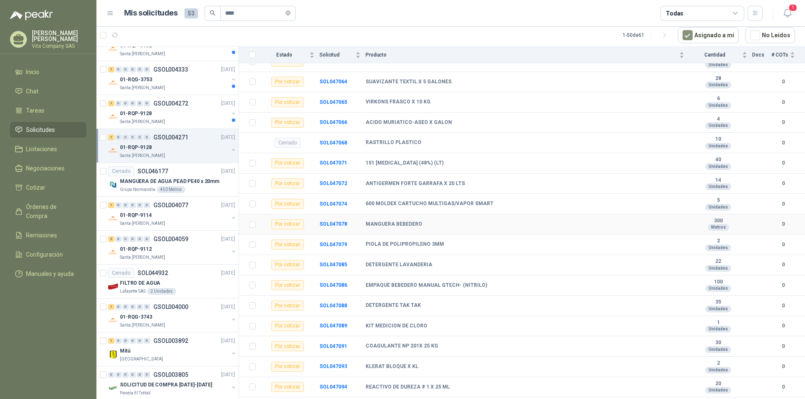
scroll to position [210, 0]
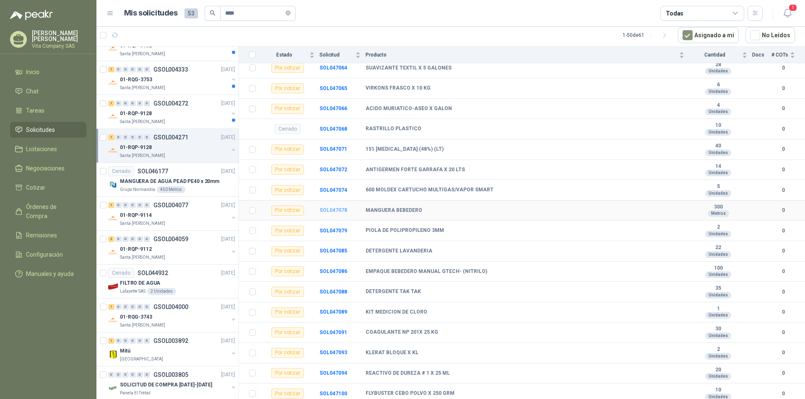
click at [342, 207] on b "SOL047078" at bounding box center [333, 210] width 28 height 6
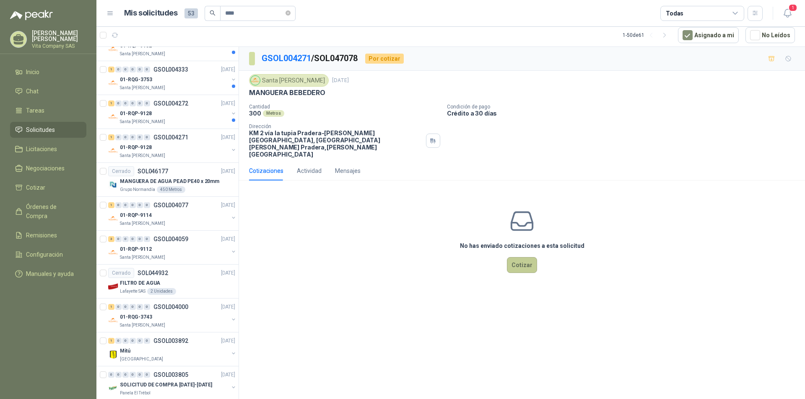
click at [518, 257] on button "Cotizar" at bounding box center [522, 265] width 30 height 16
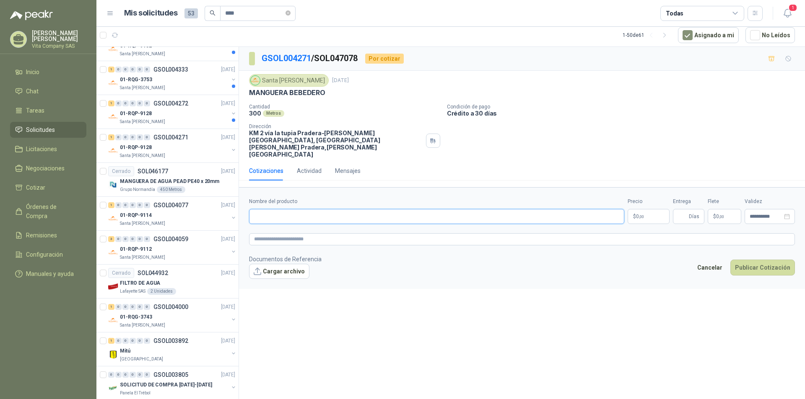
click at [287, 209] on input "Nombre del producto" at bounding box center [436, 216] width 375 height 15
type input "**********"
click at [645, 202] on body "[PERSON_NAME] Vita Company SAS Inicio Chat Tareas Solicitudes Licitaciones Nego…" at bounding box center [402, 199] width 805 height 399
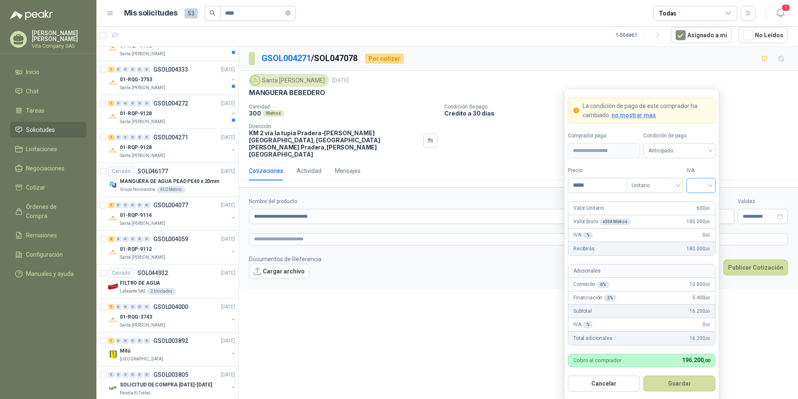
type input "*****"
click at [700, 179] on input "search" at bounding box center [700, 185] width 19 height 13
click at [700, 201] on div "19%" at bounding box center [701, 203] width 16 height 9
click at [682, 383] on button "Guardar" at bounding box center [679, 384] width 72 height 16
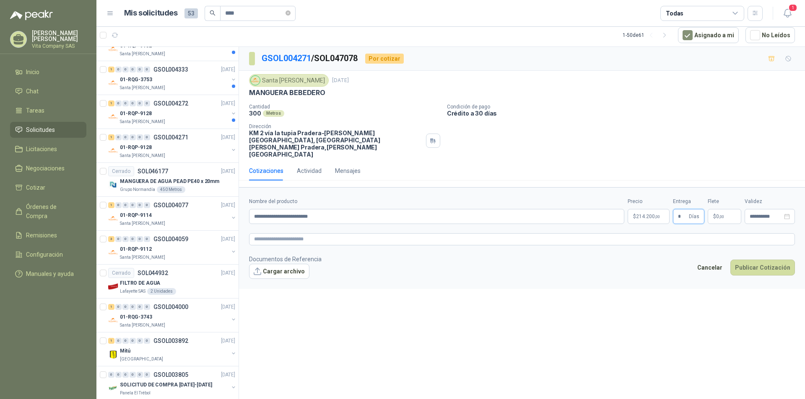
type input "*"
click at [722, 209] on p "$ 0 ,00" at bounding box center [724, 216] width 34 height 15
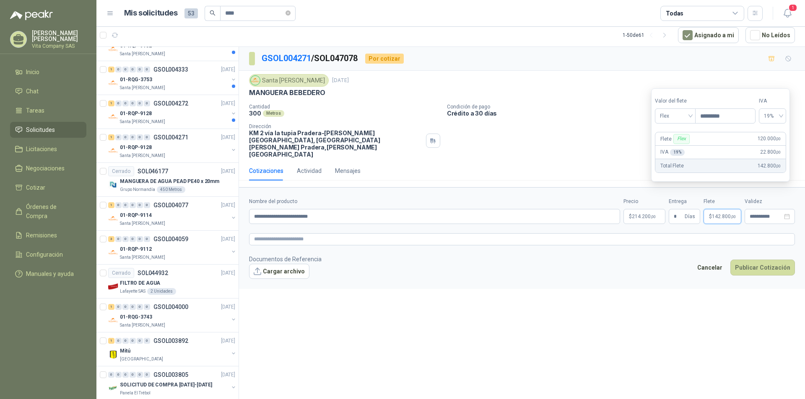
type input "*********"
click at [701, 293] on div "**********" at bounding box center [522, 223] width 566 height 352
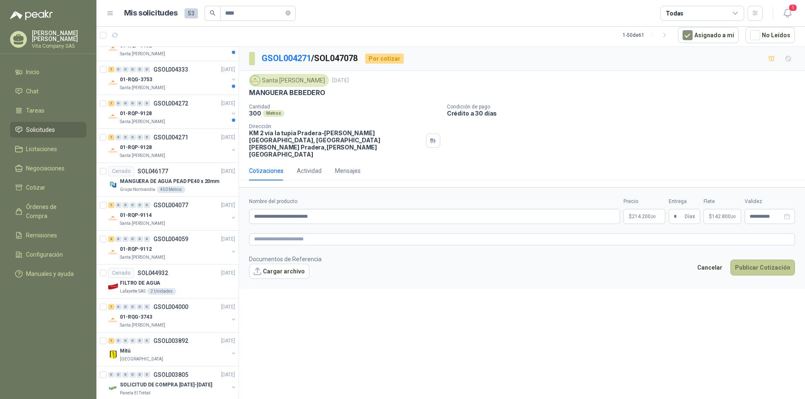
click at [757, 260] on button "Publicar Cotización" at bounding box center [762, 268] width 65 height 16
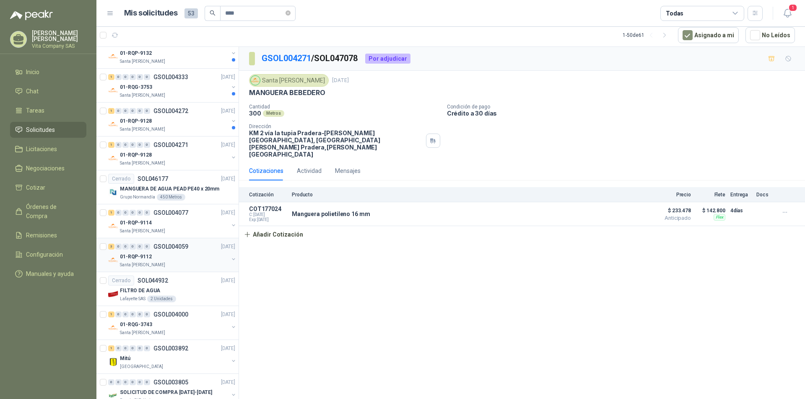
scroll to position [461, 0]
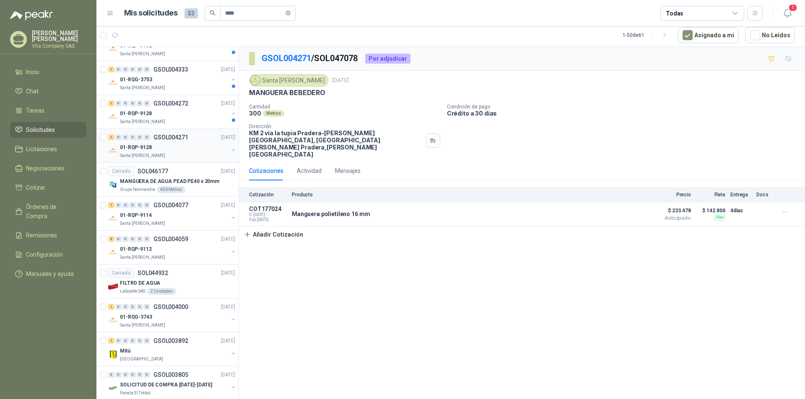
click at [181, 148] on div "01-RQP-9128" at bounding box center [174, 147] width 109 height 10
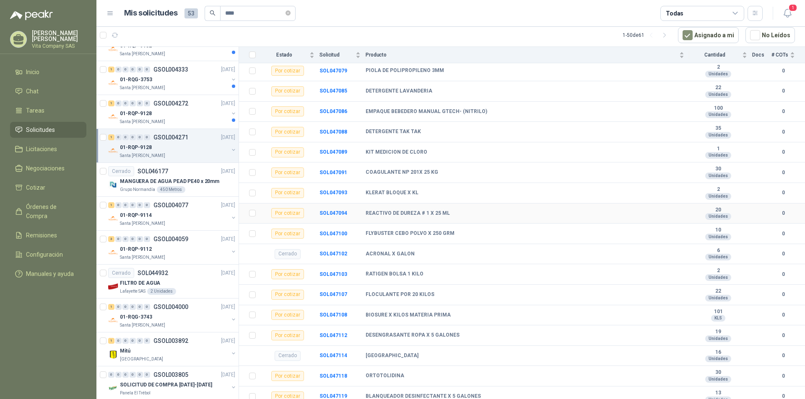
scroll to position [377, 0]
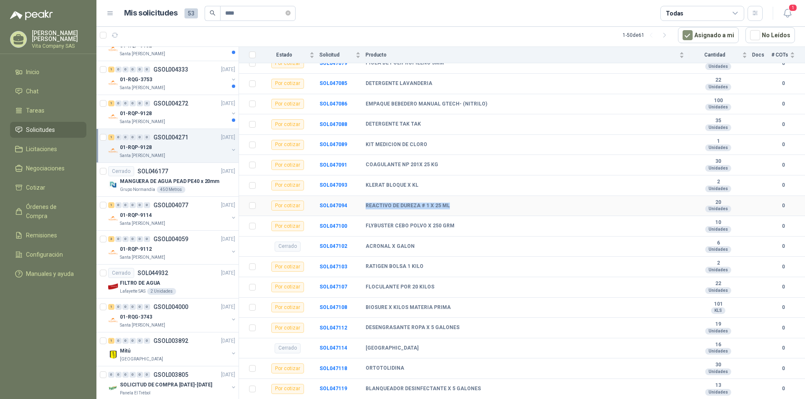
drag, startPoint x: 363, startPoint y: 197, endPoint x: 460, endPoint y: 199, distance: 97.2
click at [460, 199] on tr "Por cotizar SOL047094 REACTIVO DE DUREZA # 1 X 25 ML 20 Unidades 0" at bounding box center [522, 206] width 566 height 21
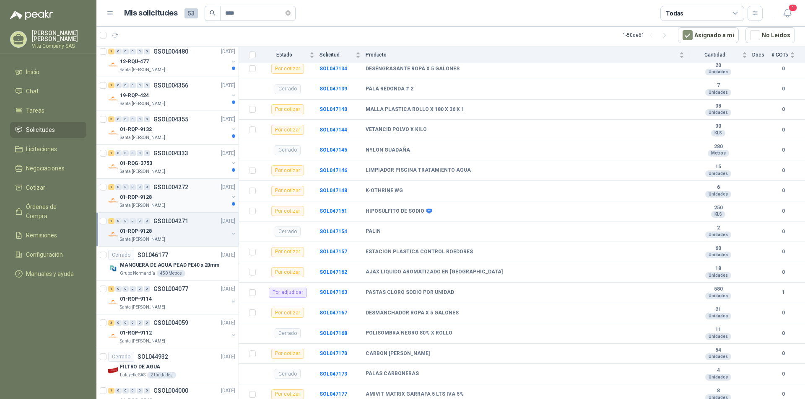
click at [174, 193] on div "01-RQP-9128" at bounding box center [174, 197] width 109 height 10
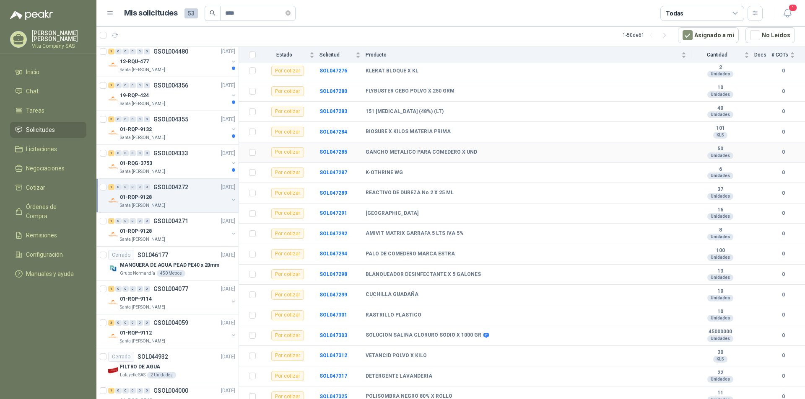
scroll to position [839, 0]
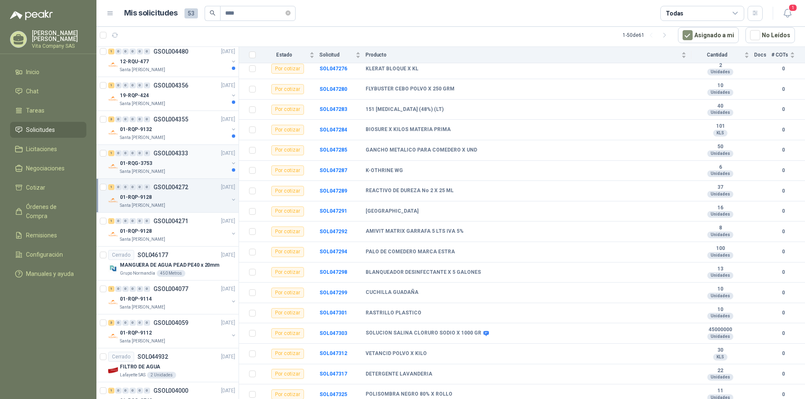
click at [171, 152] on p "GSOL004333" at bounding box center [170, 153] width 35 height 6
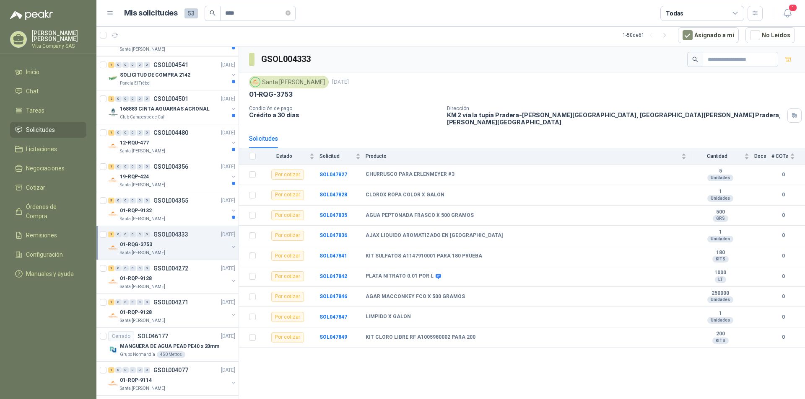
scroll to position [293, 0]
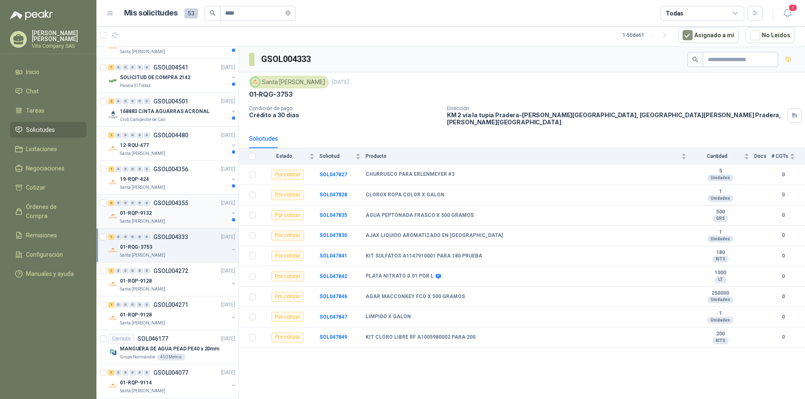
click at [171, 215] on div "01-RQP-9132" at bounding box center [174, 213] width 109 height 10
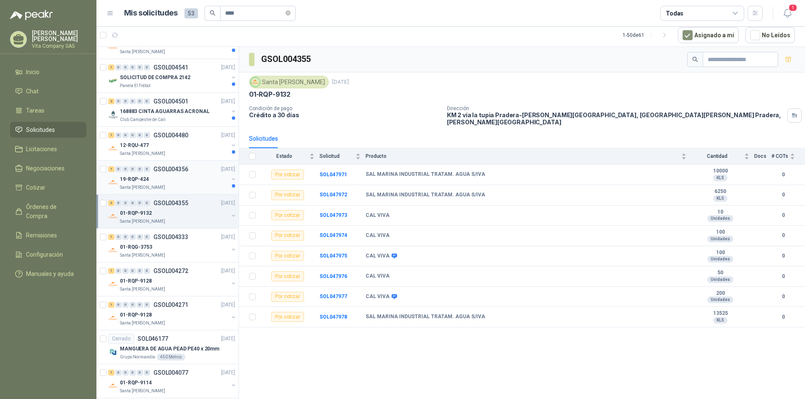
click at [191, 190] on div "Santa [PERSON_NAME]" at bounding box center [174, 187] width 109 height 7
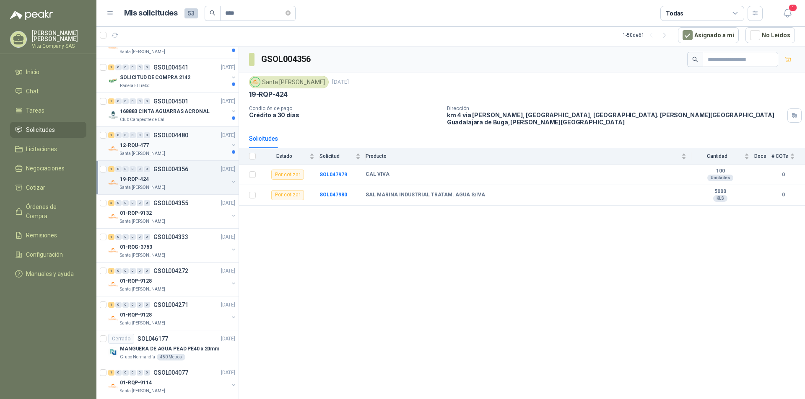
click at [173, 140] on div "1 0 0 0 0 0 GSOL004480 [DATE]" at bounding box center [172, 135] width 129 height 10
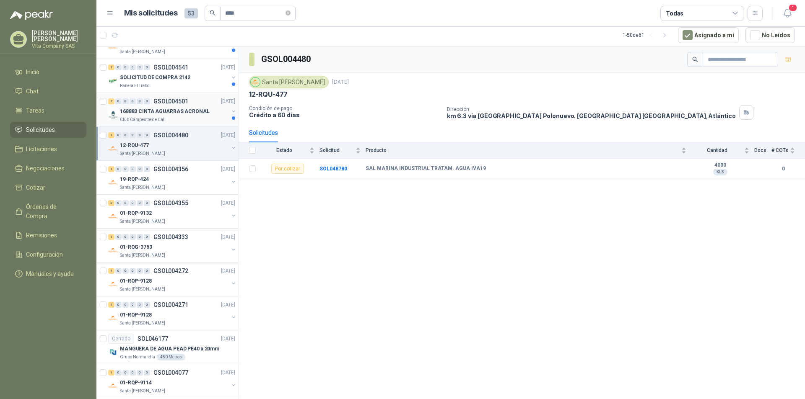
click at [145, 97] on div "2 0 0 0 0 0 GSOL004501 [DATE]" at bounding box center [172, 101] width 129 height 10
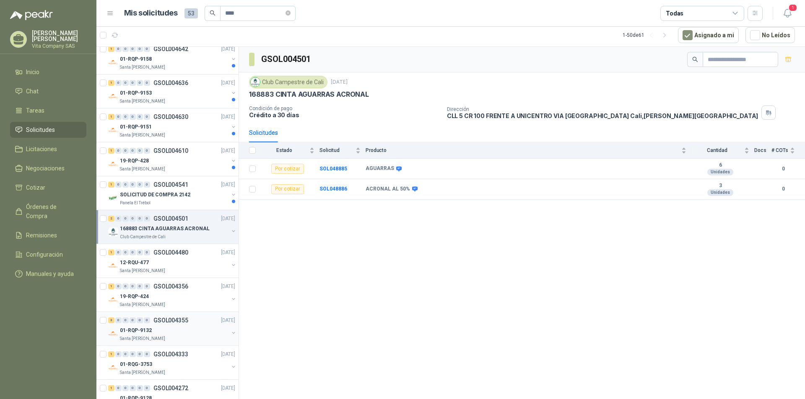
scroll to position [168, 0]
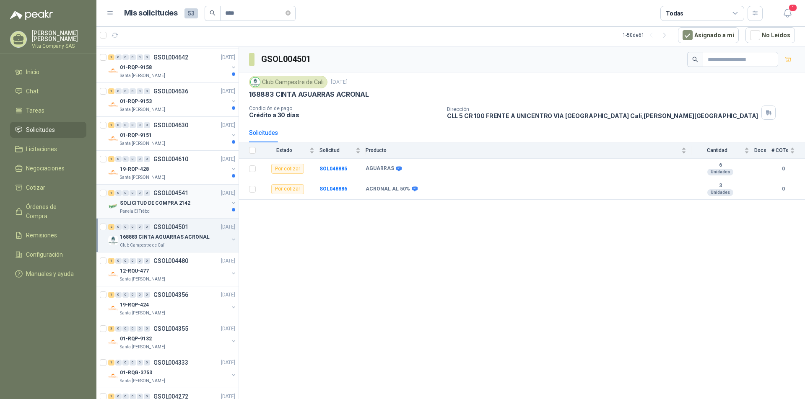
click at [188, 211] on div "Panela El Trébol" at bounding box center [174, 211] width 109 height 7
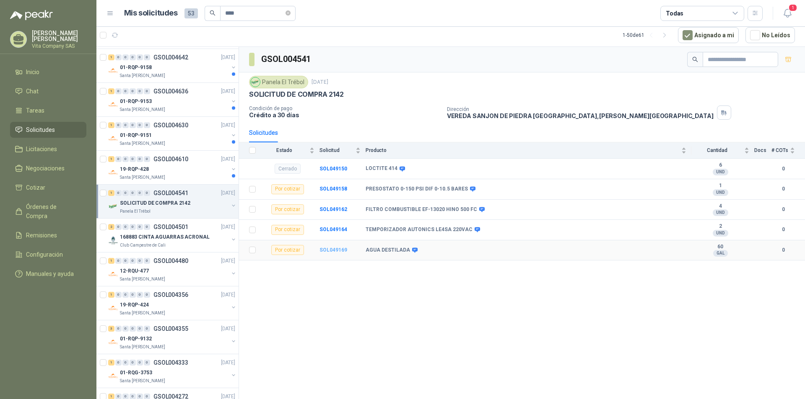
click at [329, 250] on b "SOL049169" at bounding box center [333, 250] width 28 height 6
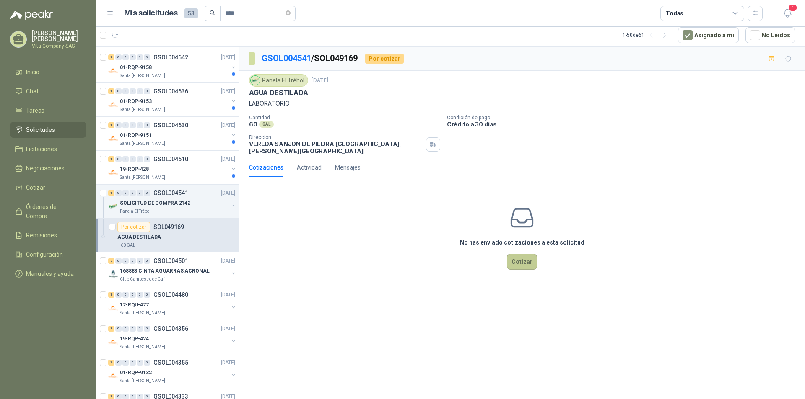
click at [524, 256] on button "Cotizar" at bounding box center [522, 262] width 30 height 16
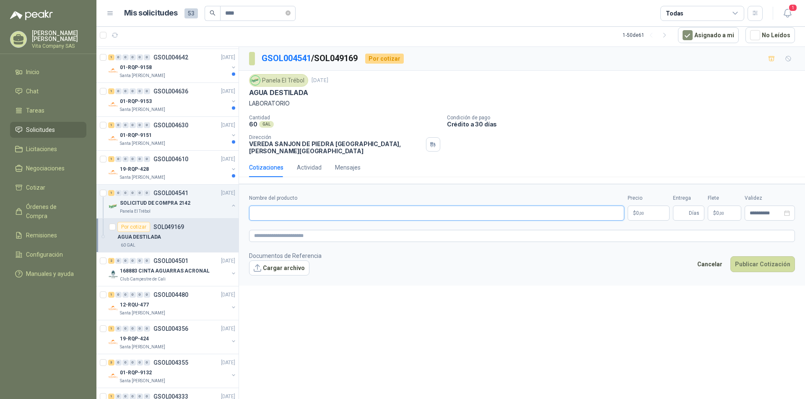
click at [322, 207] on input "Nombre del producto" at bounding box center [436, 213] width 375 height 15
type input "**********"
click at [655, 207] on body "[PERSON_NAME] Vita Company SAS Inicio Chat Tareas Solicitudes Licitaciones Nego…" at bounding box center [402, 199] width 805 height 399
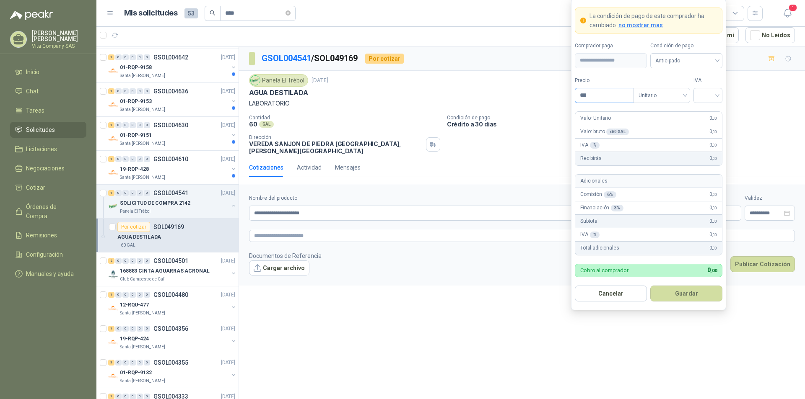
click at [609, 94] on input "***" at bounding box center [604, 95] width 58 height 14
type input "********"
click at [713, 98] on input "search" at bounding box center [707, 94] width 19 height 13
click at [710, 108] on div "19%" at bounding box center [708, 112] width 16 height 9
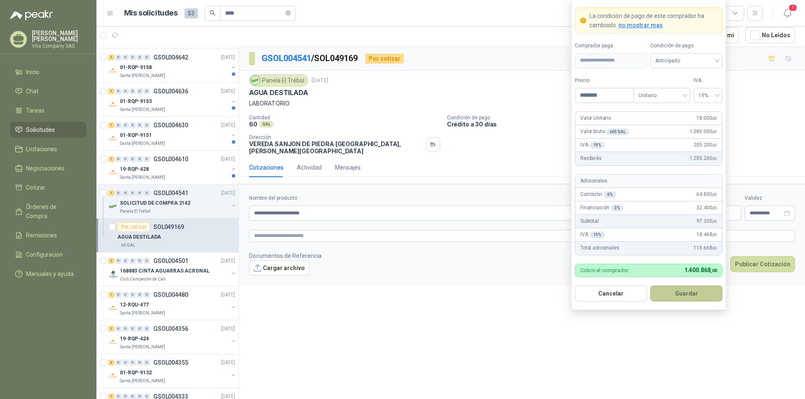
click at [663, 292] on button "Guardar" at bounding box center [686, 294] width 72 height 16
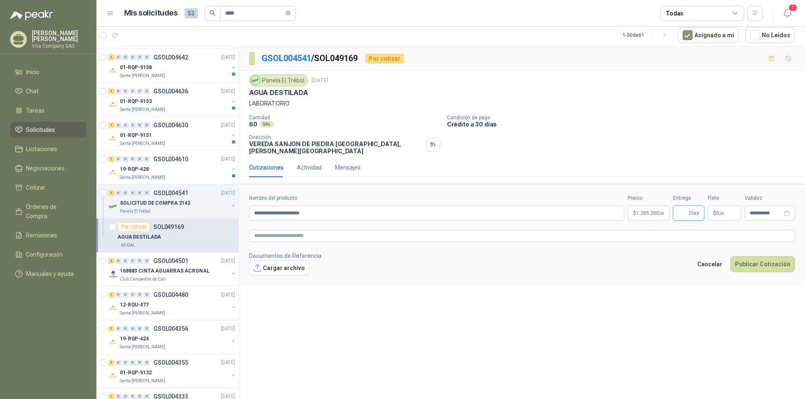
click at [687, 207] on input "Entrega" at bounding box center [682, 213] width 9 height 14
type input "*"
click at [728, 208] on p "$ 0 ,00" at bounding box center [724, 213] width 34 height 15
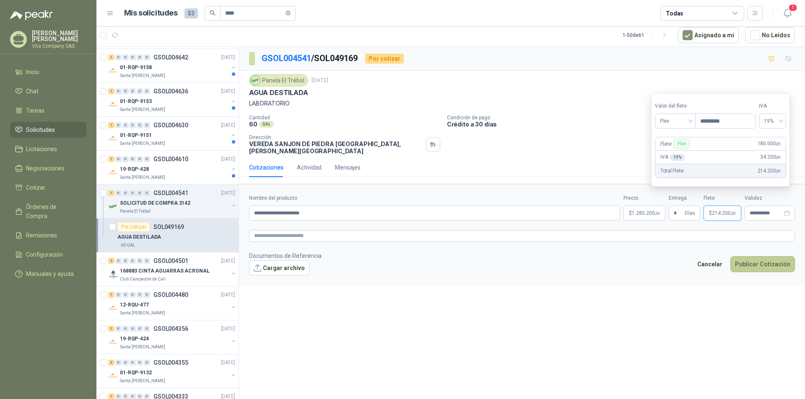
type input "*********"
click at [766, 256] on button "Publicar Cotización" at bounding box center [762, 264] width 65 height 16
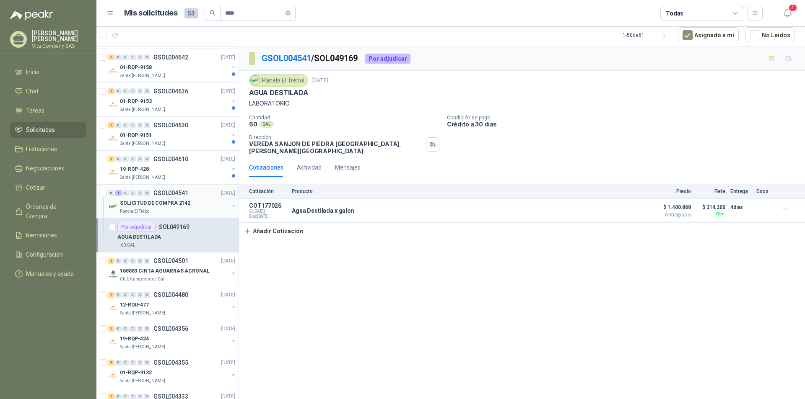
click at [170, 210] on div "Panela El Trébol" at bounding box center [174, 211] width 109 height 7
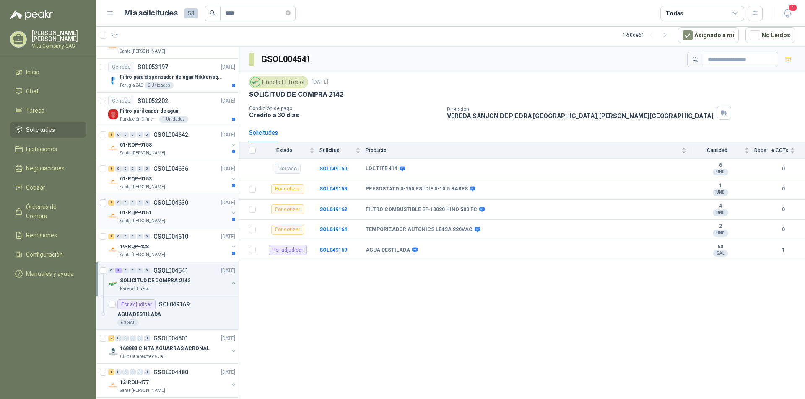
scroll to position [84, 0]
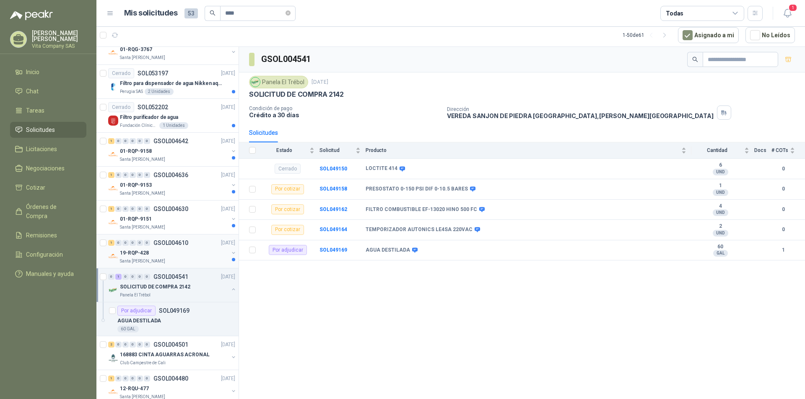
click at [181, 248] on div "19-RQP-428" at bounding box center [174, 253] width 109 height 10
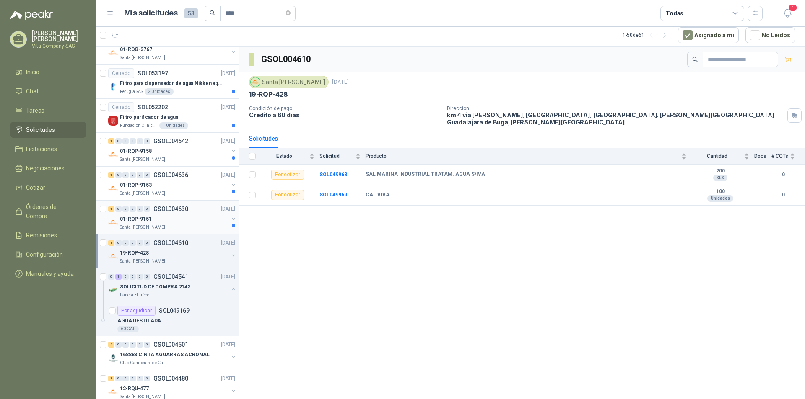
click at [187, 223] on div "01-RQP-9151" at bounding box center [174, 219] width 109 height 10
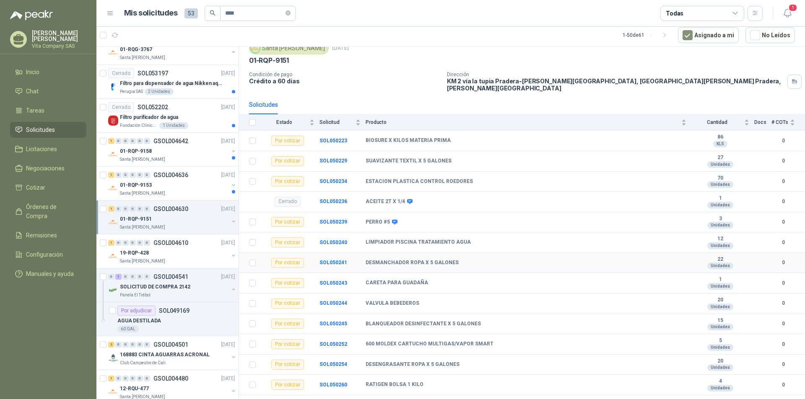
scroll to position [76, 0]
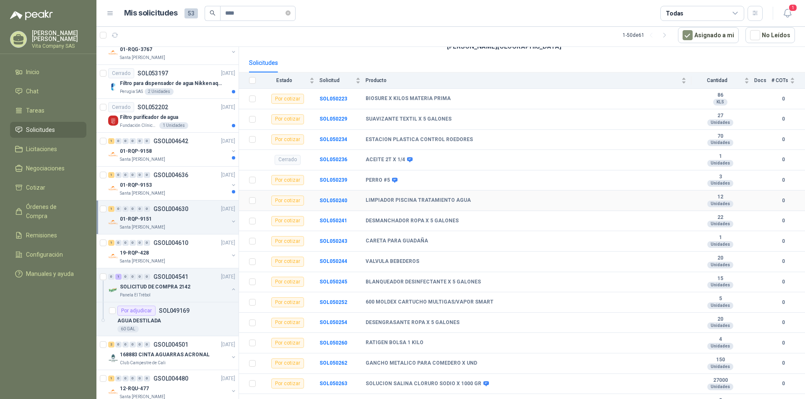
click at [342, 199] on td "SOL050240" at bounding box center [342, 201] width 46 height 21
click at [342, 198] on b "SOL050240" at bounding box center [333, 201] width 28 height 6
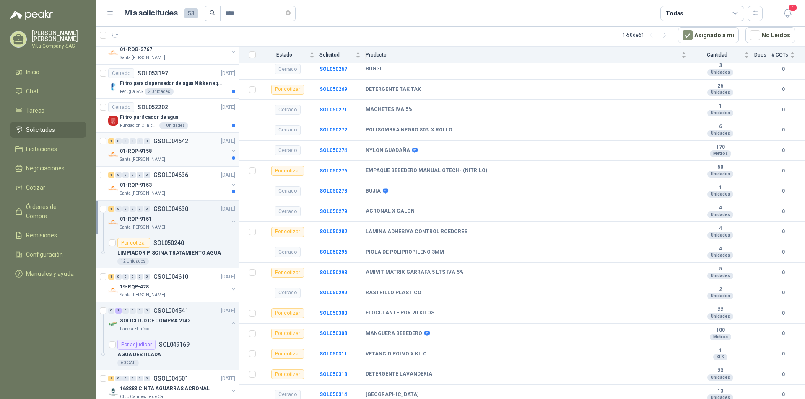
scroll to position [42, 0]
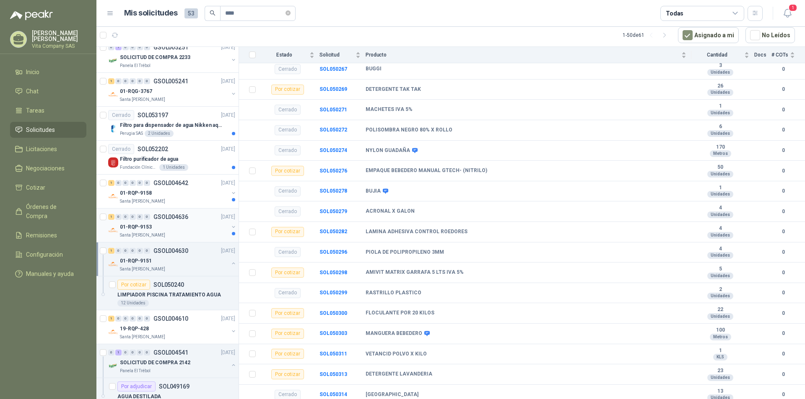
click at [188, 232] on div "01-RQP-9153" at bounding box center [174, 227] width 109 height 10
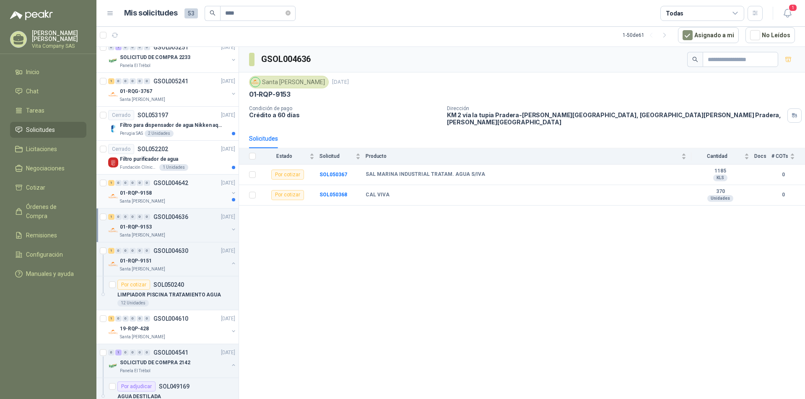
click at [161, 191] on div "01-RQP-9158" at bounding box center [174, 193] width 109 height 10
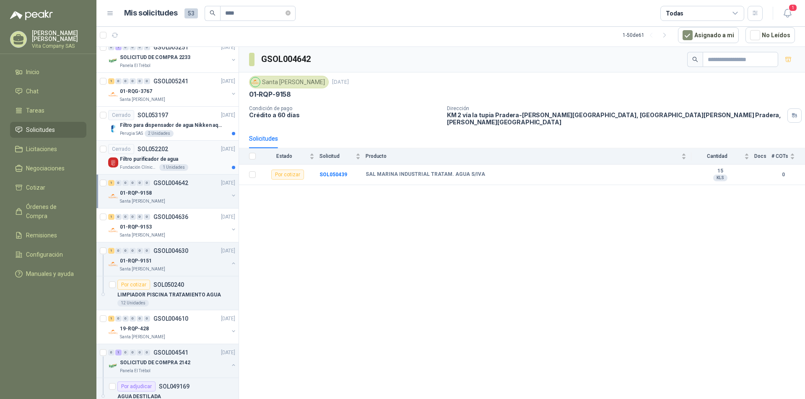
click at [194, 156] on div "Filtro purificador de agua" at bounding box center [177, 159] width 115 height 10
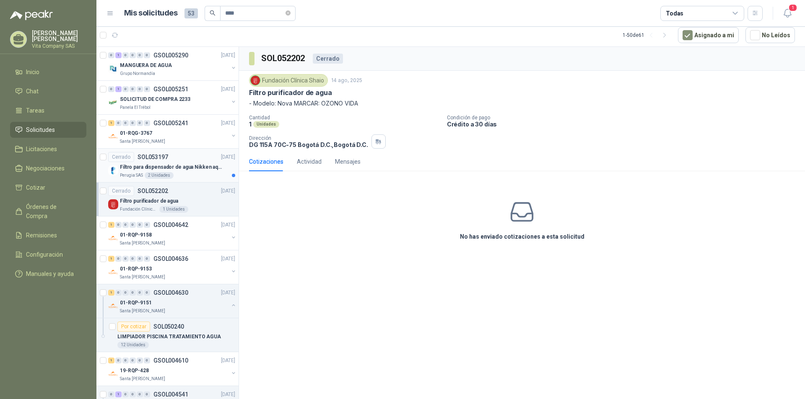
click at [188, 171] on div "Filtro para dispensador de agua Nikken aqua pour deluxe" at bounding box center [177, 167] width 115 height 10
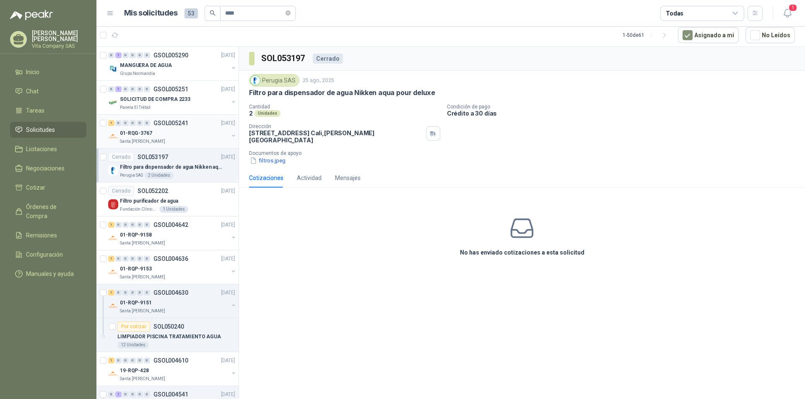
click at [181, 129] on div "01-RQG-3767" at bounding box center [174, 133] width 109 height 10
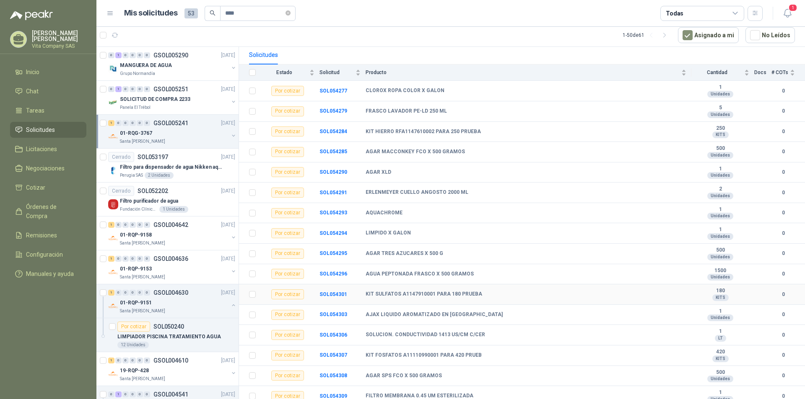
scroll to position [106, 0]
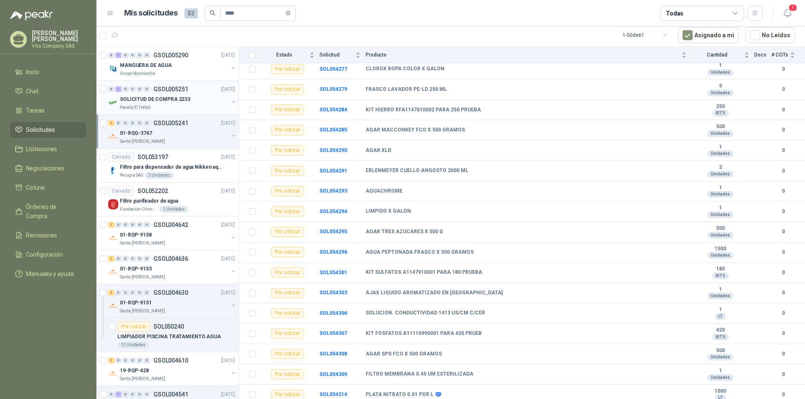
click at [165, 96] on p "SOLICITUD DE COMPRA 2233" at bounding box center [155, 100] width 70 height 8
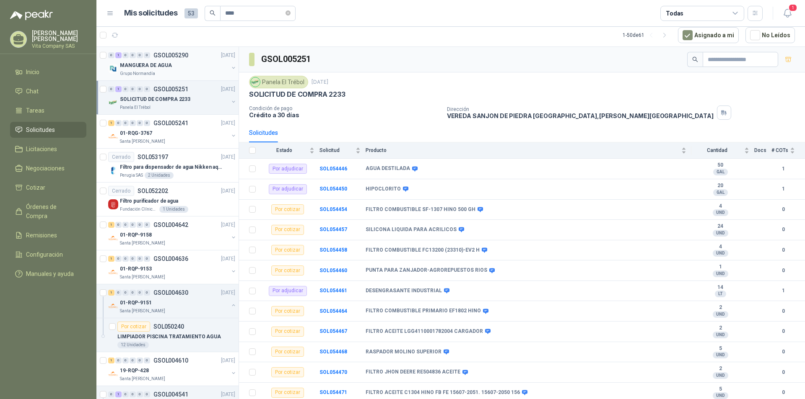
click at [187, 75] on div "Grupo Normandía" at bounding box center [174, 73] width 109 height 7
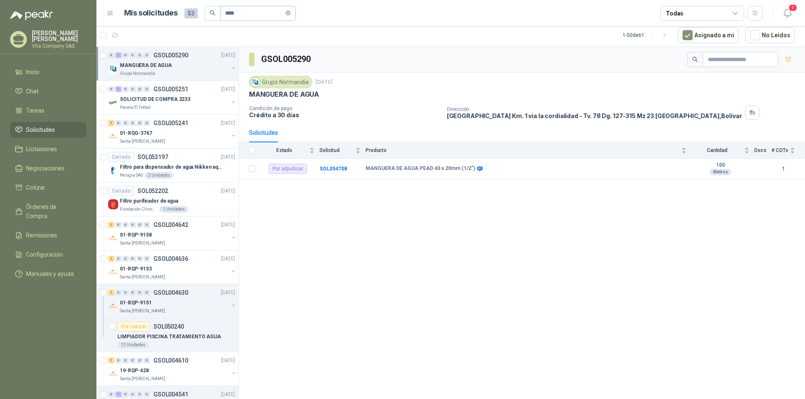
click at [295, 16] on span "****" at bounding box center [257, 13] width 75 height 15
click at [289, 16] on span "****" at bounding box center [257, 13] width 75 height 15
click at [290, 14] on icon "close-circle" at bounding box center [287, 12] width 5 height 5
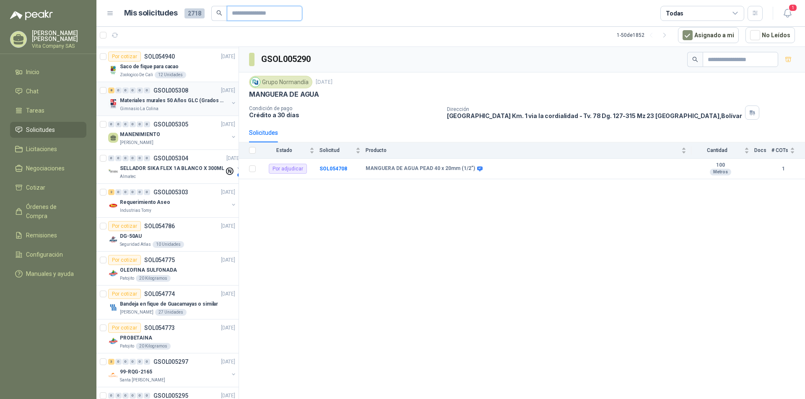
scroll to position [293, 0]
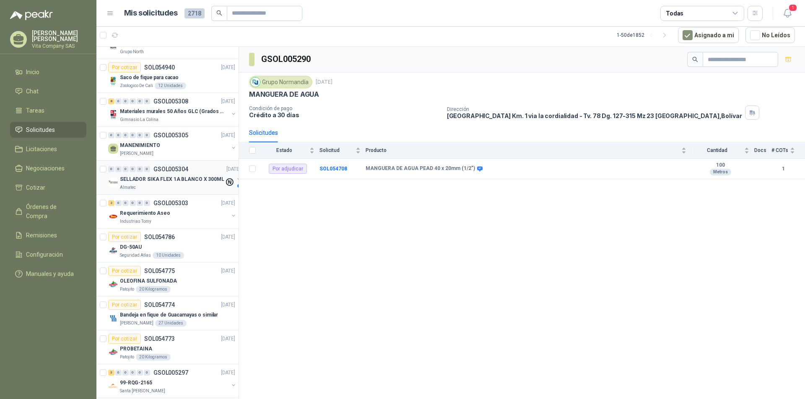
click at [169, 181] on p "SELLADOR SIKA FLEX 1A BLANCO X 300ML" at bounding box center [172, 180] width 104 height 8
